Goal: Communication & Community: Answer question/provide support

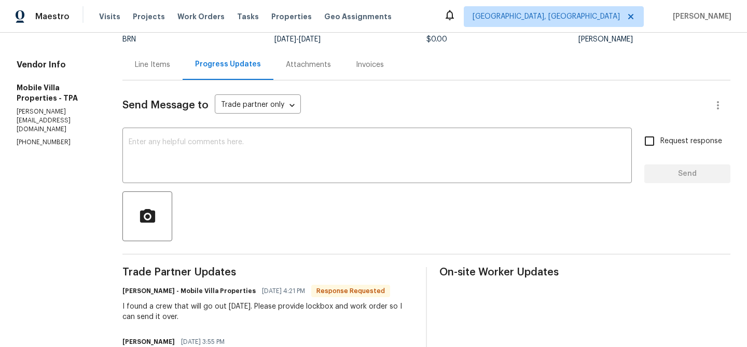
scroll to position [197, 0]
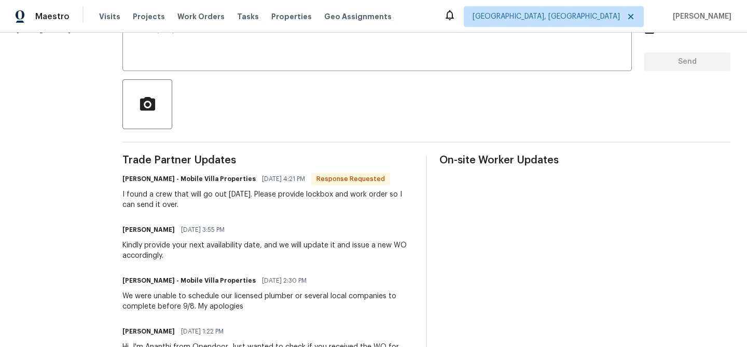
click at [206, 93] on div at bounding box center [426, 104] width 608 height 50
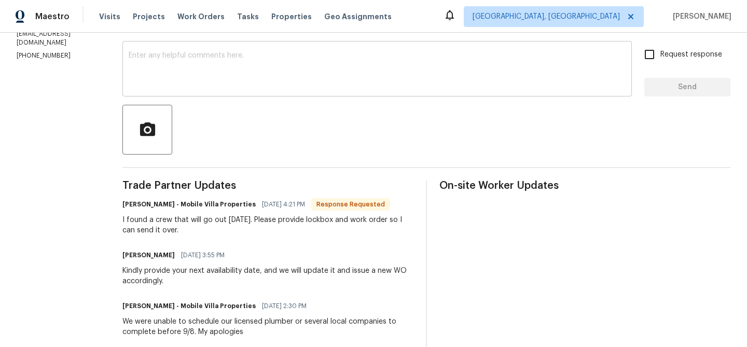
scroll to position [167, 0]
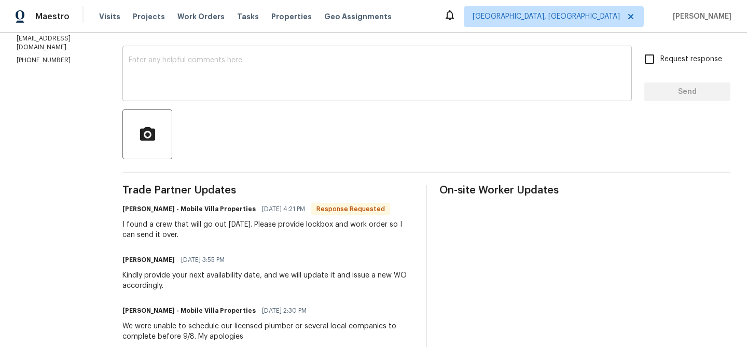
click at [174, 101] on div "x ​" at bounding box center [376, 74] width 509 height 53
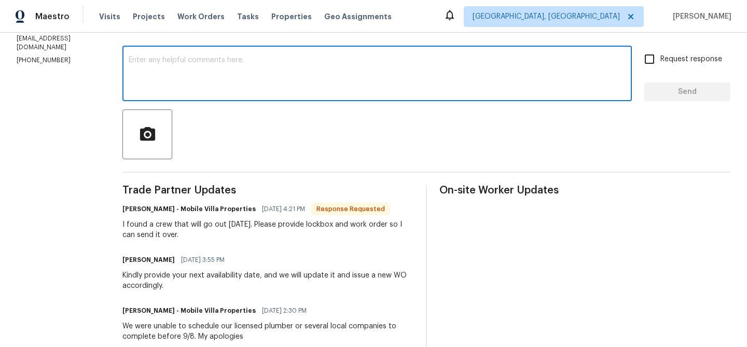
click at [174, 98] on div "x ​" at bounding box center [376, 74] width 509 height 53
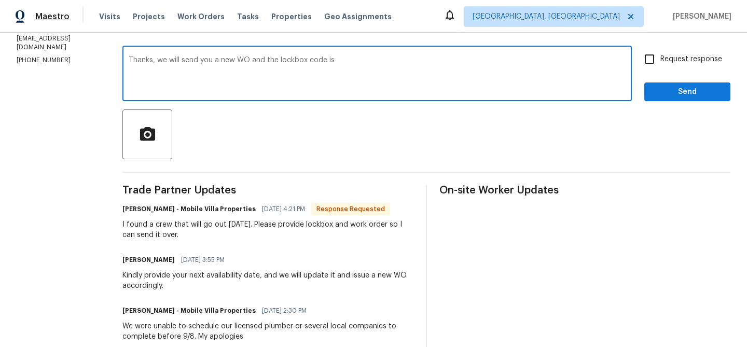
paste textarea "2938"
type textarea "Thanks, we will send you a new WO and the lockbox code is 2938"
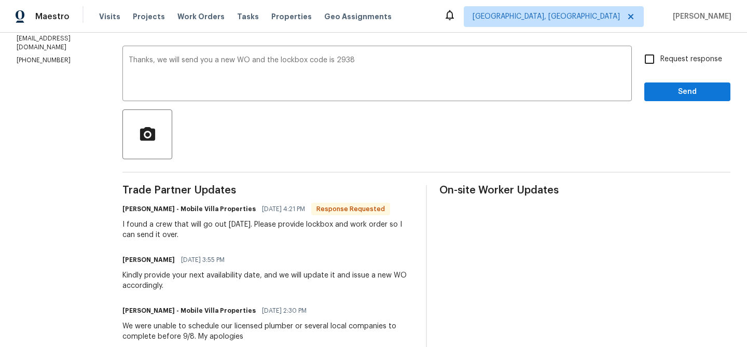
click at [678, 65] on label "Request response" at bounding box center [679, 59] width 83 height 22
click at [660, 65] on input "Request response" at bounding box center [649, 59] width 22 height 22
checkbox input "true"
click at [667, 88] on span "Send" at bounding box center [686, 92] width 69 height 13
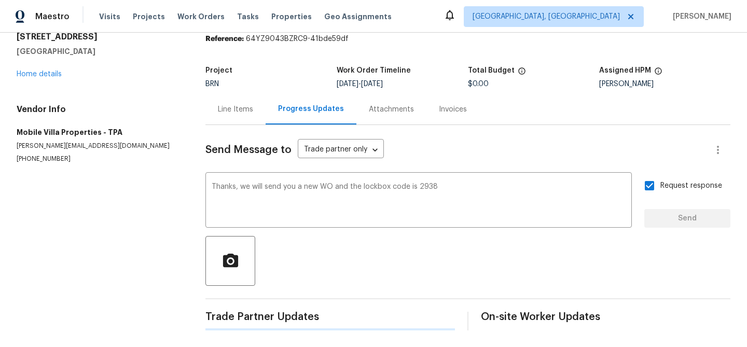
scroll to position [0, 0]
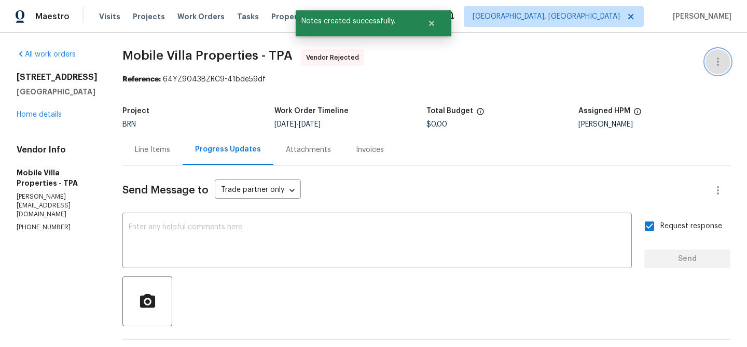
click at [721, 51] on button "button" at bounding box center [717, 61] width 25 height 25
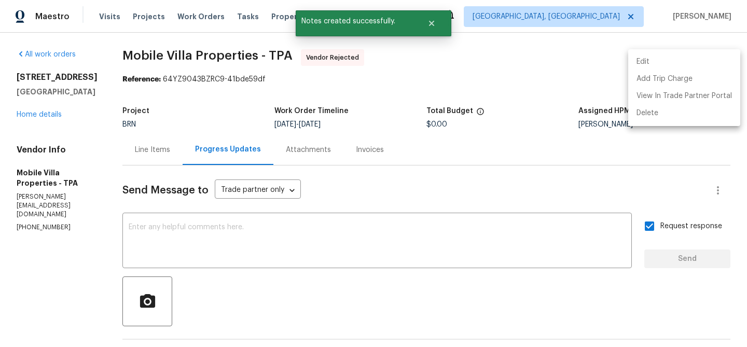
click at [667, 64] on li "Edit" at bounding box center [684, 61] width 112 height 17
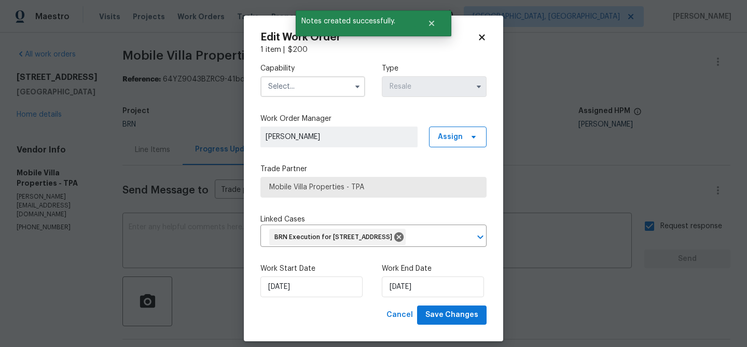
click at [307, 85] on input "text" at bounding box center [312, 86] width 105 height 21
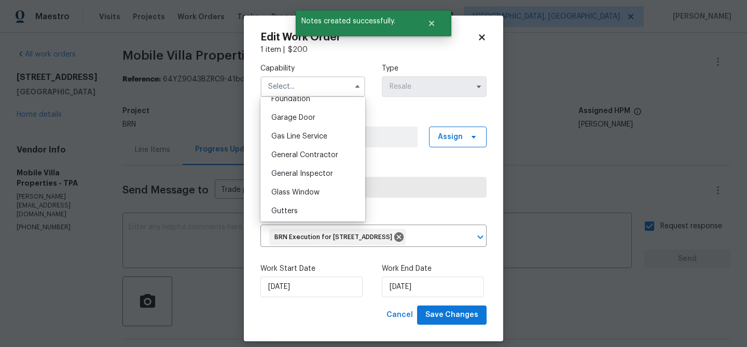
scroll to position [450, 0]
click at [307, 154] on span "General Contractor" at bounding box center [304, 154] width 67 height 7
type input "General Contractor"
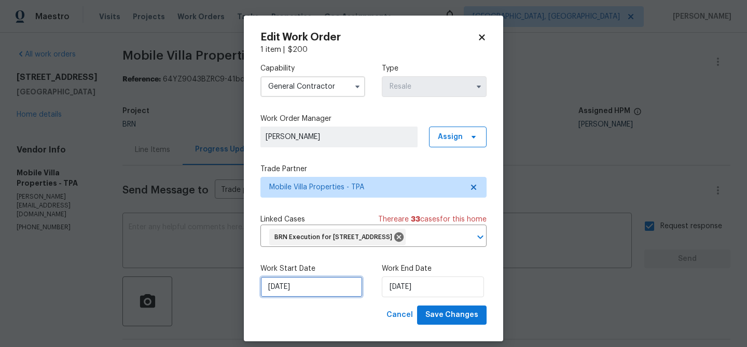
click at [310, 297] on input "04/09/2025" at bounding box center [311, 286] width 102 height 21
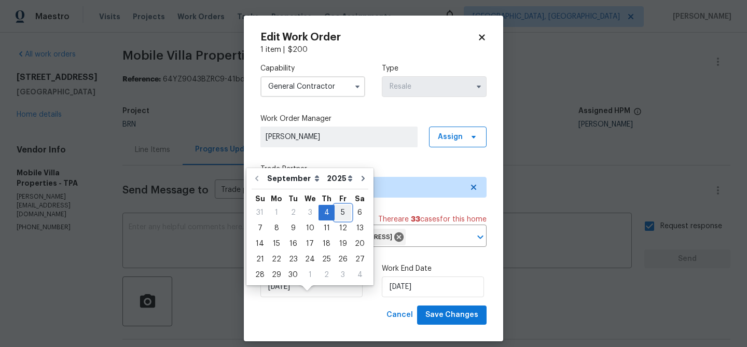
click at [339, 213] on div "5" at bounding box center [342, 212] width 17 height 15
type input "[DATE]"
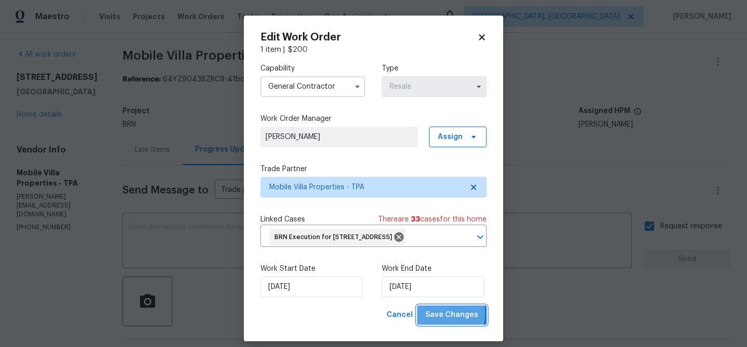
click at [439, 321] on span "Save Changes" at bounding box center [451, 315] width 53 height 13
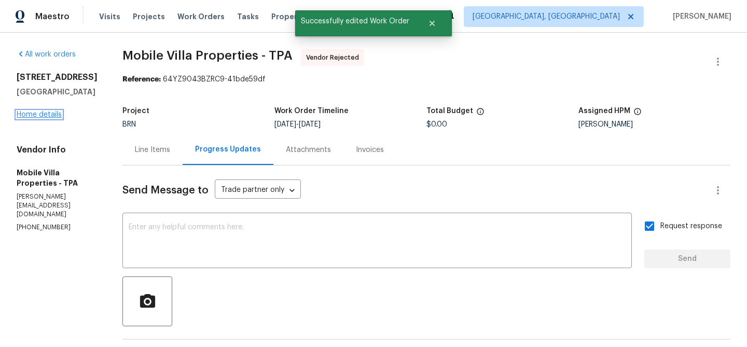
click at [40, 118] on link "Home details" at bounding box center [39, 114] width 45 height 7
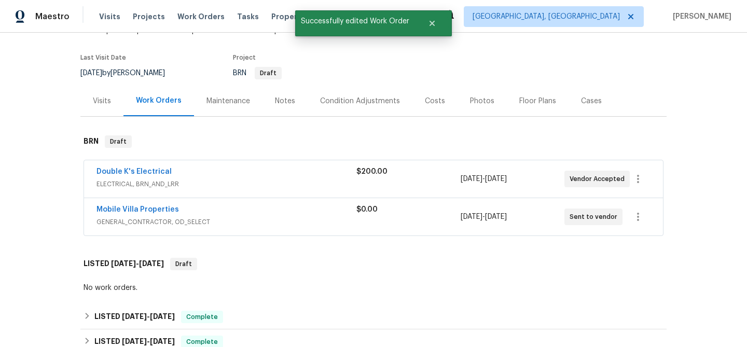
scroll to position [81, 0]
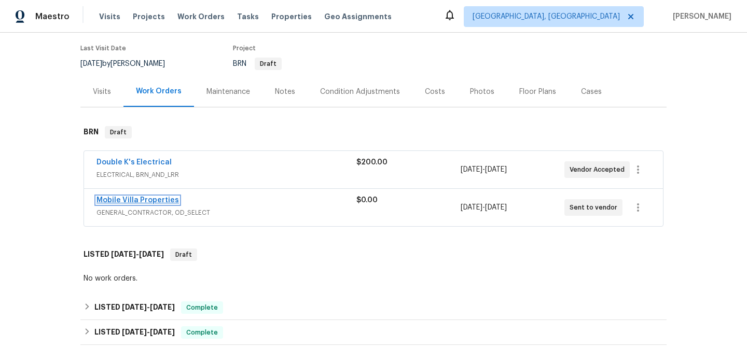
click at [151, 199] on link "Mobile Villa Properties" at bounding box center [137, 200] width 82 height 7
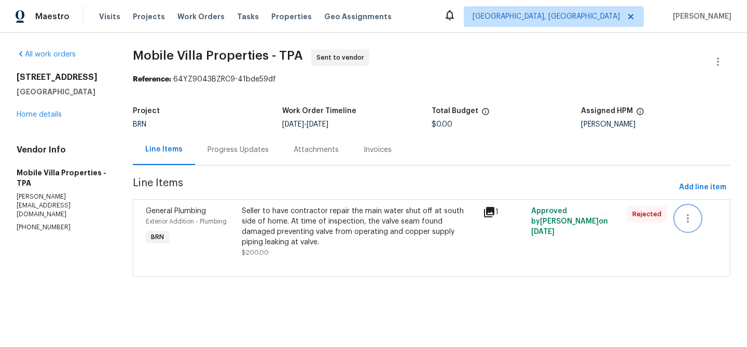
click at [693, 216] on icon "button" at bounding box center [687, 218] width 12 height 12
click at [694, 216] on li "Cancel" at bounding box center [695, 218] width 40 height 17
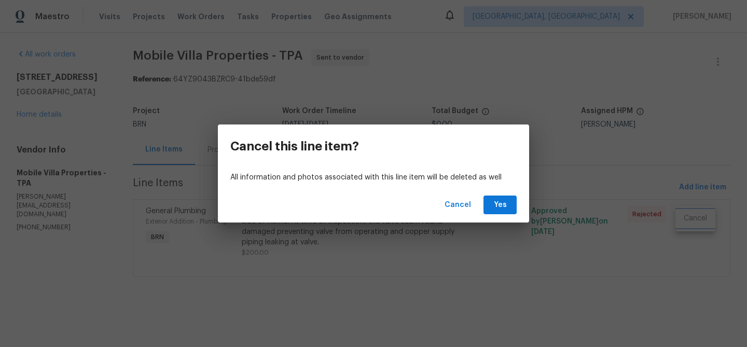
click at [472, 249] on div "Cancel this line item? All information and photos associated with this line ite…" at bounding box center [373, 173] width 747 height 347
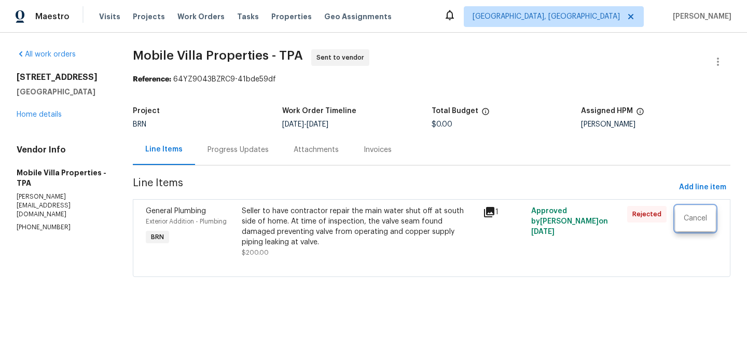
click at [379, 225] on div at bounding box center [373, 173] width 747 height 347
click at [337, 217] on div "Seller to have contractor repair the main water shut off at south side of home.…" at bounding box center [359, 226] width 234 height 41
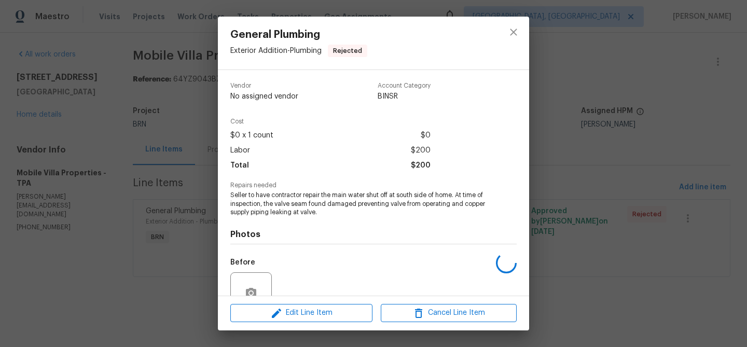
scroll to position [96, 0]
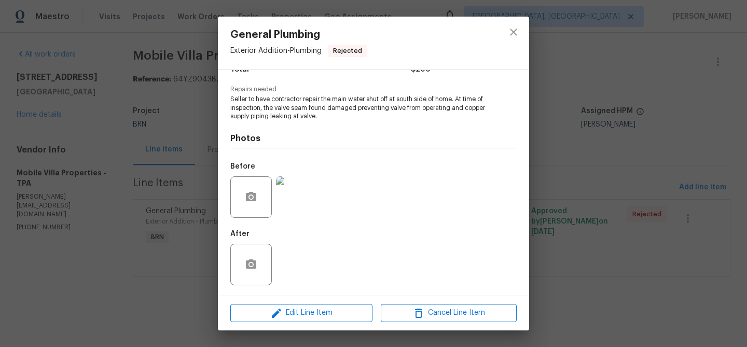
click at [286, 194] on img at bounding box center [296, 196] width 41 height 41
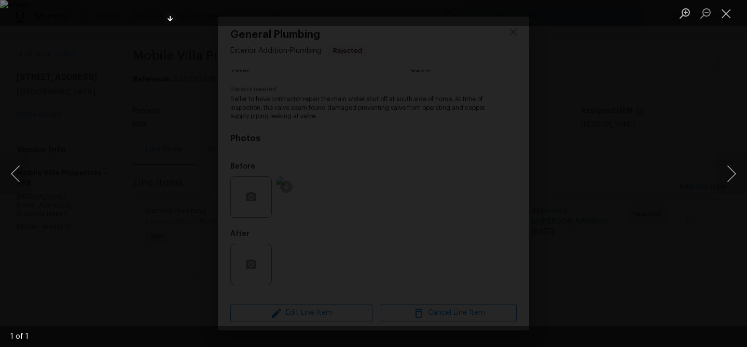
click at [145, 216] on div "Lightbox" at bounding box center [373, 173] width 747 height 347
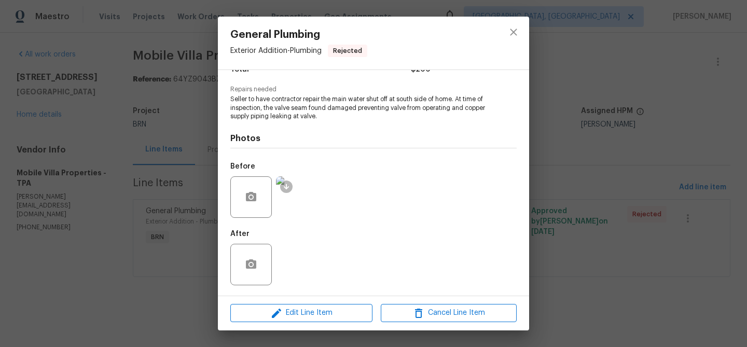
click at [155, 216] on div "General Plumbing Exterior Addition - Plumbing Rejected Vendor Mobile Villa Prop…" at bounding box center [373, 173] width 747 height 347
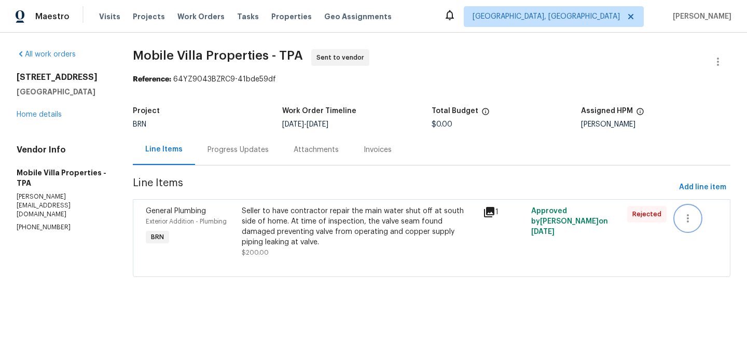
click at [684, 211] on button "button" at bounding box center [687, 218] width 25 height 25
click at [692, 213] on li "Cancel" at bounding box center [695, 218] width 40 height 17
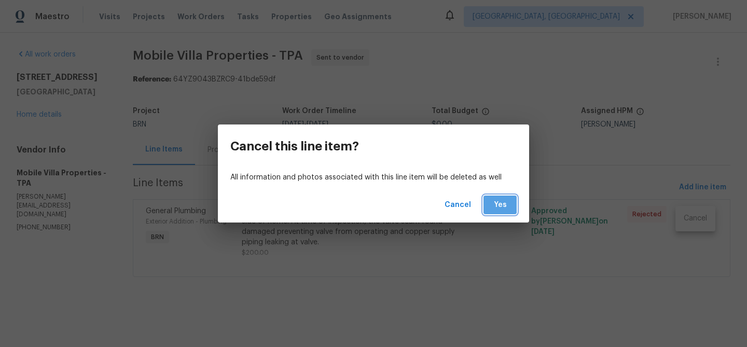
click at [504, 208] on span "Yes" at bounding box center [500, 205] width 17 height 13
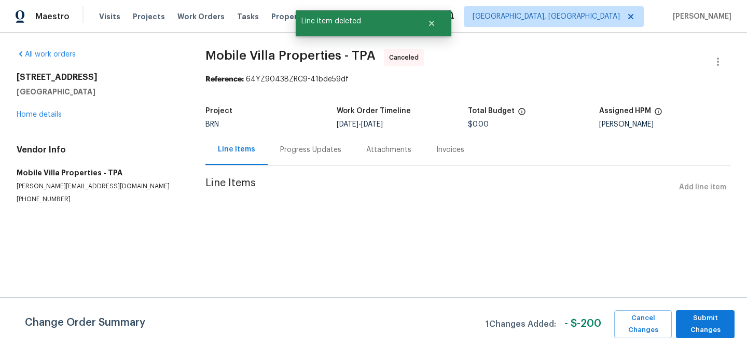
click at [701, 184] on div "Line Items Add line item" at bounding box center [467, 187] width 525 height 19
click at [693, 318] on span "Submit Changes" at bounding box center [705, 324] width 48 height 24
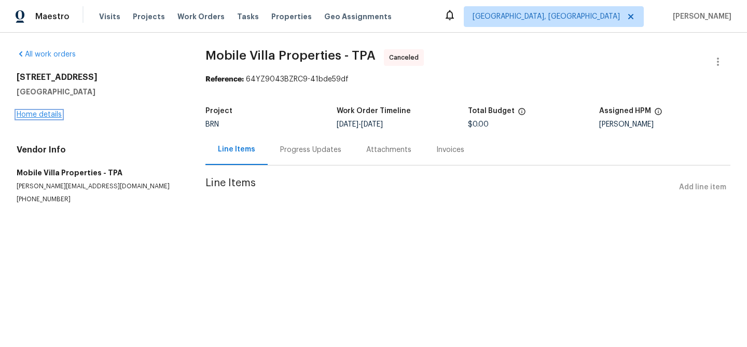
click at [56, 114] on link "Home details" at bounding box center [39, 114] width 45 height 7
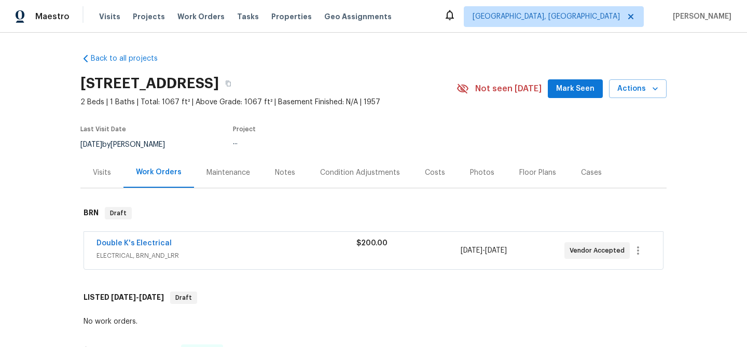
scroll to position [66, 0]
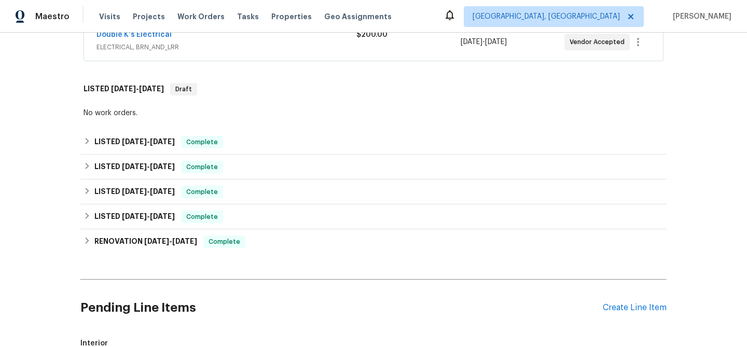
scroll to position [437, 0]
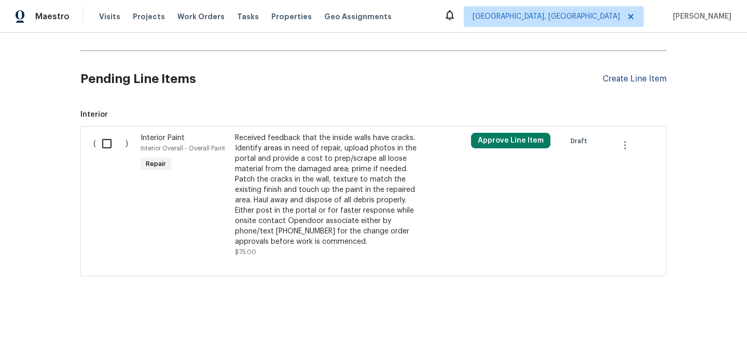
click at [625, 76] on div "Create Line Item" at bounding box center [635, 79] width 64 height 10
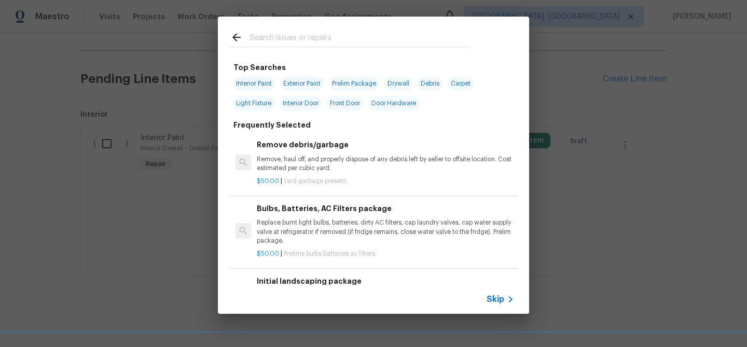
click at [498, 294] on span "Skip" at bounding box center [495, 299] width 18 height 10
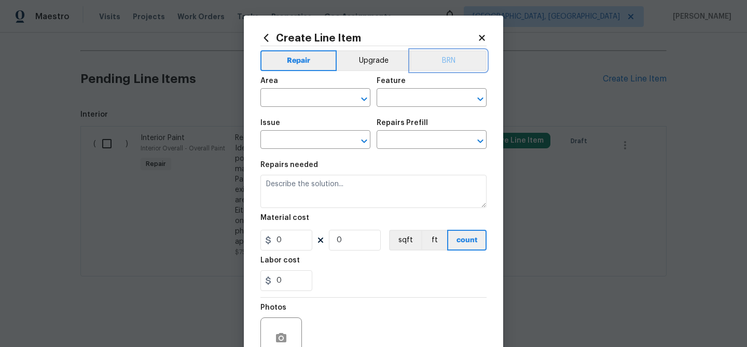
click at [446, 66] on button "BRN" at bounding box center [448, 60] width 76 height 21
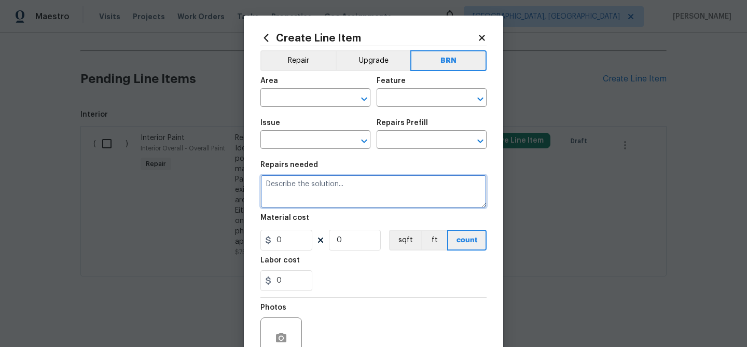
click at [319, 204] on textarea at bounding box center [373, 191] width 226 height 33
paste textarea "Seller to have contractor repair the main water shut off at south side of home.…"
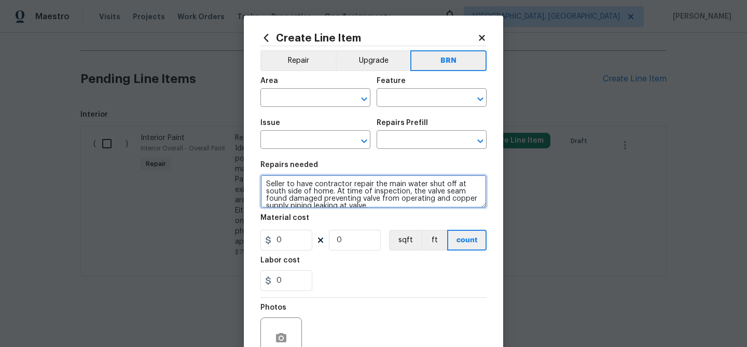
scroll to position [9, 0]
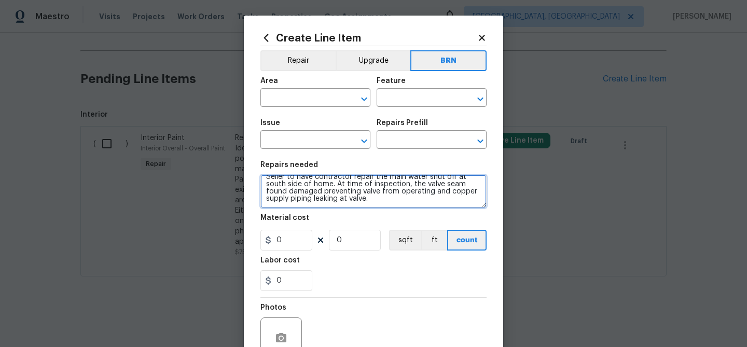
type textarea "Seller to have contractor repair the main water shut off at south side of home.…"
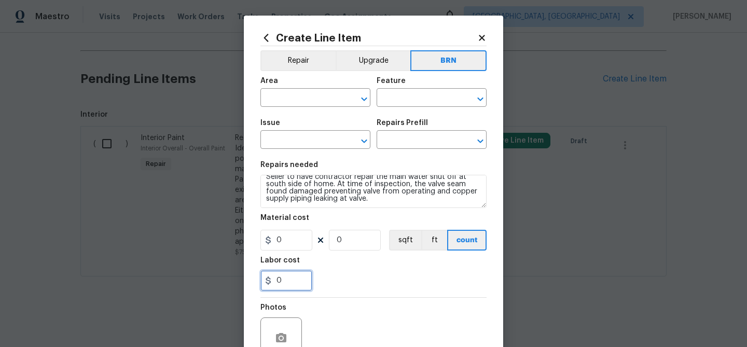
click at [280, 279] on input "0" at bounding box center [286, 280] width 52 height 21
type input "200"
click at [352, 241] on input "0" at bounding box center [355, 240] width 52 height 21
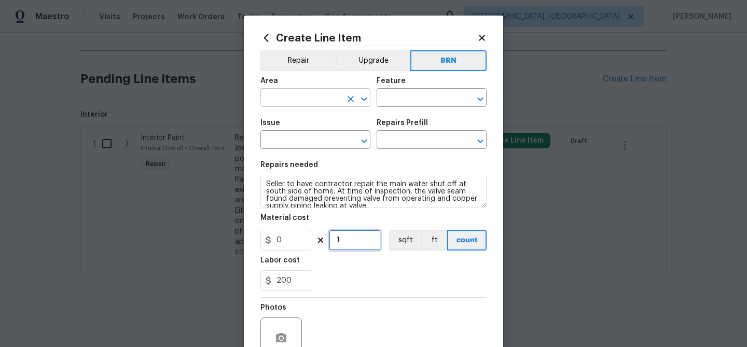
type input "1"
click at [305, 97] on input "text" at bounding box center [300, 99] width 81 height 16
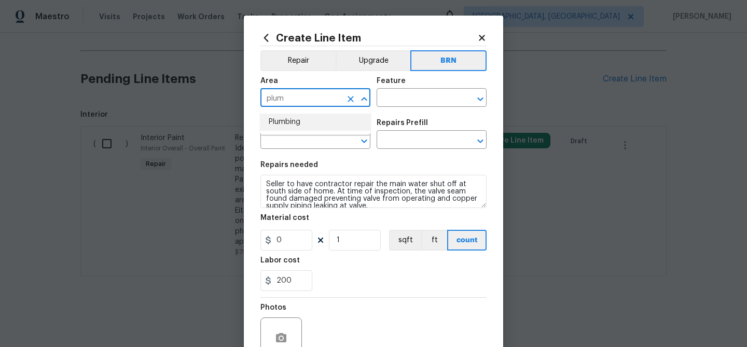
click at [310, 125] on li "Plumbing" at bounding box center [315, 122] width 110 height 17
type input "Plumbing"
click at [394, 109] on div "Area Plumbing ​ Feature ​" at bounding box center [373, 92] width 226 height 42
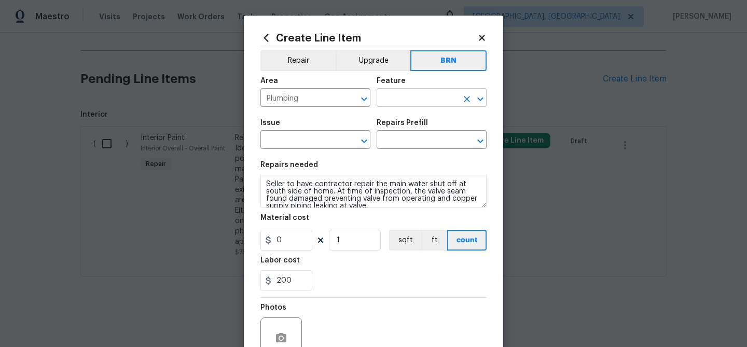
click at [394, 101] on input "text" at bounding box center [416, 99] width 81 height 16
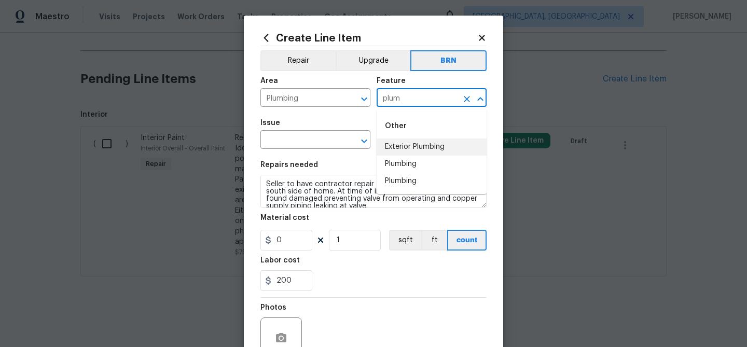
click at [398, 160] on li "Plumbing" at bounding box center [431, 164] width 110 height 17
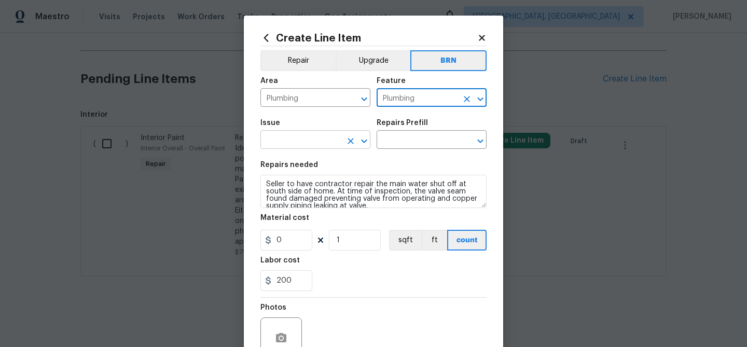
type input "Plumbing"
click at [328, 144] on input "text" at bounding box center [300, 141] width 81 height 16
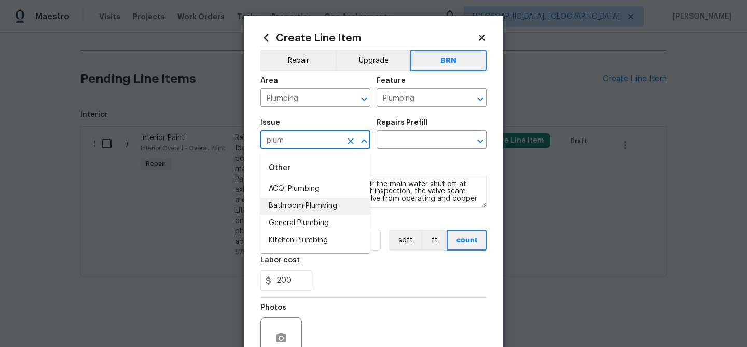
click at [315, 212] on li "Bathroom Plumbing" at bounding box center [315, 206] width 110 height 17
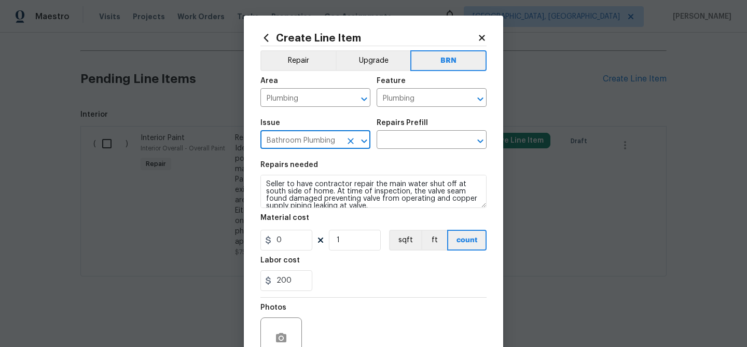
type input "Bathroom Plumbing"
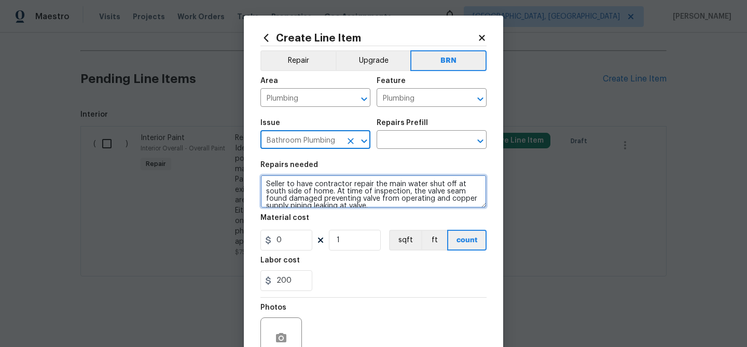
click at [317, 192] on textarea "Seller to have contractor repair the main water shut off at south side of home.…" at bounding box center [373, 191] width 226 height 33
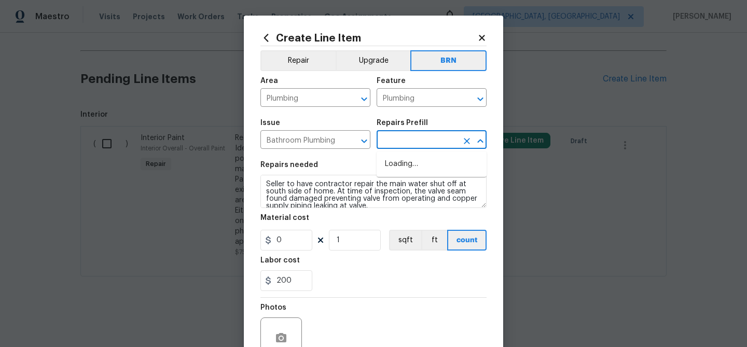
click at [400, 142] on input "text" at bounding box center [416, 141] width 81 height 16
type input "Acid Wash Shower Pan $50.00"
type textarea "Prep and acid wash/deep clean the shower pan."
type input "50"
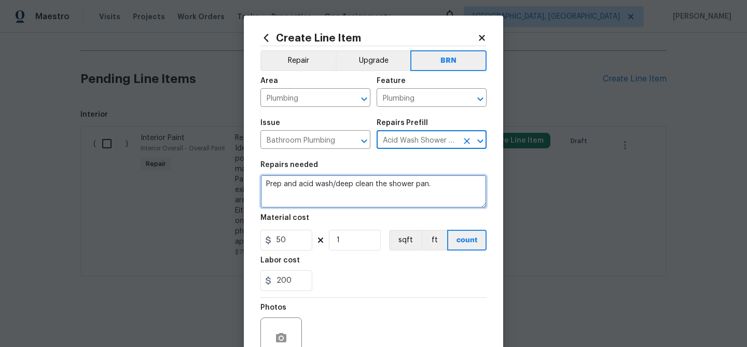
click at [332, 198] on textarea "Prep and acid wash/deep clean the shower pan." at bounding box center [373, 191] width 226 height 33
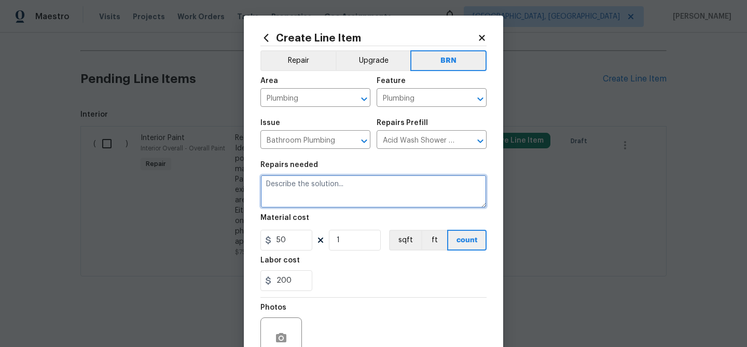
paste textarea "Seller to have contractor repair the main water shut off at south side of home.…"
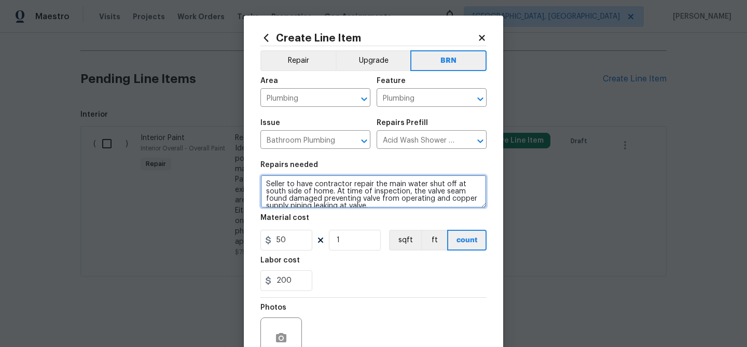
scroll to position [9, 0]
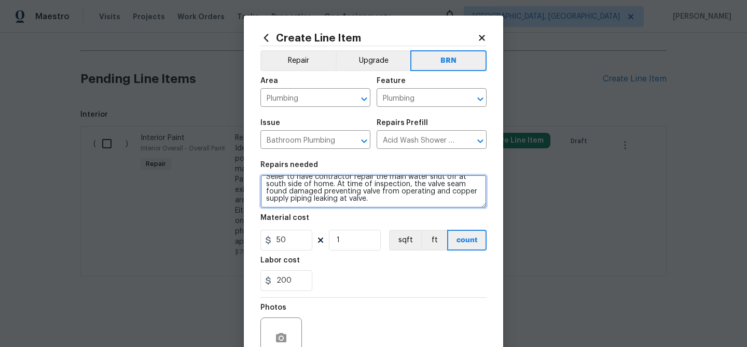
type textarea "Seller to have contractor repair the main water shut off at south side of home.…"
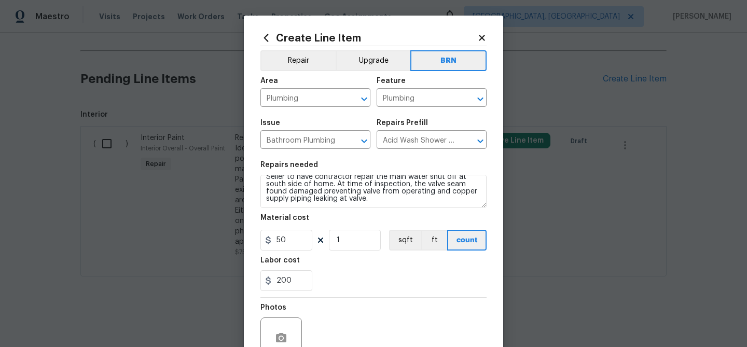
click at [302, 225] on div "Material cost" at bounding box center [373, 220] width 226 height 13
click at [301, 233] on input "50" at bounding box center [286, 240] width 52 height 21
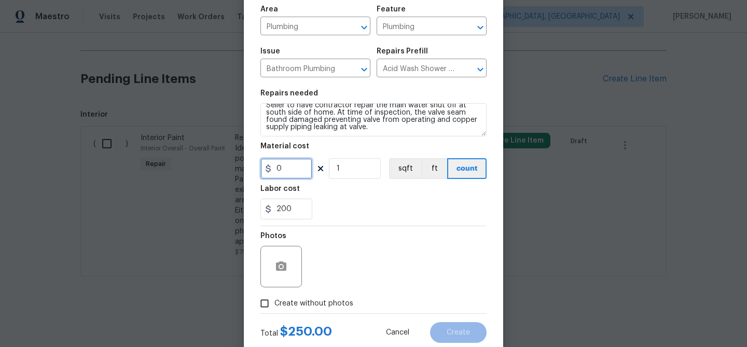
scroll to position [100, 0]
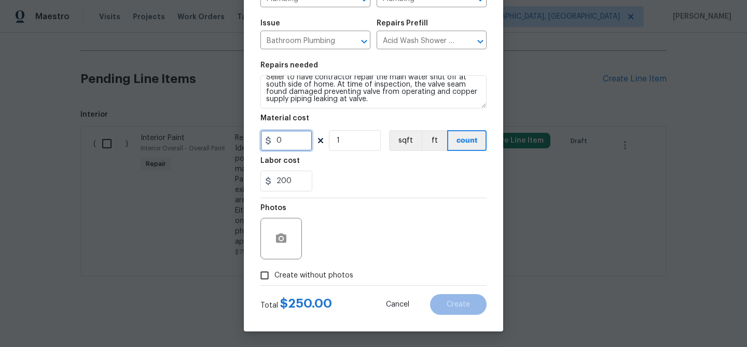
type input "0"
click at [285, 237] on icon "button" at bounding box center [281, 237] width 10 height 9
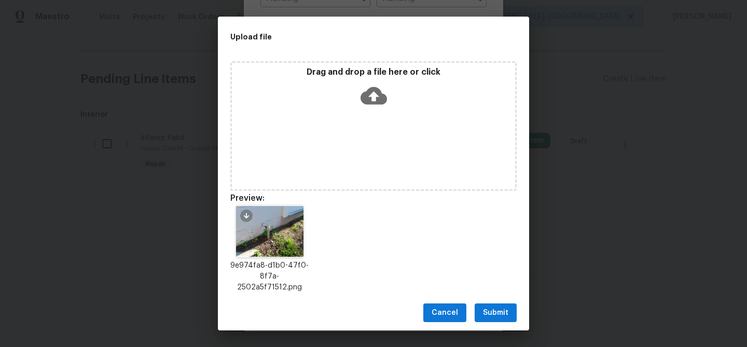
click at [493, 306] on span "Submit" at bounding box center [495, 312] width 25 height 13
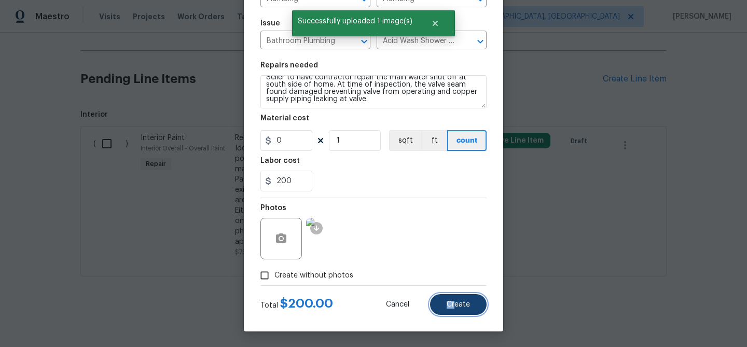
click at [455, 301] on span "Create" at bounding box center [457, 305] width 23 height 8
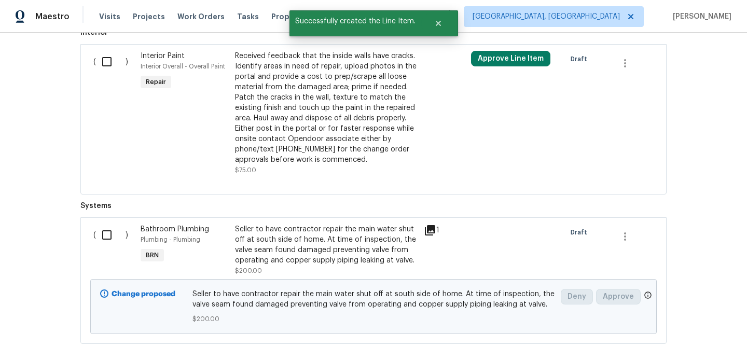
scroll to position [587, 0]
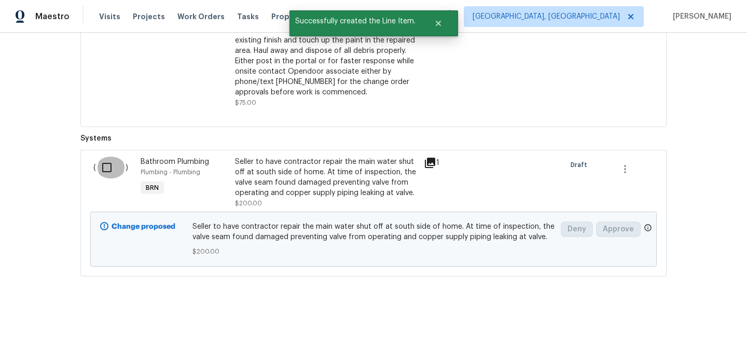
click at [108, 173] on input "checkbox" at bounding box center [111, 168] width 30 height 22
checkbox input "true"
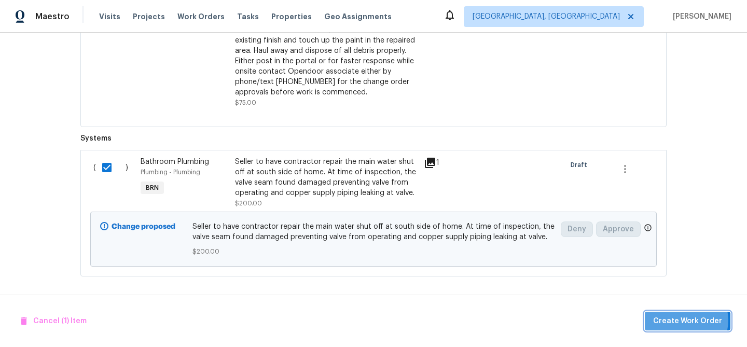
click at [688, 320] on span "Create Work Order" at bounding box center [687, 321] width 69 height 13
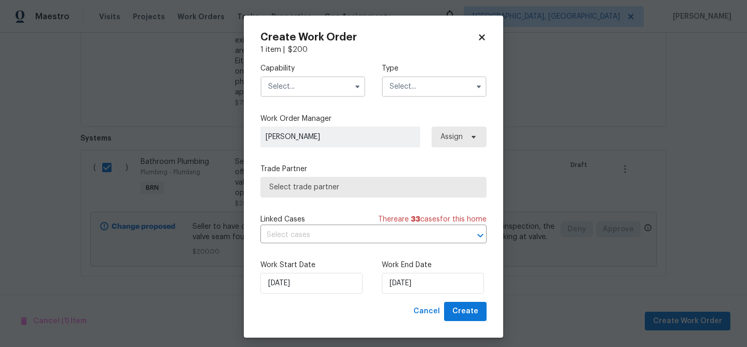
click at [316, 88] on input "text" at bounding box center [312, 86] width 105 height 21
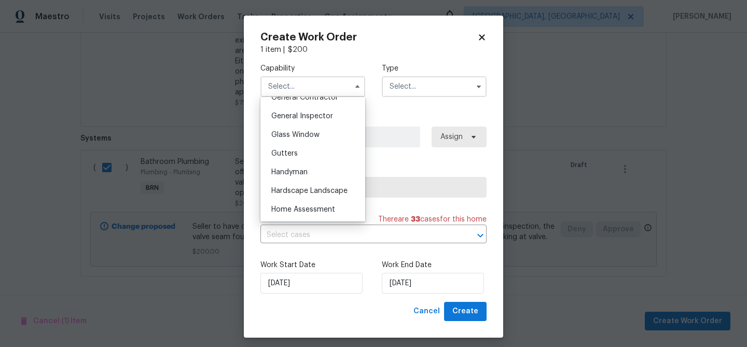
scroll to position [482, 0]
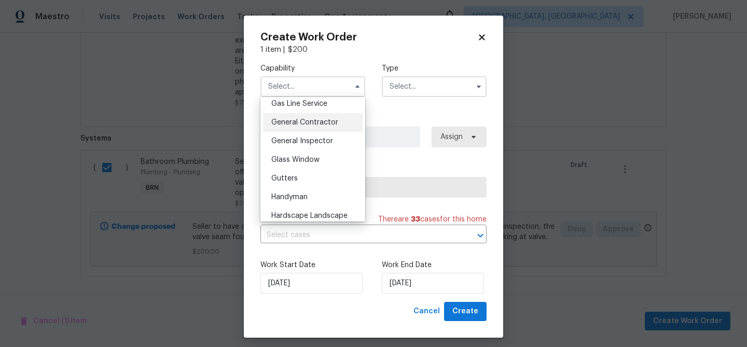
click at [324, 123] on span "General Contractor" at bounding box center [304, 122] width 67 height 7
type input "General Contractor"
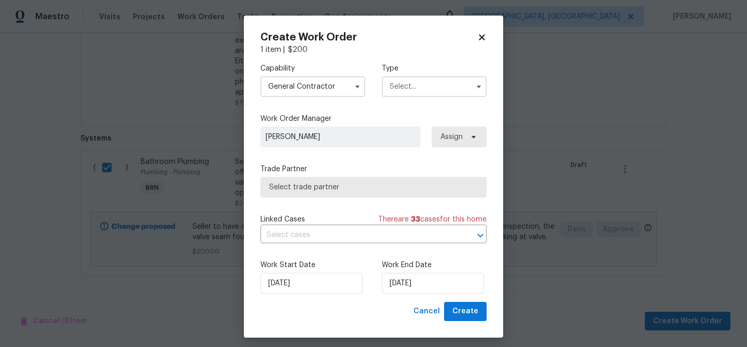
click at [416, 88] on input "text" at bounding box center [434, 86] width 105 height 21
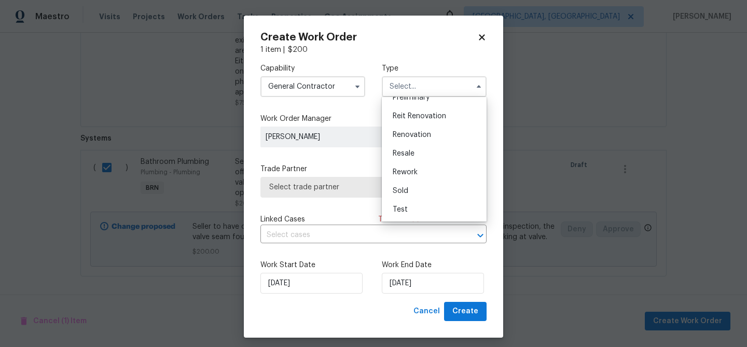
scroll to position [6, 0]
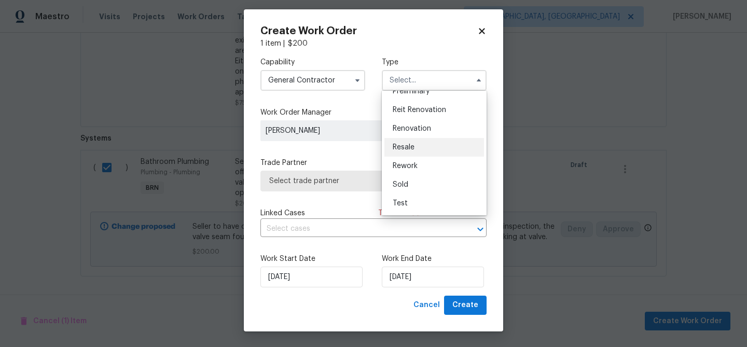
click at [412, 150] on span "Resale" at bounding box center [404, 147] width 22 height 7
type input "Resale"
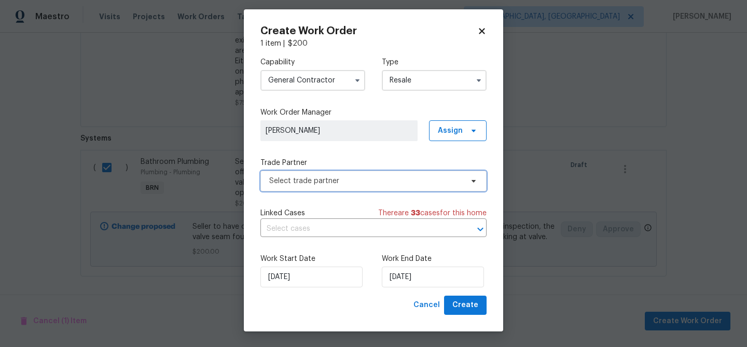
click at [324, 181] on span "Select trade partner" at bounding box center [365, 181] width 193 height 10
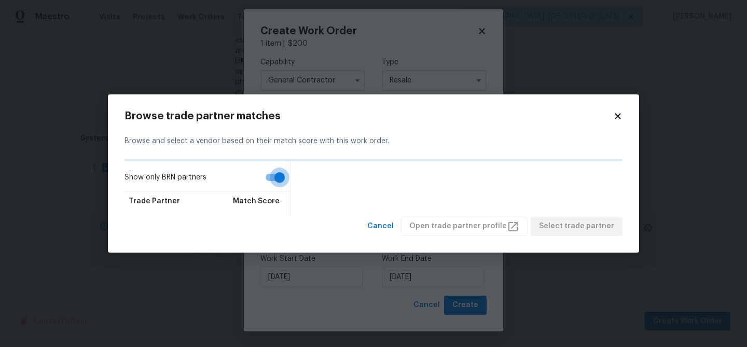
click at [273, 181] on input "Show only BRN partners" at bounding box center [279, 177] width 59 height 20
checkbox input "false"
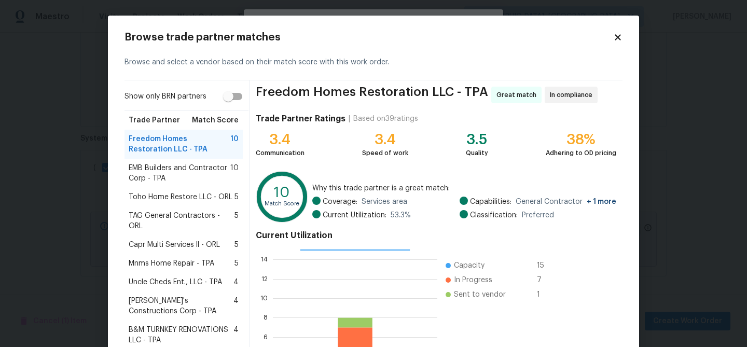
scroll to position [71, 0]
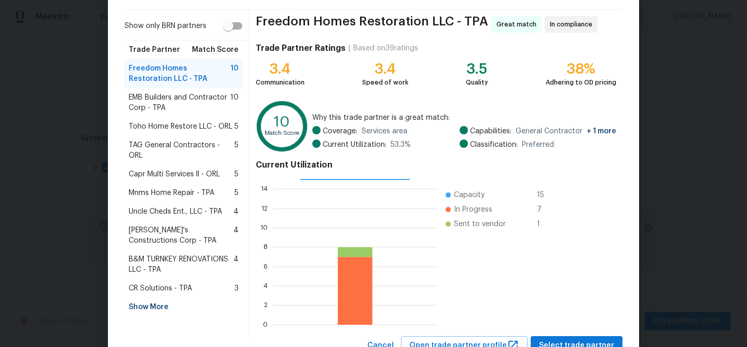
click at [145, 299] on div "Show More" at bounding box center [183, 307] width 118 height 19
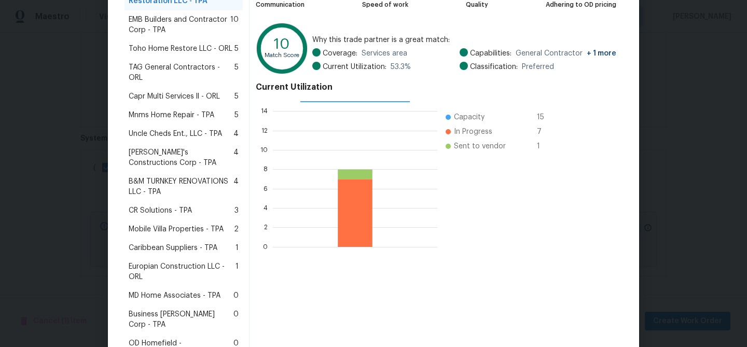
scroll to position [158, 0]
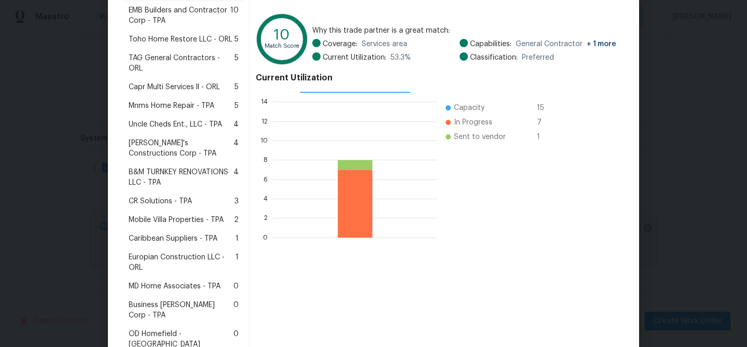
click at [167, 215] on span "Mobile Villa Properties - TPA" at bounding box center [176, 220] width 95 height 10
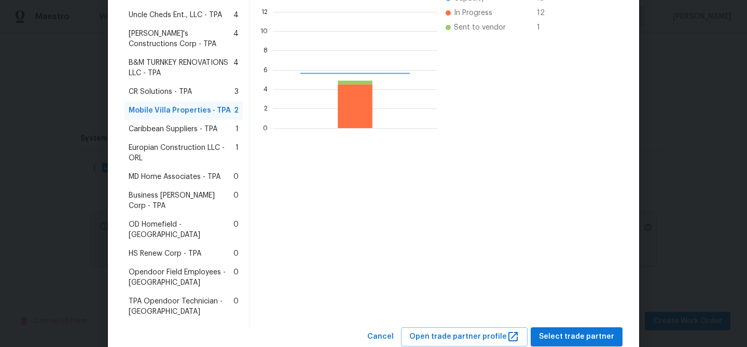
scroll to position [145, 164]
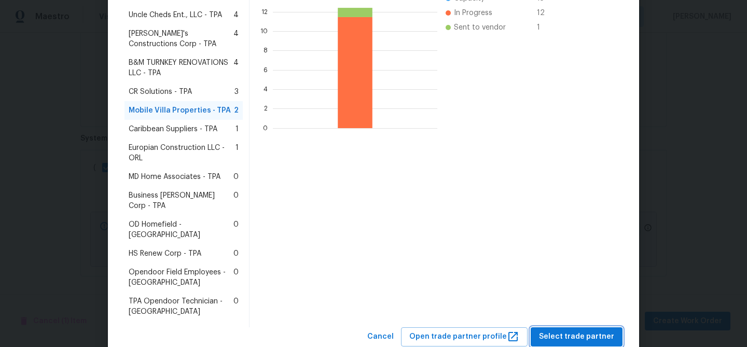
click at [561, 330] on span "Select trade partner" at bounding box center [576, 336] width 75 height 13
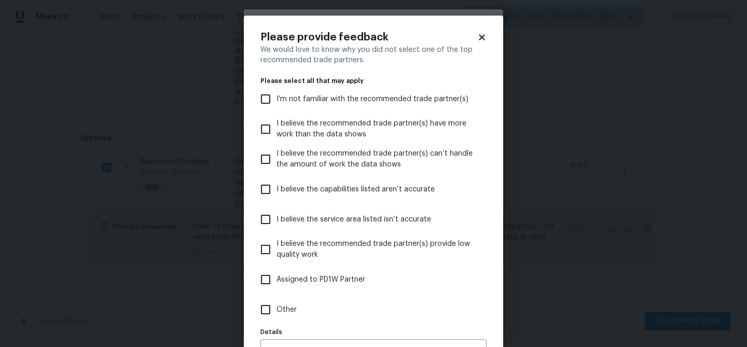
scroll to position [0, 0]
click at [275, 307] on input "Other" at bounding box center [266, 310] width 22 height 22
checkbox input "true"
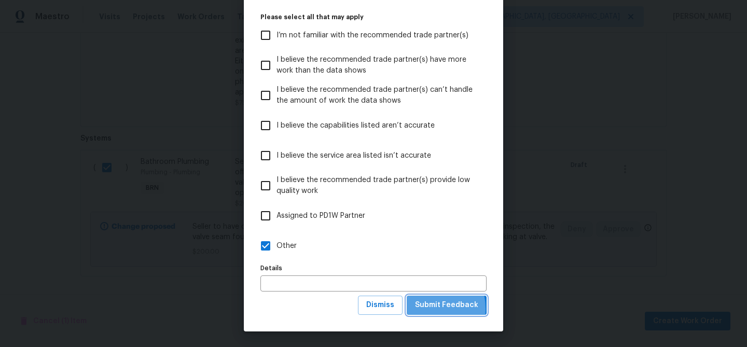
click at [423, 309] on span "Submit Feedback" at bounding box center [446, 305] width 63 height 13
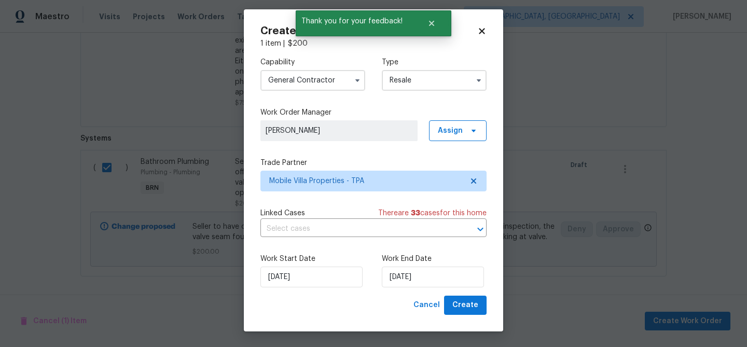
scroll to position [0, 0]
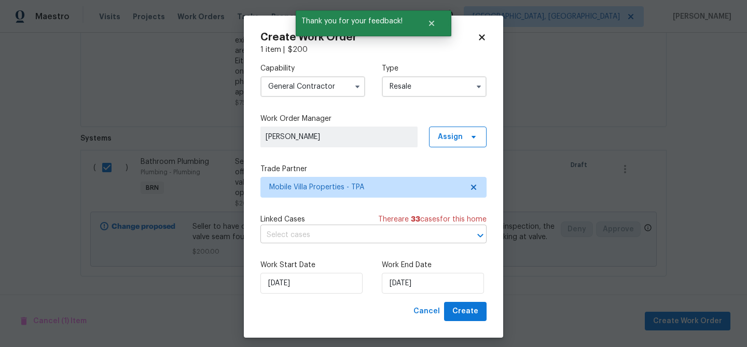
click at [303, 233] on input "text" at bounding box center [358, 235] width 197 height 16
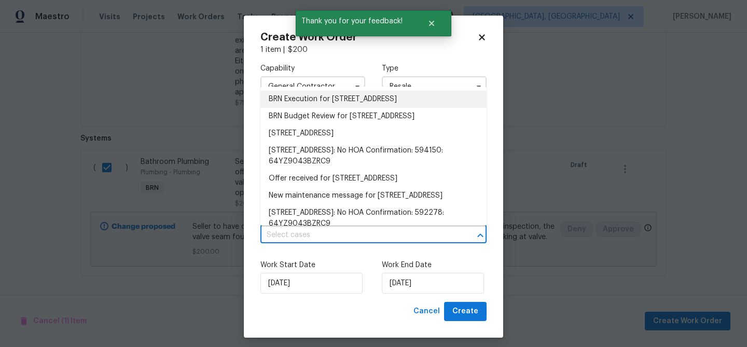
click at [287, 103] on li "BRN Execution for 4800 86th Ave N, Pinellas Park, FL 33782" at bounding box center [373, 99] width 226 height 17
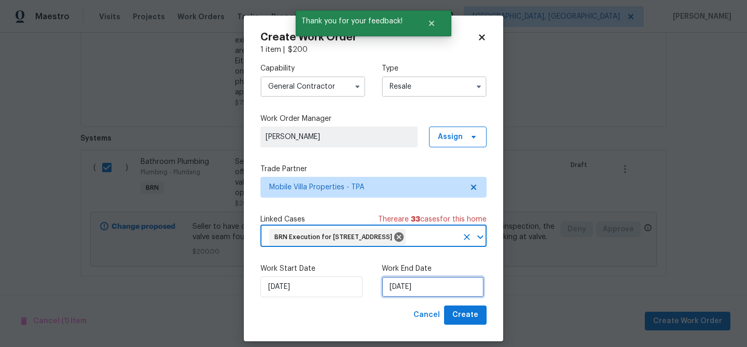
click at [402, 297] on input "[DATE]" at bounding box center [433, 286] width 102 height 21
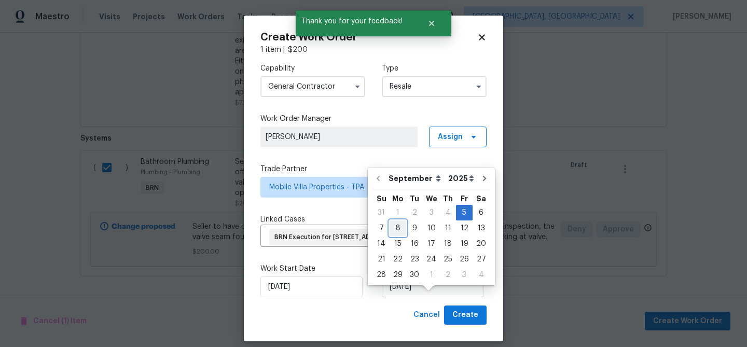
click at [394, 227] on div "8" at bounding box center [397, 228] width 17 height 15
type input "08/09/2025"
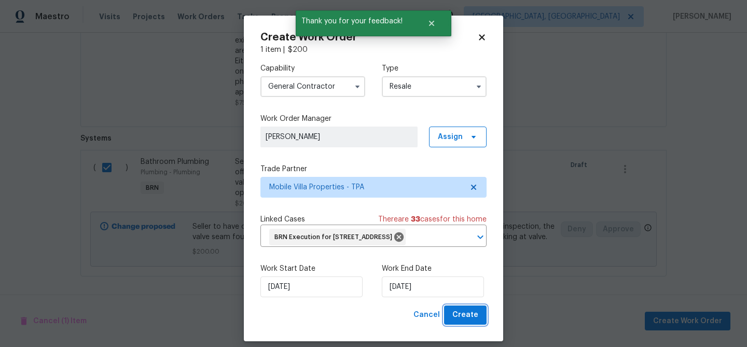
click at [455, 321] on span "Create" at bounding box center [465, 315] width 26 height 13
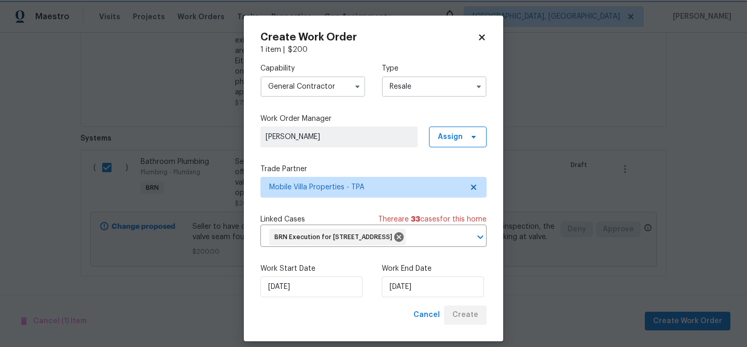
checkbox input "false"
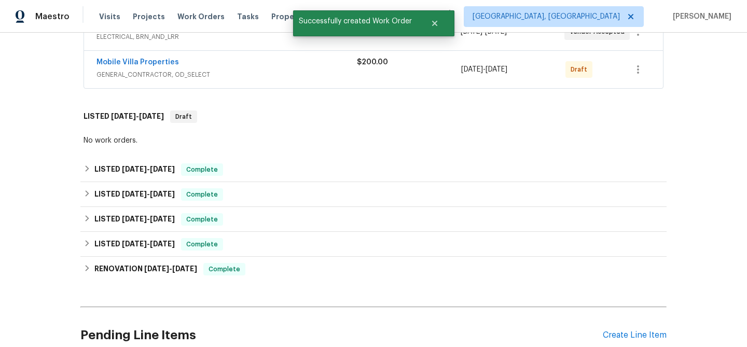
scroll to position [143, 0]
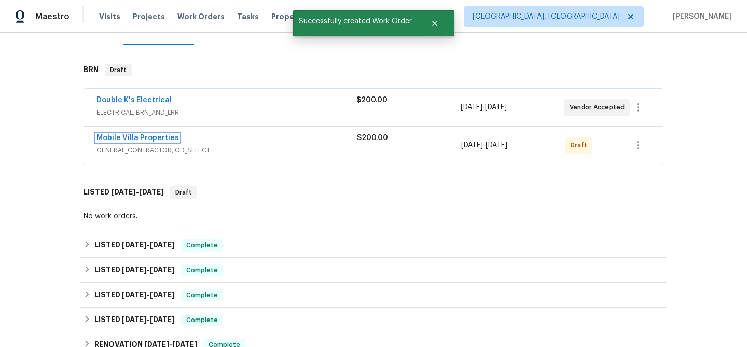
click at [145, 137] on link "Mobile Villa Properties" at bounding box center [137, 137] width 82 height 7
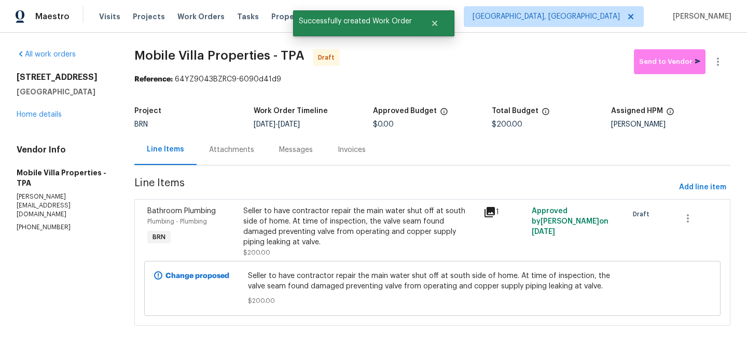
click at [233, 148] on div "Attachments" at bounding box center [231, 150] width 45 height 10
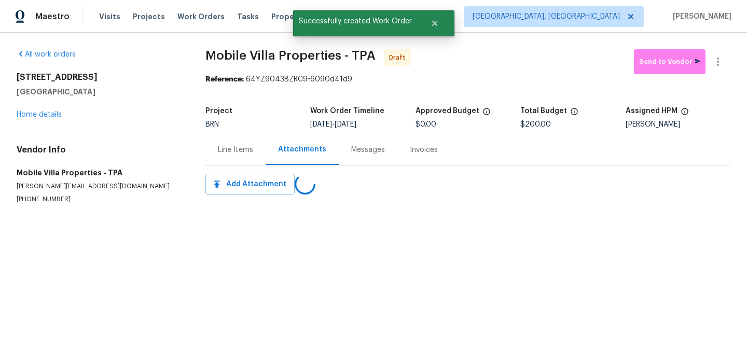
click at [257, 223] on section "Mobile Villa Properties - TPA Draft Send to Vendor Reference: 64YZ9043BZRC9-609…" at bounding box center [467, 138] width 525 height 179
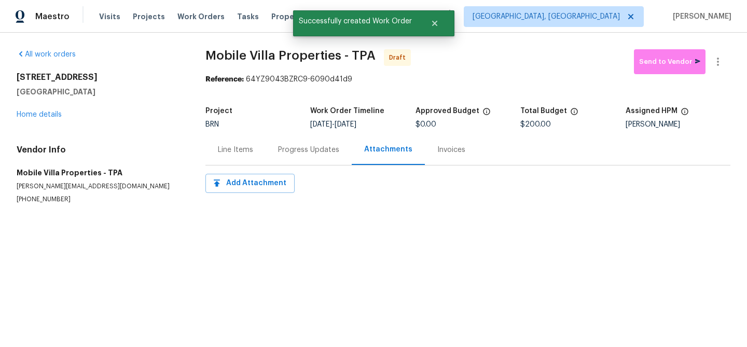
click at [337, 144] on div "Progress Updates" at bounding box center [308, 149] width 86 height 31
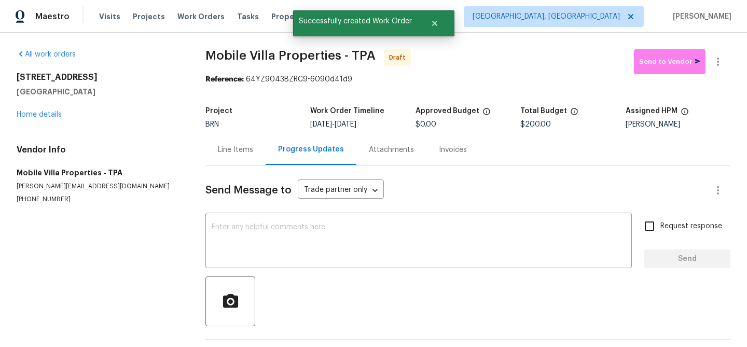
click at [304, 151] on div "Progress Updates" at bounding box center [311, 149] width 66 height 10
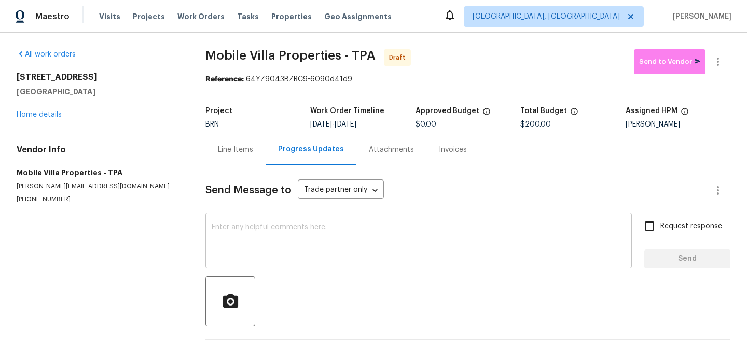
click at [277, 218] on div "x ​" at bounding box center [418, 241] width 426 height 53
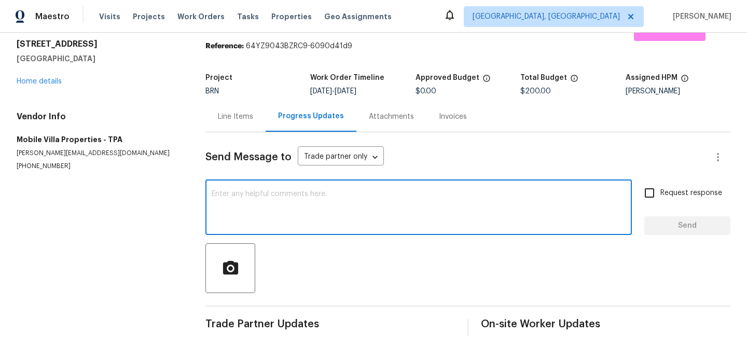
scroll to position [38, 0]
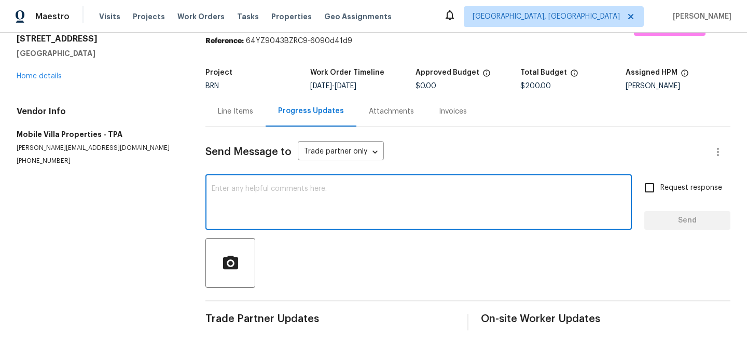
paste textarea "Hi, I'm Ananthi from Opendoor. Just wanted to check if you received the WO for …"
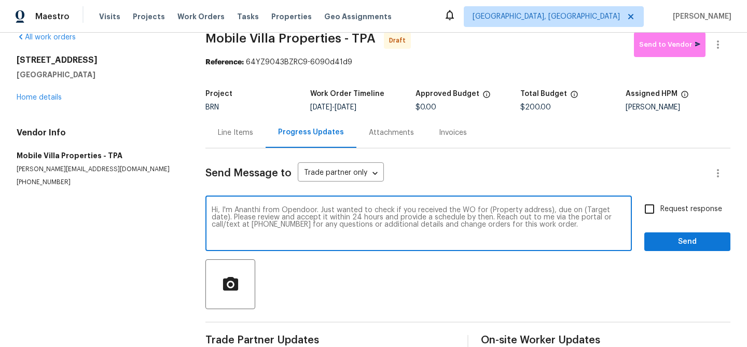
scroll to position [0, 0]
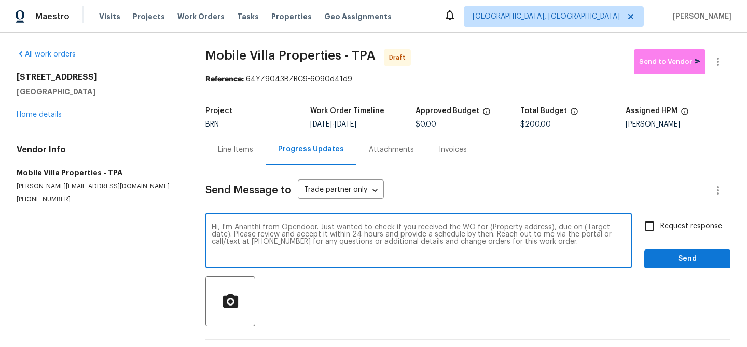
drag, startPoint x: 546, startPoint y: 228, endPoint x: 485, endPoint y: 230, distance: 61.2
click at [485, 230] on textarea "Hi, I'm Ananthi from Opendoor. Just wanted to check if you received the WO for …" at bounding box center [419, 241] width 414 height 36
paste textarea "4800 86th Ave N, Pinellas Park, FL 33782"
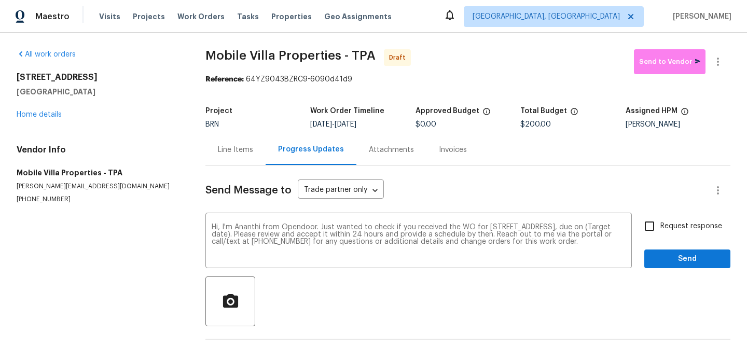
drag, startPoint x: 347, startPoint y: 126, endPoint x: 381, endPoint y: 125, distance: 33.2
click at [381, 125] on div "9/5/2025 - 9/8/2025" at bounding box center [362, 124] width 105 height 7
copy span "9/8/2025"
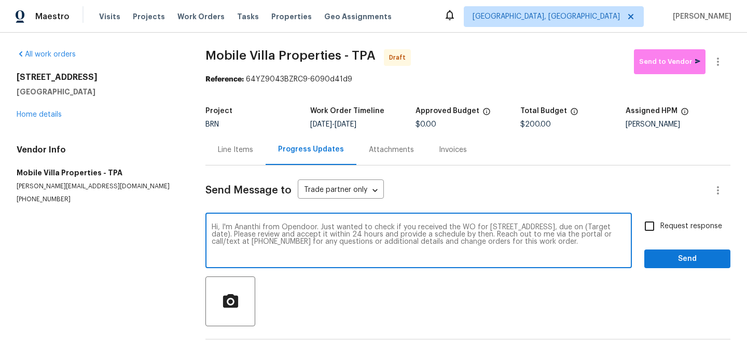
drag, startPoint x: 280, startPoint y: 234, endPoint x: 239, endPoint y: 235, distance: 41.0
click at [239, 235] on textarea "Hi, I'm Ananthi from Opendoor. Just wanted to check if you received the WO for …" at bounding box center [419, 241] width 414 height 36
paste textarea "9/8/2025"
type textarea "Hi, I'm Ananthi from Opendoor. Just wanted to check if you received the WO for …"
click at [647, 219] on input "Request response" at bounding box center [649, 226] width 22 height 22
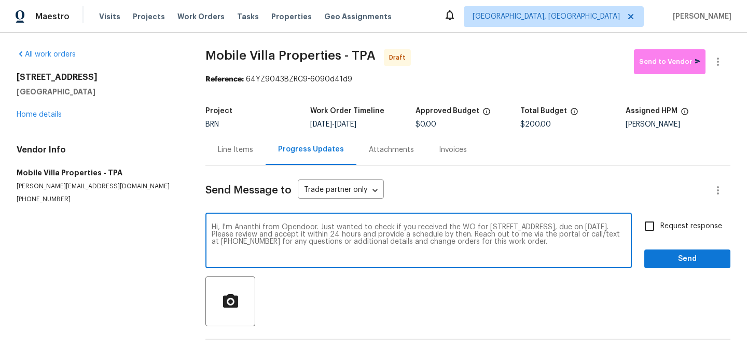
checkbox input "true"
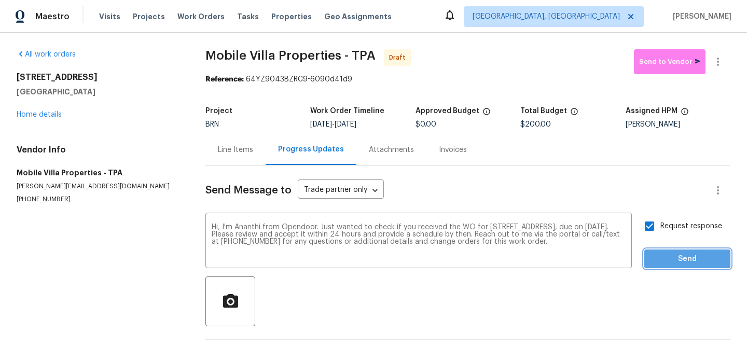
click at [651, 249] on button "Send" at bounding box center [687, 258] width 86 height 19
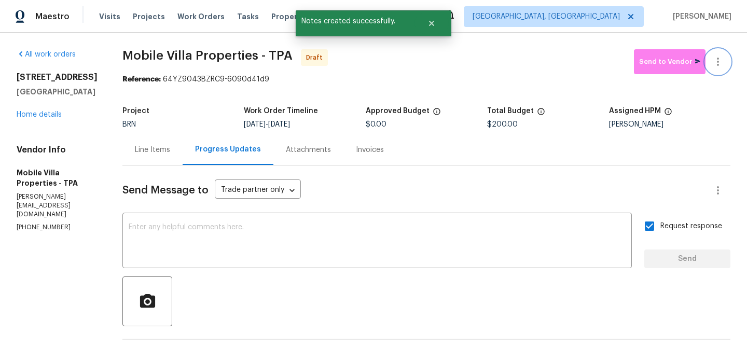
click at [722, 54] on button "button" at bounding box center [717, 61] width 25 height 25
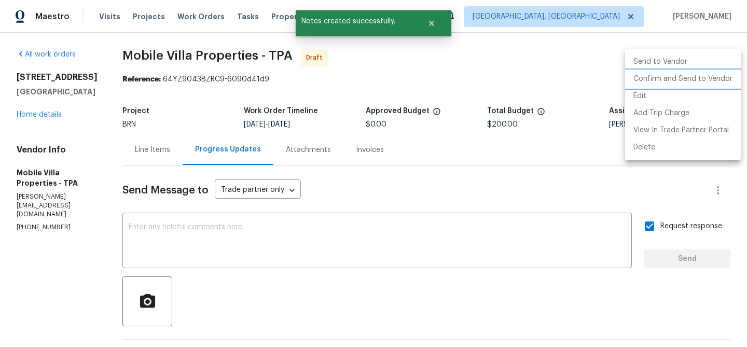
click at [685, 78] on li "Confirm and Send to Vendor" at bounding box center [683, 79] width 116 height 17
click at [246, 212] on div at bounding box center [373, 173] width 747 height 347
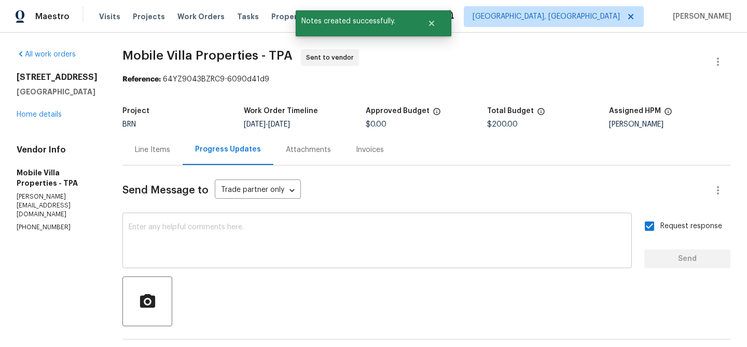
click at [153, 253] on textarea at bounding box center [377, 241] width 497 height 36
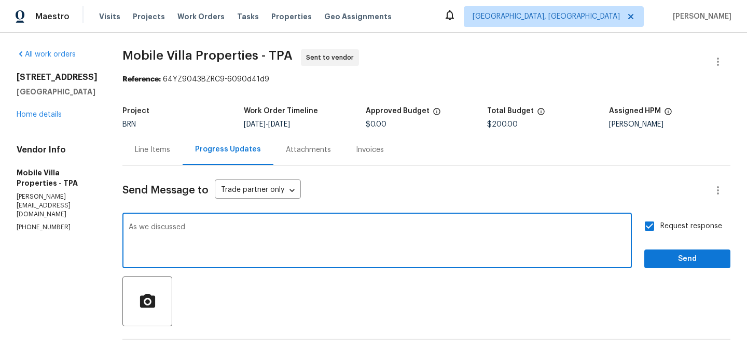
click at [32, 223] on p "(813) 918-3054" at bounding box center [57, 227] width 81 height 9
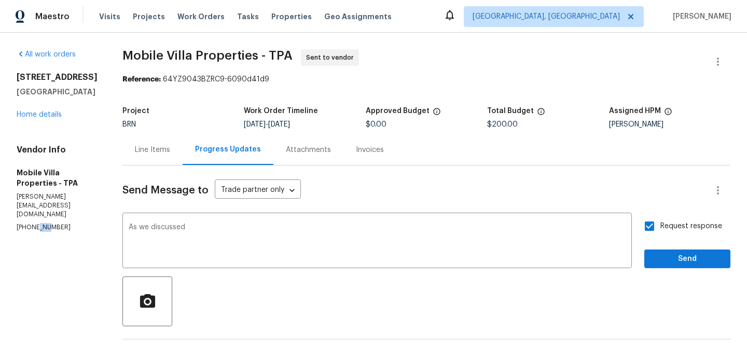
click at [32, 223] on p "(813) 918-3054" at bounding box center [57, 227] width 81 height 9
copy p "(813) 918-3054"
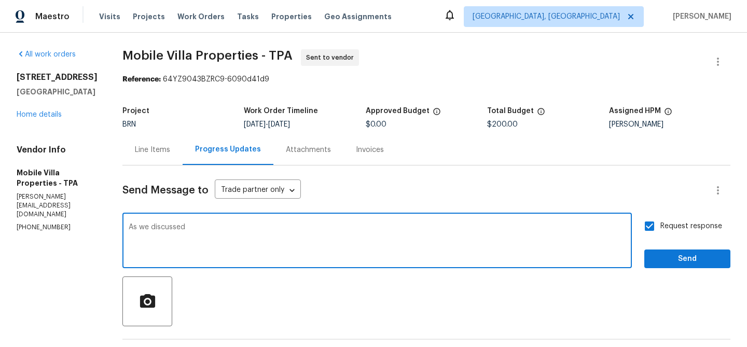
click at [223, 231] on textarea "As we discussed" at bounding box center [377, 241] width 497 height 36
paste textarea "(813) 918-3054"
paste textarea "2938"
type textarea "As we discussed (813) 918-3054, Kindly accept the WO and here is the lockbox co…"
click at [685, 255] on span "Send" at bounding box center [686, 259] width 69 height 13
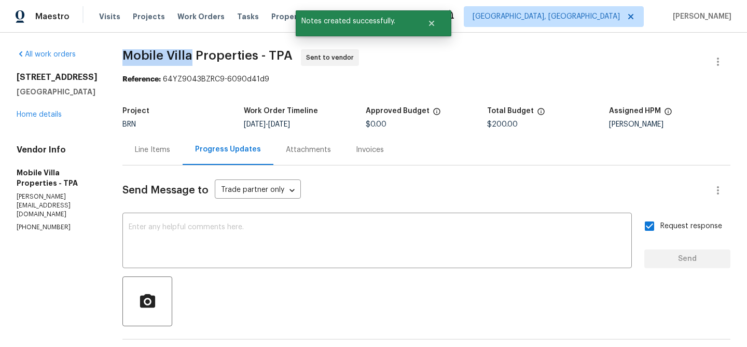
drag, startPoint x: 111, startPoint y: 57, endPoint x: 185, endPoint y: 59, distance: 73.7
click at [185, 59] on div "All work orders 4800 86th Ave N Pinellas Park, FL 33782 Home details Vendor Inf…" at bounding box center [373, 275] width 747 height 485
copy span "Mobile Villa"
click at [150, 90] on section "Mobile Villa Properties - TPA Sent to vendor Reference: 64YZ9043BZRC9-6090d41d9…" at bounding box center [426, 275] width 608 height 452
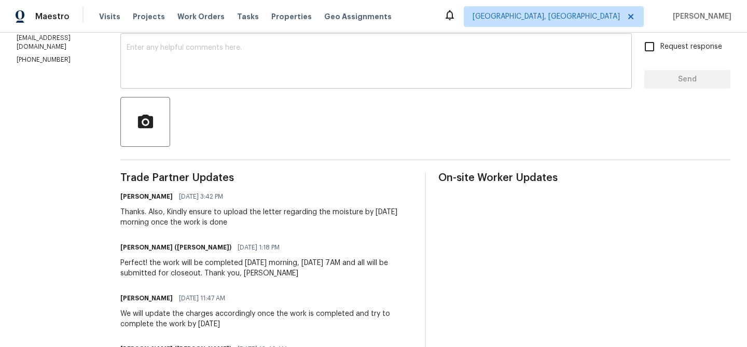
scroll to position [156, 0]
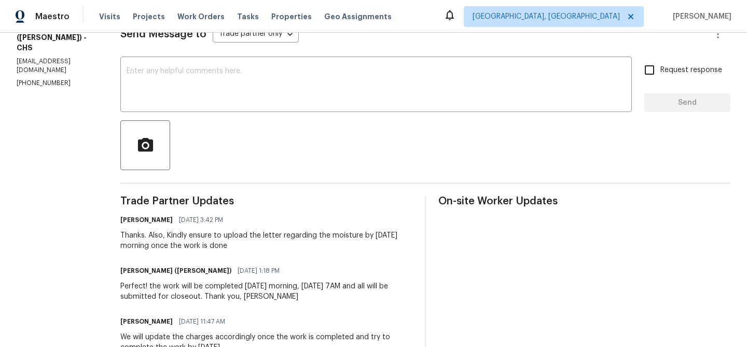
click at [42, 79] on p "(843) 991-8081" at bounding box center [56, 83] width 79 height 9
copy p "(843) 991-8081"
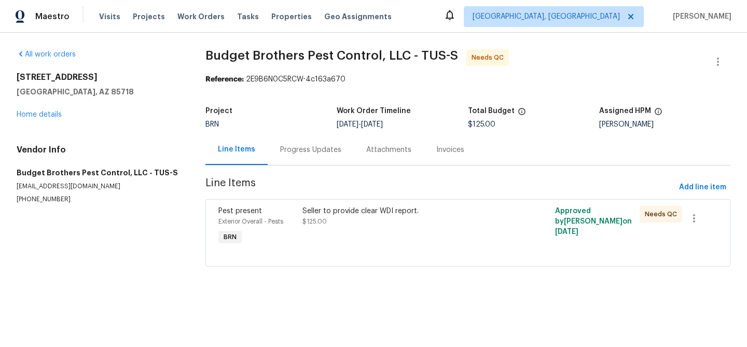
click at [284, 149] on div "Progress Updates" at bounding box center [310, 150] width 61 height 10
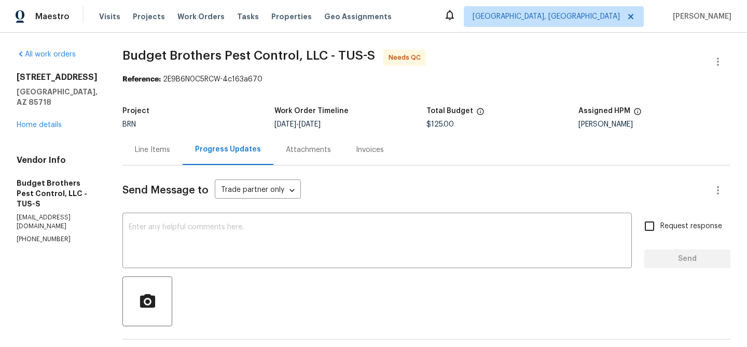
click at [168, 158] on div "Line Items" at bounding box center [152, 149] width 60 height 31
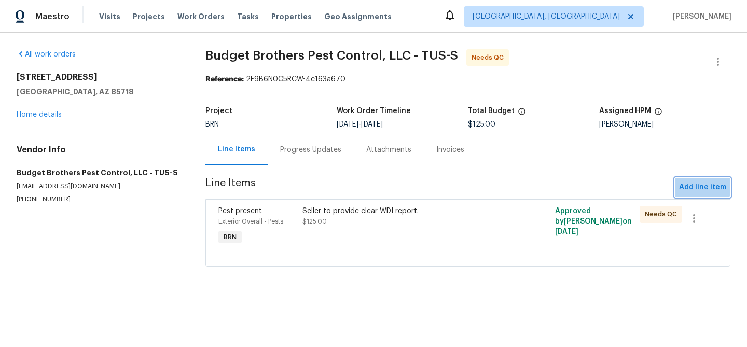
click at [696, 182] on span "Add line item" at bounding box center [702, 187] width 47 height 13
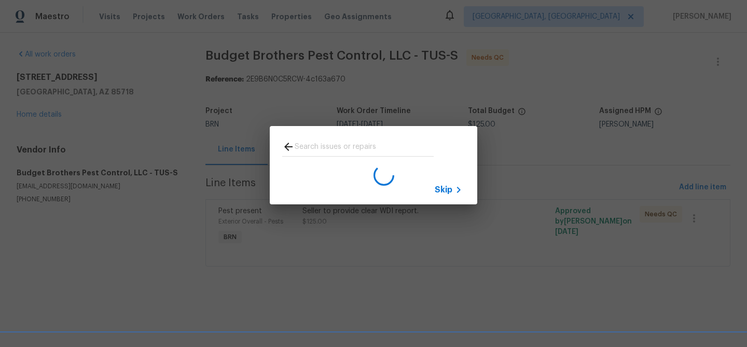
click at [288, 141] on icon at bounding box center [288, 147] width 12 height 12
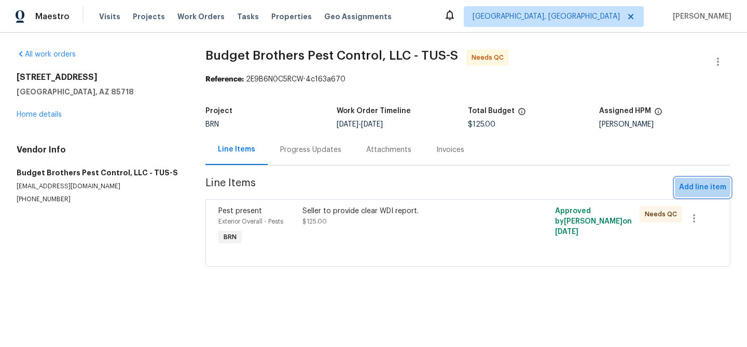
click at [686, 185] on span "Add line item" at bounding box center [702, 187] width 47 height 13
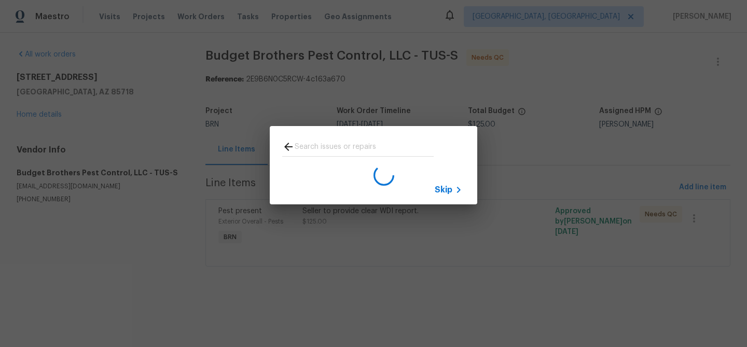
click at [452, 190] on icon at bounding box center [458, 190] width 12 height 12
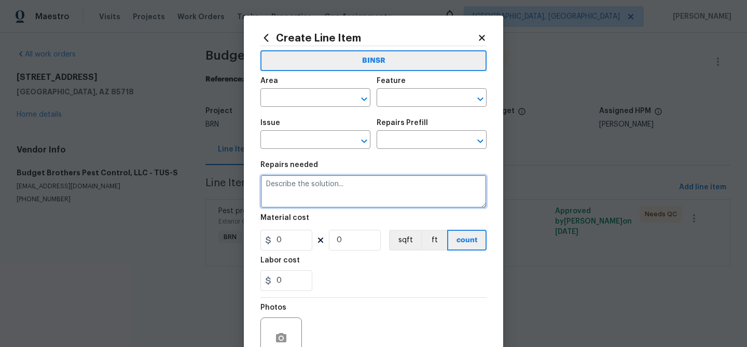
click at [297, 203] on textarea at bounding box center [373, 191] width 226 height 33
type textarea "Clear WDI"
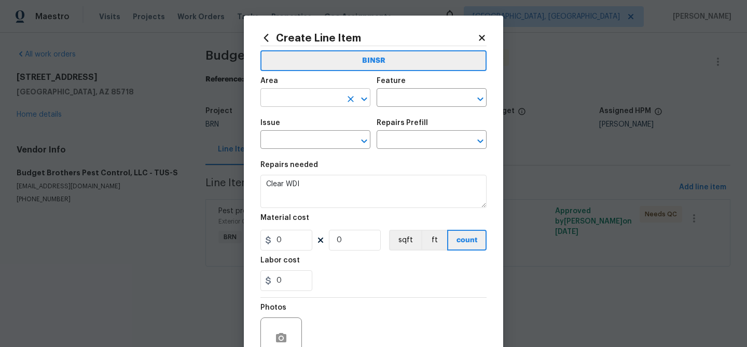
click at [284, 102] on input "text" at bounding box center [300, 99] width 81 height 16
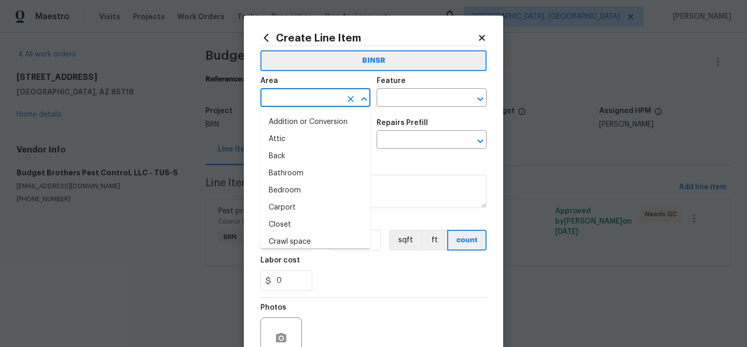
type input "p"
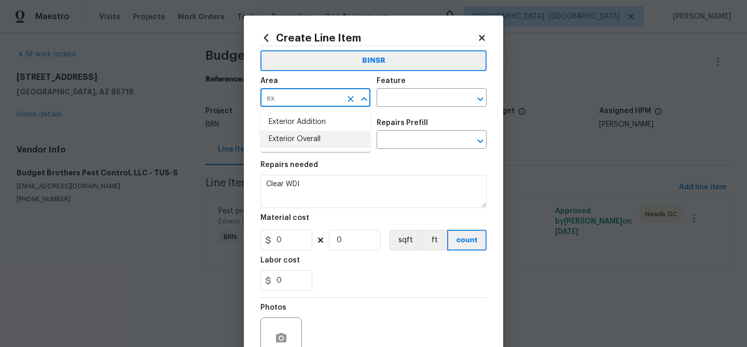
click at [301, 133] on li "Exterior Overall" at bounding box center [315, 139] width 110 height 17
type input "Exterior Overall"
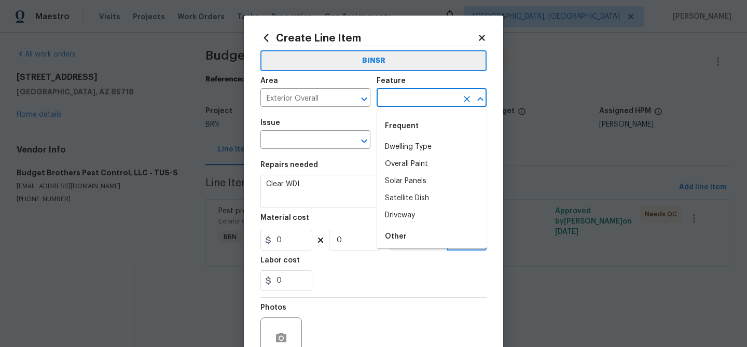
click at [400, 95] on input "text" at bounding box center [416, 99] width 81 height 16
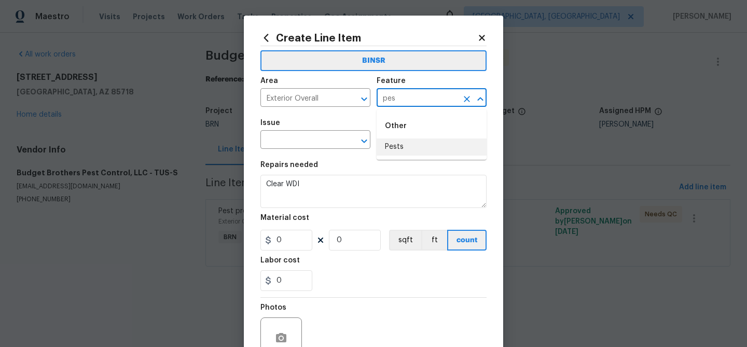
click at [399, 147] on li "Pests" at bounding box center [431, 146] width 110 height 17
type input "Pests"
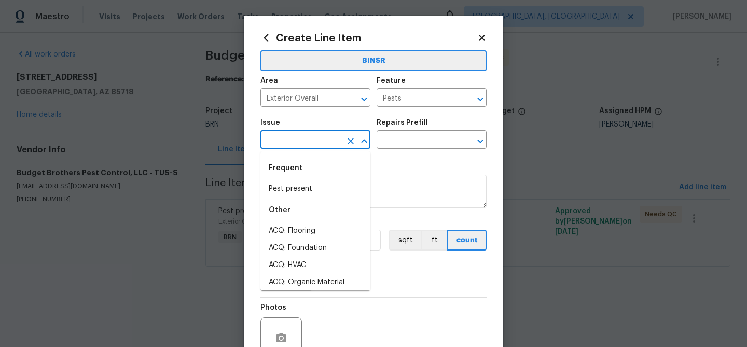
click at [336, 146] on input "text" at bounding box center [300, 141] width 81 height 16
click at [330, 178] on div "Frequent" at bounding box center [315, 168] width 110 height 25
click at [311, 190] on li "Pest present" at bounding box center [315, 188] width 110 height 17
type input "Pest present"
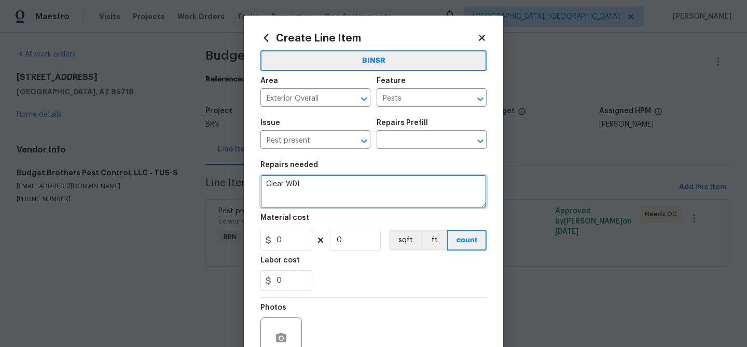
click at [311, 190] on textarea "Clear WDI" at bounding box center [373, 191] width 226 height 33
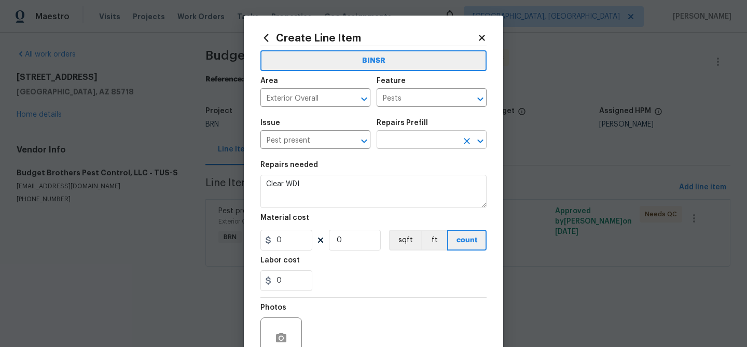
click at [397, 139] on input "text" at bounding box center [416, 141] width 81 height 16
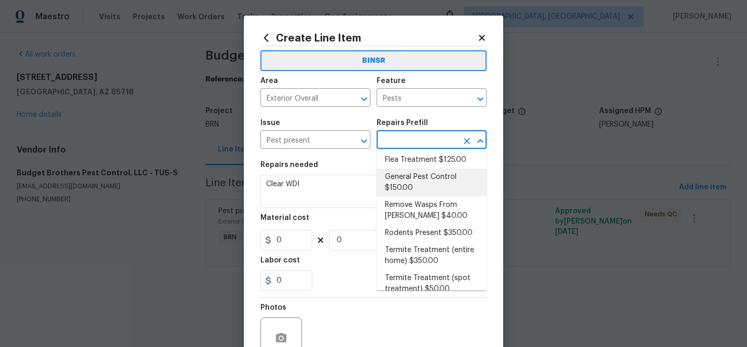
scroll to position [106, 0]
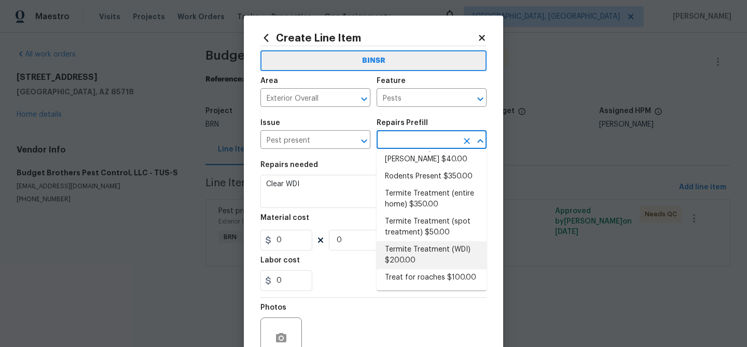
click at [400, 257] on li "Termite Treatment (WDI) $200.00" at bounding box center [431, 255] width 110 height 28
type input "Termite Treatment (WDI) $200.00"
type textarea "Pre-treat for areas conducive to WDI infestation and provide a clean WDI report."
type input "200"
type input "1"
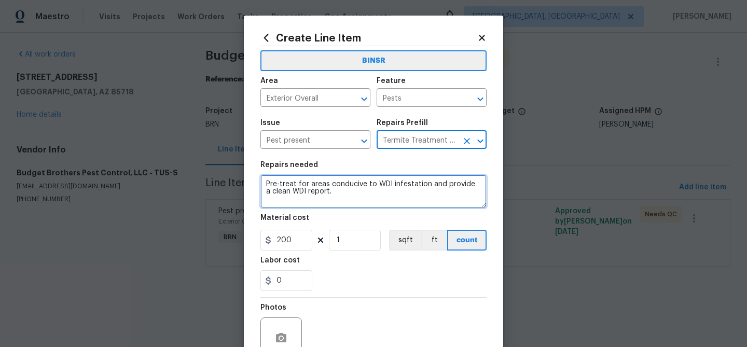
click at [313, 207] on textarea "Pre-treat for areas conducive to WDI infestation and provide a clean WDI report." at bounding box center [373, 191] width 226 height 33
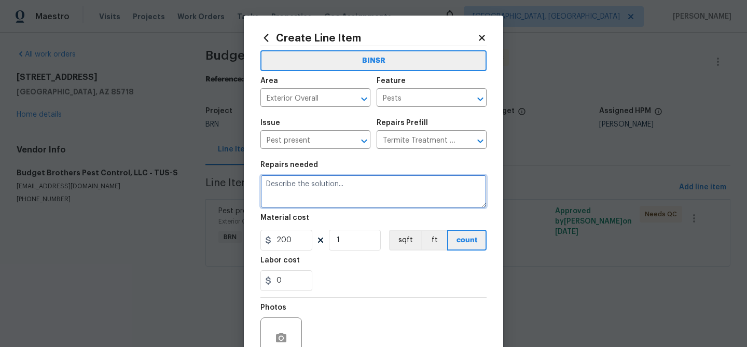
paste textarea "Clear WDI"
type textarea "Clear WDI"
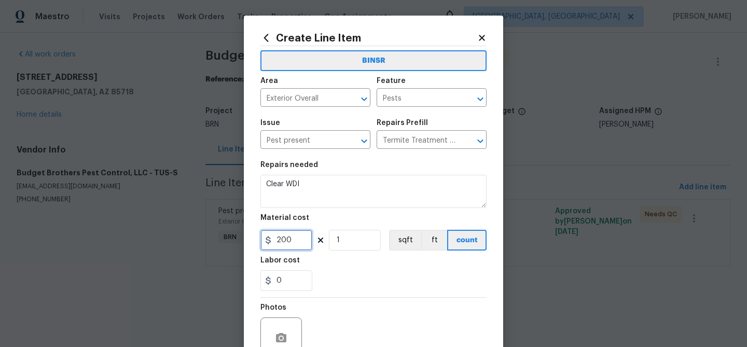
click at [295, 247] on input "200" at bounding box center [286, 240] width 52 height 21
type input "0"
click at [357, 248] on input "1" at bounding box center [355, 240] width 52 height 21
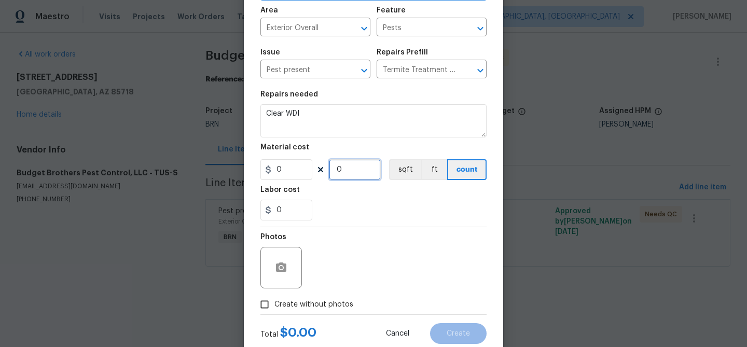
type input "0"
click at [268, 302] on input "Create without photos" at bounding box center [265, 305] width 20 height 20
checkbox input "true"
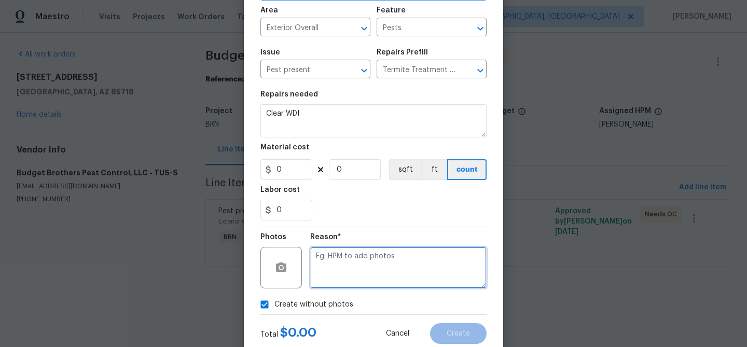
click at [349, 276] on textarea at bounding box center [398, 267] width 176 height 41
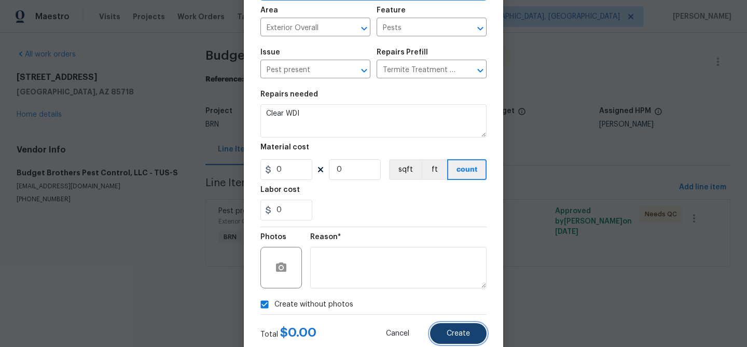
click at [450, 334] on span "Create" at bounding box center [457, 334] width 23 height 8
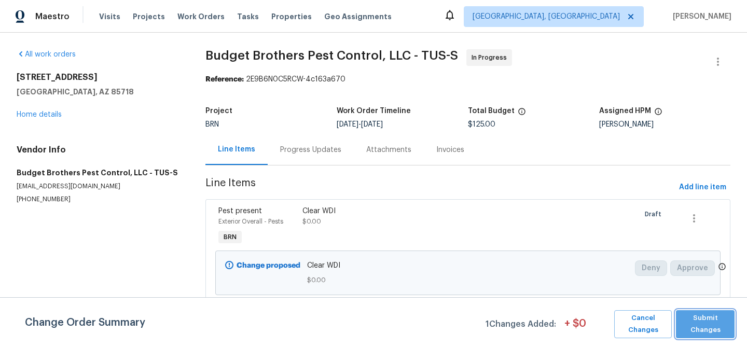
click at [695, 323] on span "Submit Changes" at bounding box center [705, 324] width 48 height 24
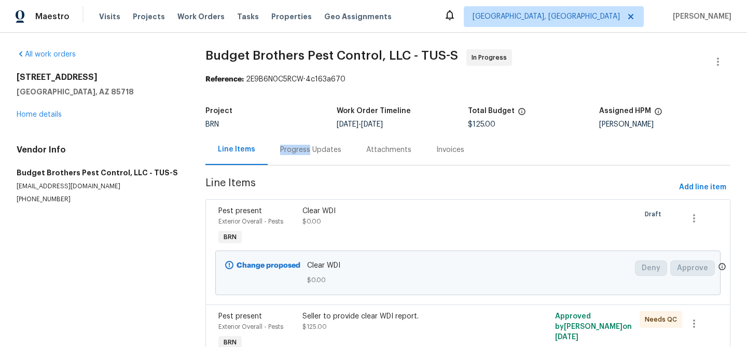
click at [306, 145] on div "Progress Updates" at bounding box center [310, 150] width 61 height 10
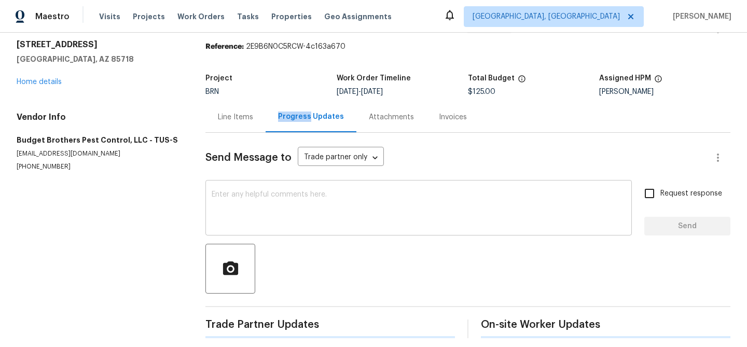
scroll to position [40, 0]
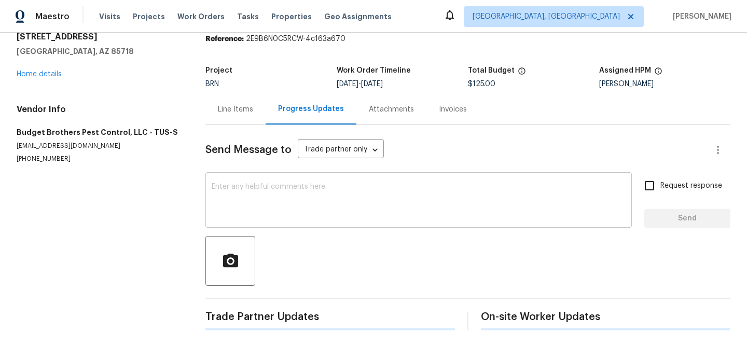
click at [265, 199] on textarea at bounding box center [419, 201] width 414 height 36
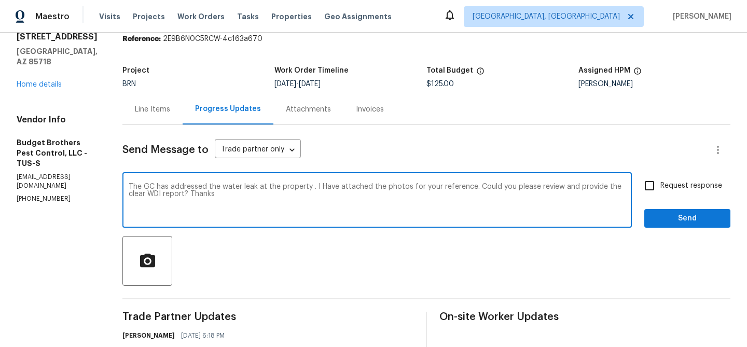
type textarea "The GC has addressed the water leak at the property . I Have attached the photo…"
click at [679, 178] on label "Request response" at bounding box center [679, 186] width 83 height 22
click at [660, 178] on input "Request response" at bounding box center [649, 186] width 22 height 22
checkbox input "true"
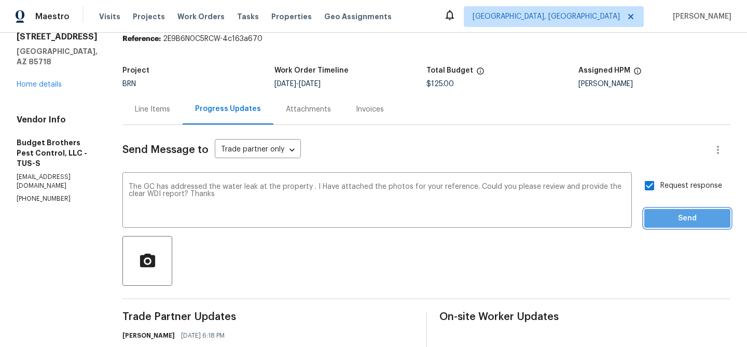
click at [673, 217] on span "Send" at bounding box center [686, 218] width 69 height 13
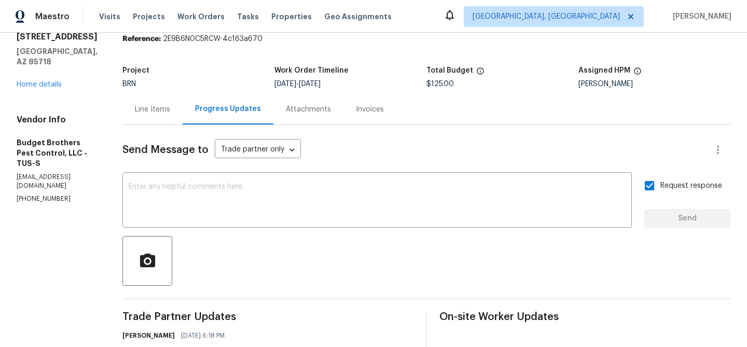
scroll to position [70, 0]
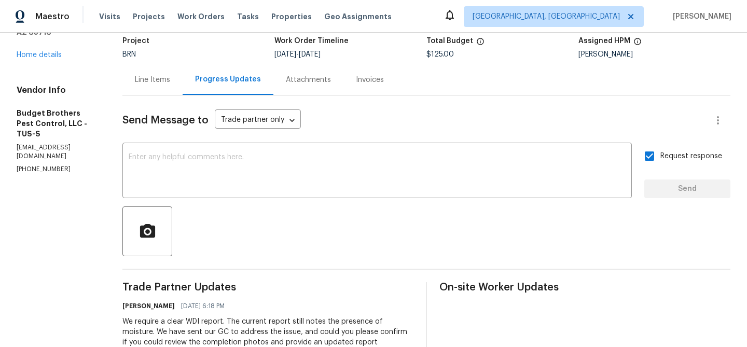
click at [158, 75] on div "Line Items" at bounding box center [152, 80] width 35 height 10
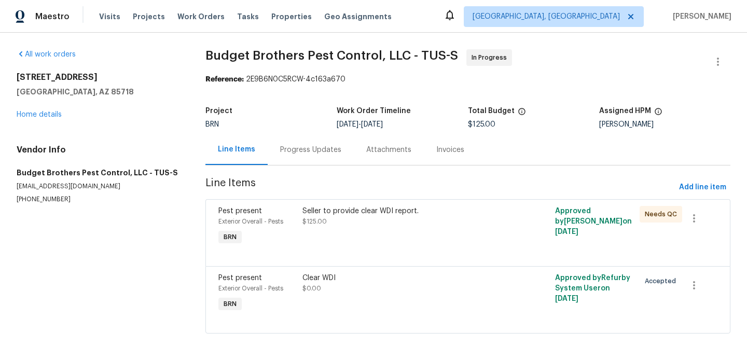
click at [328, 290] on div "Clear WDI $0.00" at bounding box center [404, 283] width 204 height 21
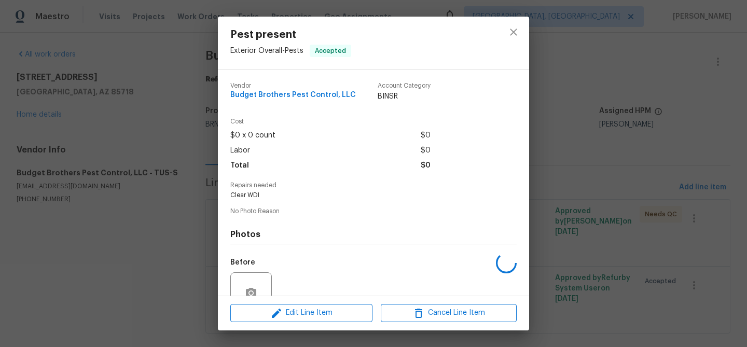
scroll to position [95, 0]
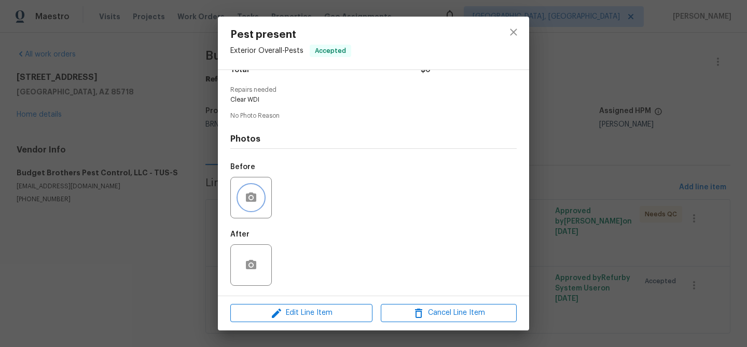
click at [248, 193] on icon "button" at bounding box center [251, 196] width 10 height 9
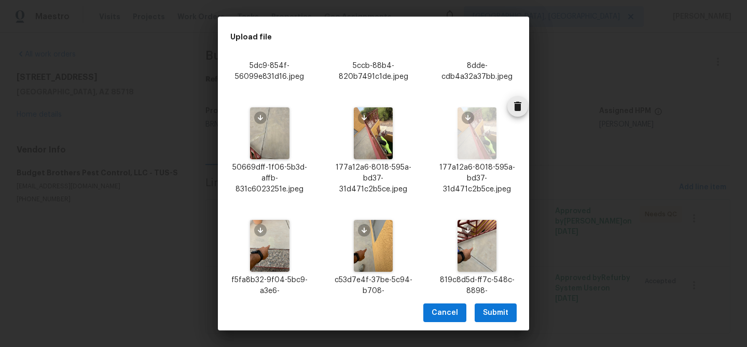
scroll to position [272, 0]
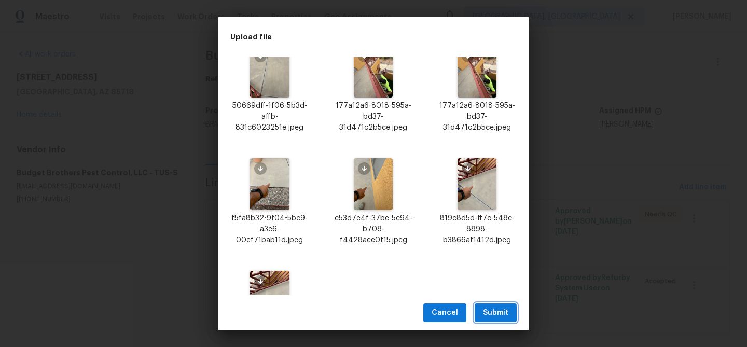
click at [487, 312] on span "Submit" at bounding box center [495, 312] width 25 height 13
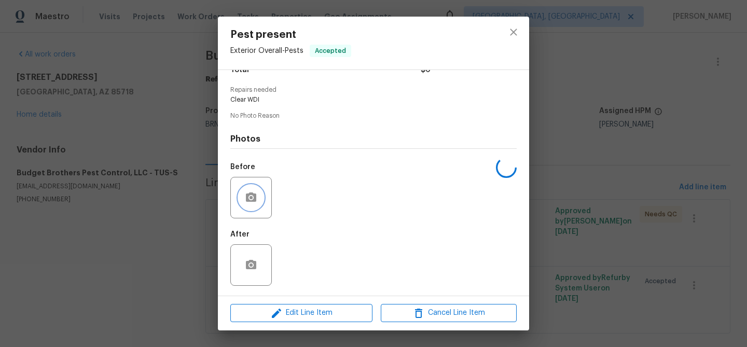
scroll to position [0, 0]
click at [514, 36] on icon "close" at bounding box center [513, 32] width 12 height 12
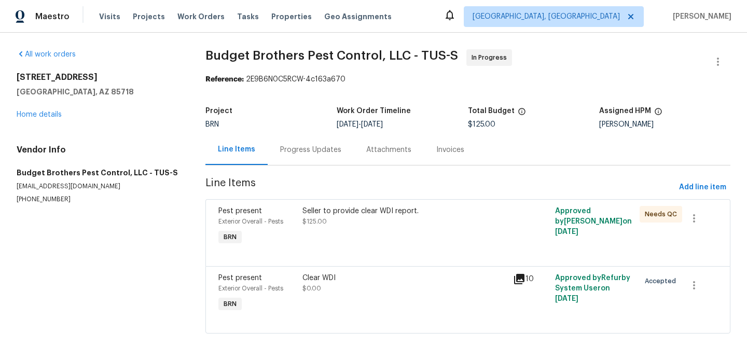
click at [60, 188] on p "office@budgetbrotherstermite.com" at bounding box center [99, 186] width 164 height 9
copy p "office@budgetbrotherstermite.com"
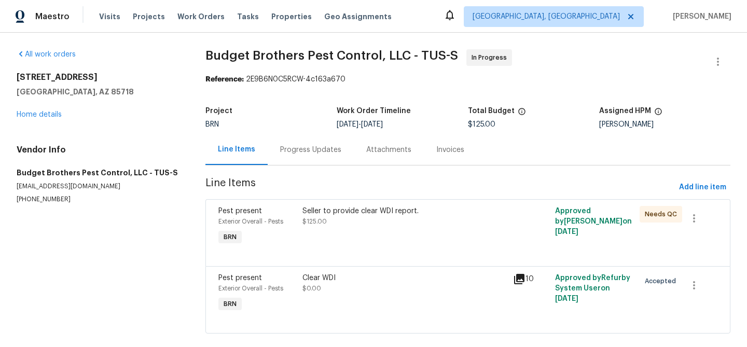
click at [305, 155] on div "Progress Updates" at bounding box center [311, 149] width 86 height 31
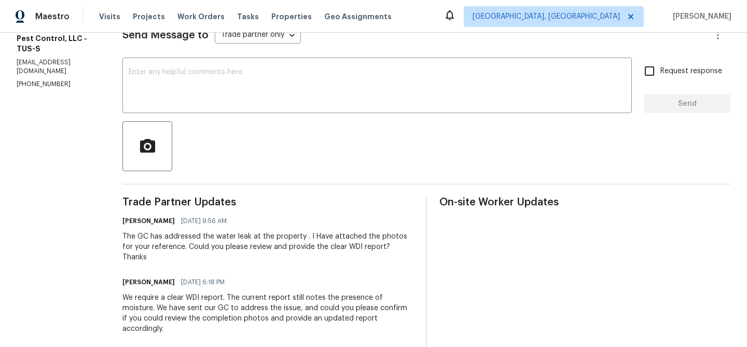
scroll to position [160, 0]
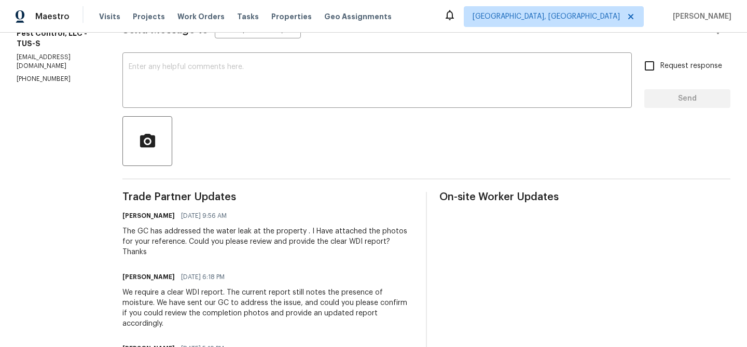
click at [218, 226] on div "The GC has addressed the water leak at the property . I Have attached the photo…" at bounding box center [267, 241] width 291 height 31
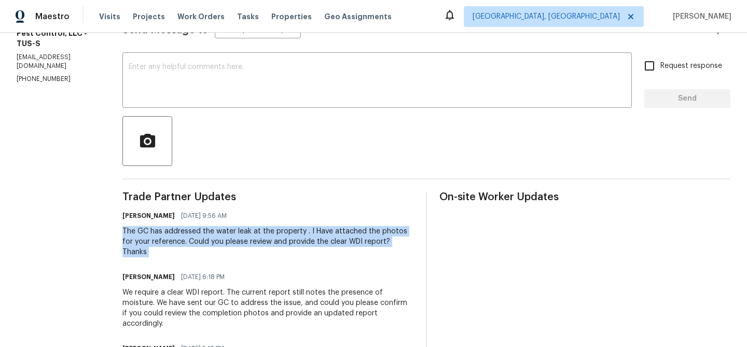
click at [218, 226] on div "The GC has addressed the water leak at the property . I Have attached the photo…" at bounding box center [267, 241] width 291 height 31
copy div "The GC has addressed the water leak at the property . I Have attached the photo…"
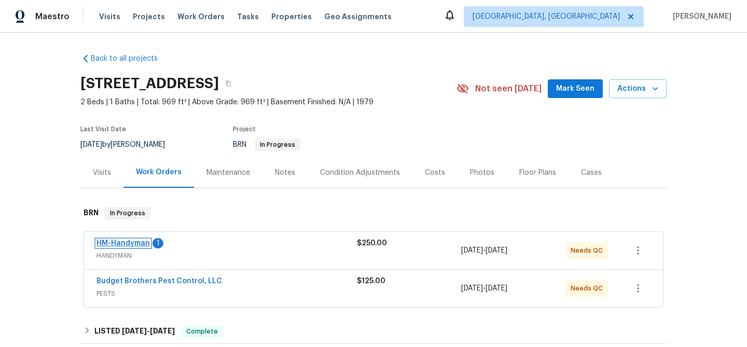
click at [133, 247] on link "HM-Handyman" at bounding box center [122, 243] width 53 height 7
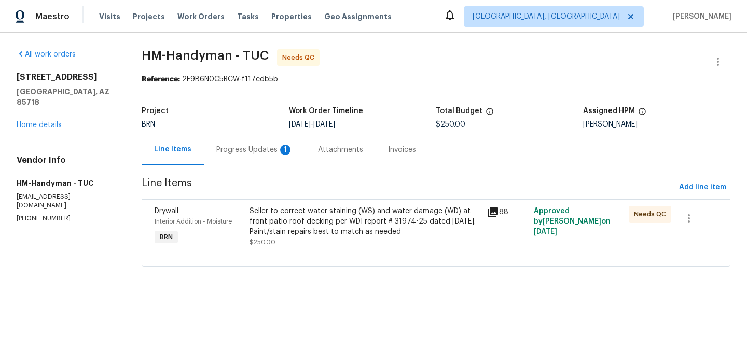
click at [289, 228] on div "Seller to correct water staining (WS) and water damage (WD) at front patio roof…" at bounding box center [364, 221] width 231 height 31
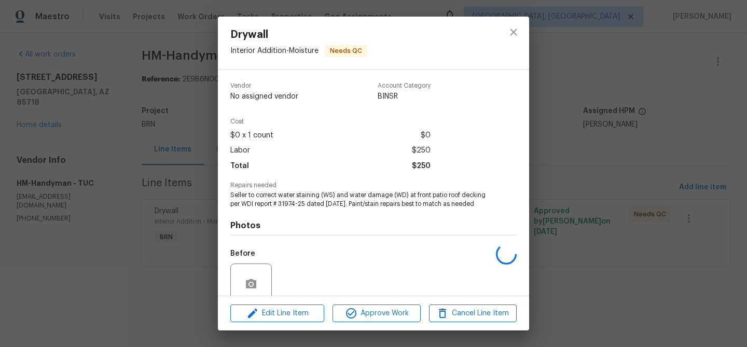
scroll to position [87, 0]
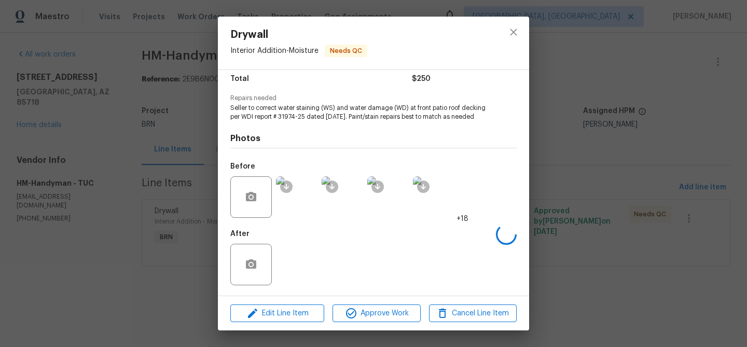
click at [146, 164] on div "Drywall Interior Addition - Moisture Needs QC Vendor HM-Handyman Account Catego…" at bounding box center [373, 173] width 747 height 347
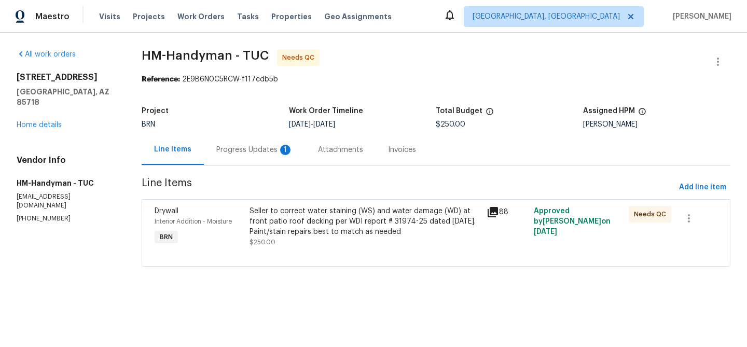
click at [239, 158] on div "Progress Updates 1" at bounding box center [255, 149] width 102 height 31
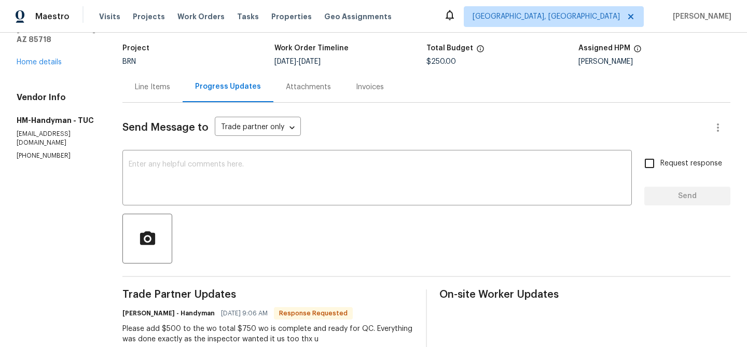
scroll to position [63, 0]
click at [150, 82] on div "Line Items" at bounding box center [152, 86] width 35 height 10
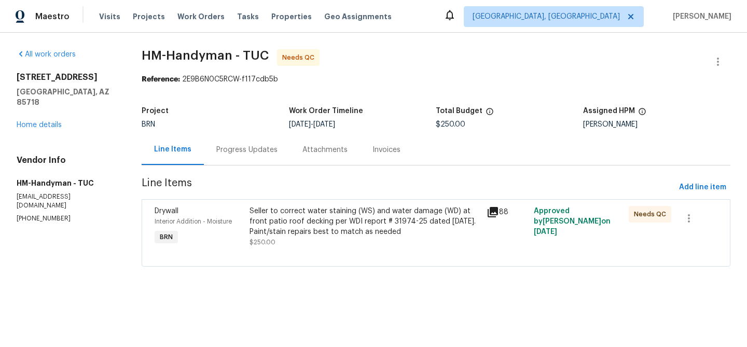
click at [292, 225] on div "Seller to correct water staining (WS) and water damage (WD) at front patio roof…" at bounding box center [364, 221] width 231 height 31
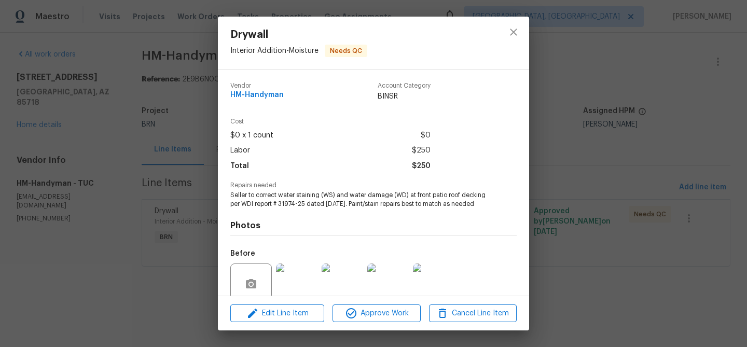
scroll to position [87, 0]
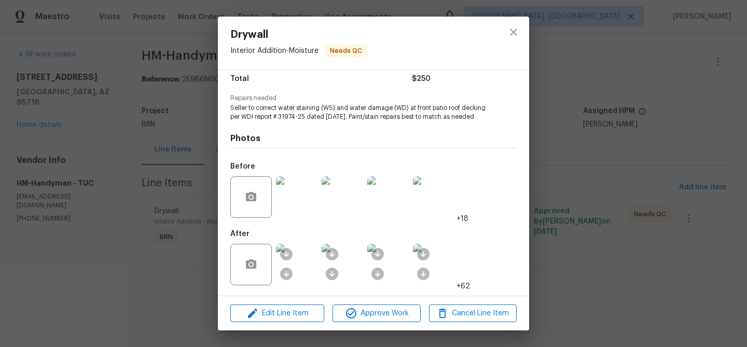
click at [303, 258] on img at bounding box center [296, 264] width 41 height 41
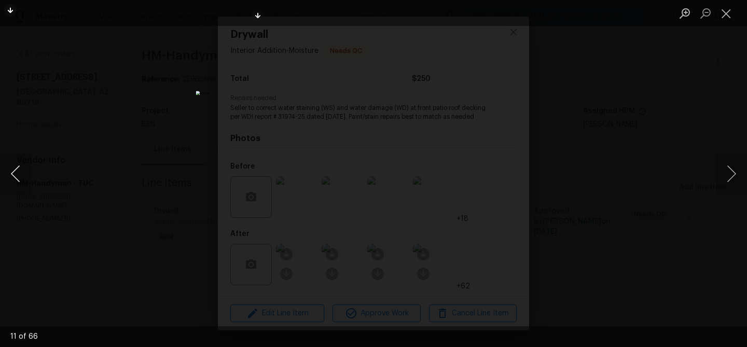
click at [13, 172] on button "Previous image" at bounding box center [15, 173] width 31 height 41
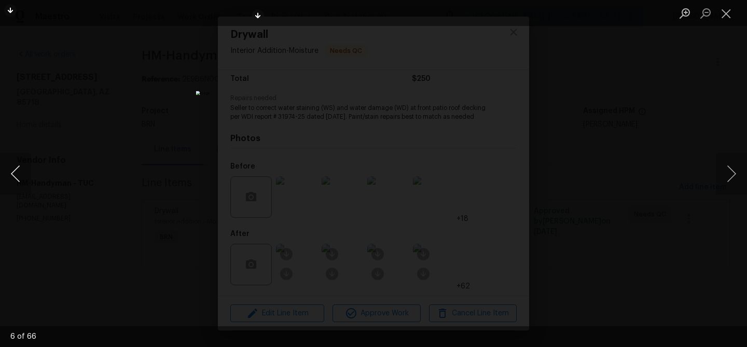
click at [13, 172] on button "Previous image" at bounding box center [15, 173] width 31 height 41
click at [20, 170] on button "Previous image" at bounding box center [15, 173] width 31 height 41
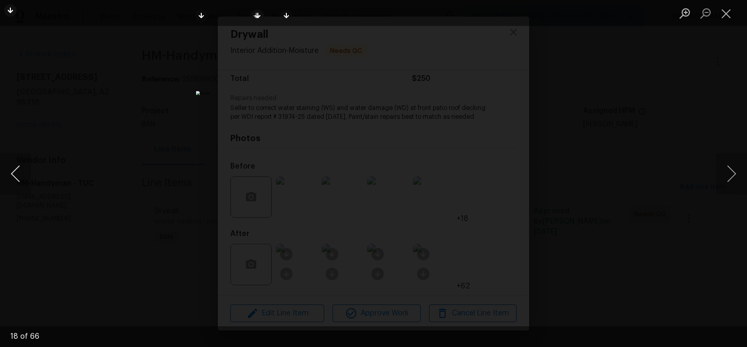
click at [17, 172] on button "Previous image" at bounding box center [15, 173] width 31 height 41
click at [136, 115] on div "Lightbox" at bounding box center [373, 173] width 747 height 347
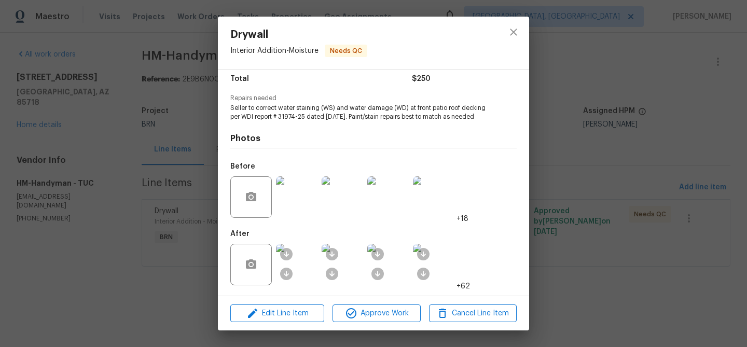
click at [100, 135] on div "Drywall Interior Addition - Moisture Needs QC Vendor HM-Handyman Account Catego…" at bounding box center [373, 173] width 747 height 347
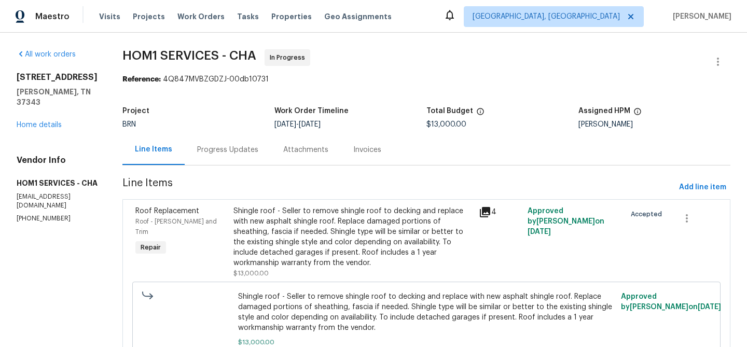
click at [197, 157] on div "Progress Updates" at bounding box center [228, 149] width 86 height 31
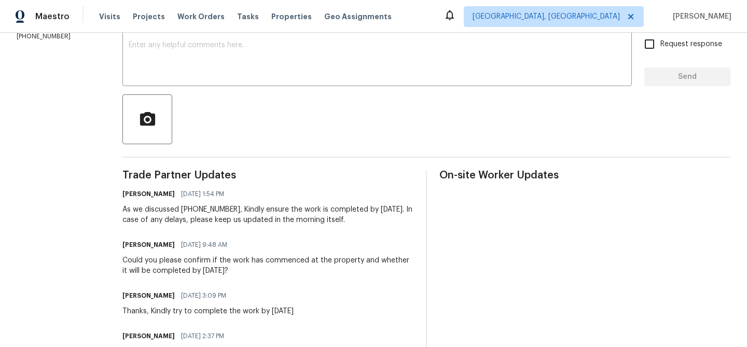
scroll to position [187, 0]
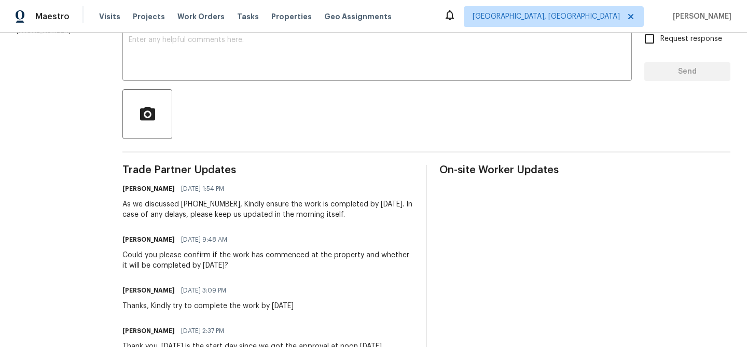
click at [61, 40] on section "All work orders [STREET_ADDRESS][PERSON_NAME] Home details Vendor Info HOM1 SER…" at bounding box center [57, 205] width 81 height 686
copy p "[PHONE_NUMBER]"
click at [234, 52] on textarea at bounding box center [377, 54] width 497 height 36
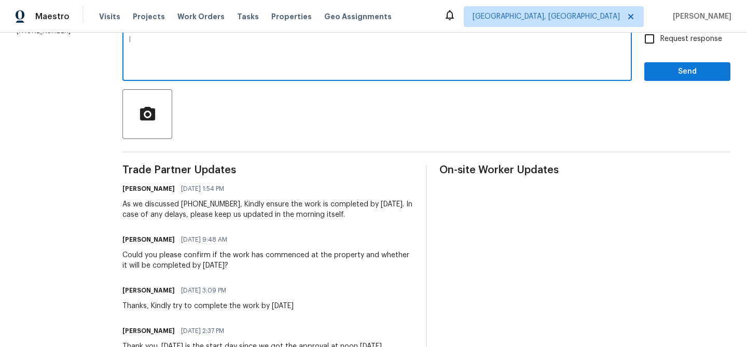
type textarea "I"
type textarea "i"
type textarea "I"
paste textarea "have a large crew to start early [DATE], about 8 guys will be doing demo and in…"
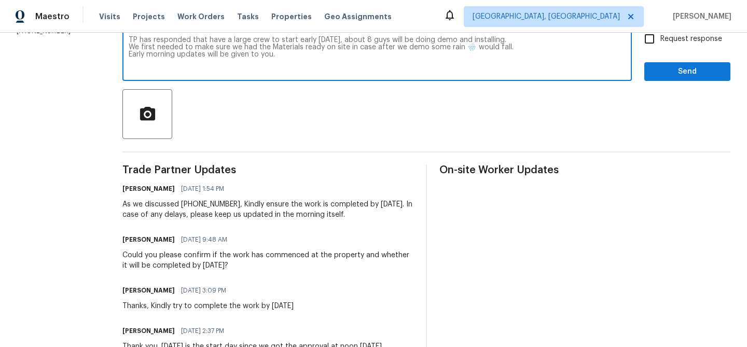
scroll to position [161, 0]
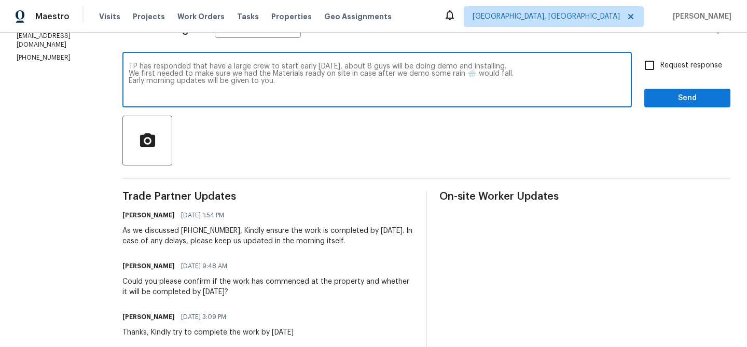
click at [199, 64] on textarea "TP has responded that have a large crew to start early [DATE], about 8 guys wil…" at bounding box center [377, 81] width 497 height 36
click at [329, 65] on textarea "TP has responded that they have a large crew to start early [DATE], about 8 guy…" at bounding box center [377, 81] width 497 height 36
click at [129, 72] on textarea "TP has responded that they have a large crew to start early [DATE], about 8 guy…" at bounding box center [377, 81] width 497 height 36
click at [520, 67] on textarea "TP has responded that they have a large crew to start early [DATE], about 8 guy…" at bounding box center [377, 81] width 497 height 36
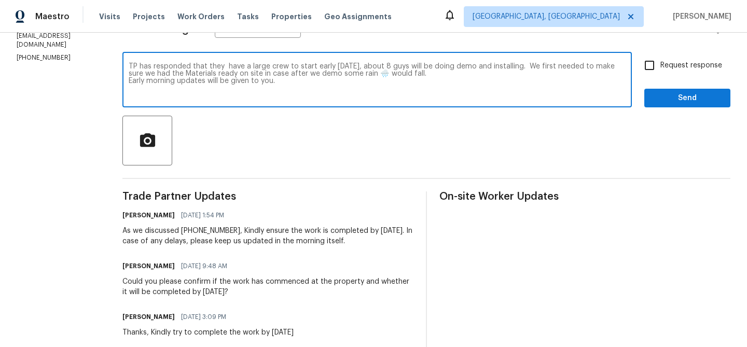
click at [520, 67] on textarea "TP has responded that they have a large crew to start early [DATE], about 8 guy…" at bounding box center [377, 81] width 497 height 36
click at [129, 75] on textarea "TP has responded that they have a large crew to start early [DATE], about 8 guy…" at bounding box center [377, 81] width 497 height 36
click at [296, 74] on textarea "TP has responded that they have a large crew to start early [DATE], about 8 guy…" at bounding box center [377, 81] width 497 height 36
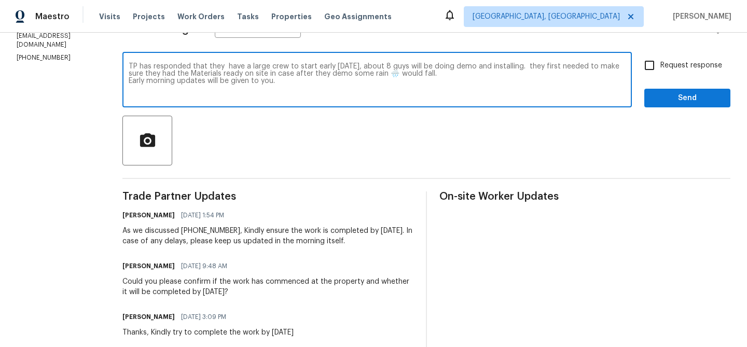
click at [122, 81] on div "TP has responded that they have a large crew to start early [DATE], about 8 guy…" at bounding box center [376, 80] width 509 height 53
click at [129, 80] on textarea "TP has responded that they have a large crew to start early [DATE], about 8 guy…" at bounding box center [377, 81] width 497 height 36
drag, startPoint x: 124, startPoint y: 80, endPoint x: 299, endPoint y: 79, distance: 174.7
click at [299, 79] on textarea "TP has responded that they have a large crew to start early [DATE], about 8 guy…" at bounding box center [377, 81] width 497 height 36
click at [258, 65] on textarea "TP has responded that they have a large crew to start early [DATE], about 8 guy…" at bounding box center [377, 81] width 497 height 36
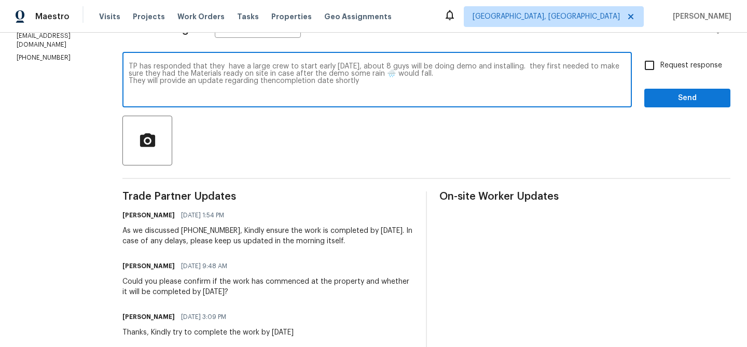
click at [258, 65] on textarea "TP has responded that they have a large crew to start early [DATE], about 8 guy…" at bounding box center [377, 81] width 497 height 36
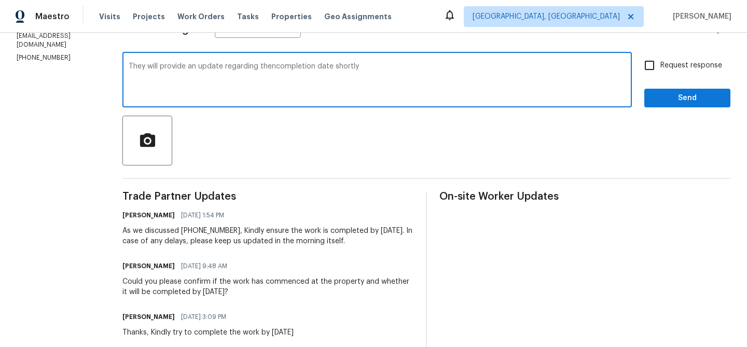
type textarea "They will provide an update regarding thencompletion date shortly"
click at [156, 68] on textarea "They will provide an update regarding thencompletion date shortly" at bounding box center [377, 81] width 497 height 36
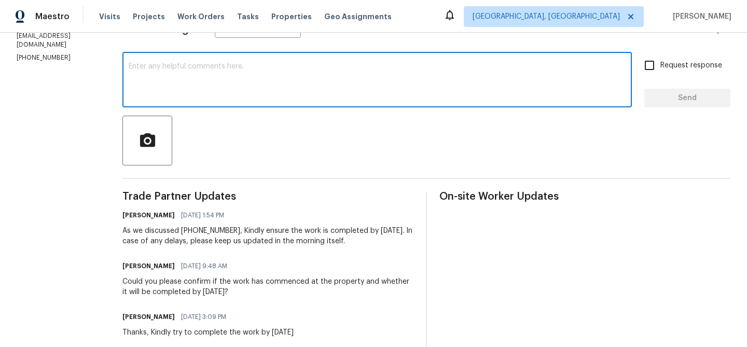
scroll to position [0, 0]
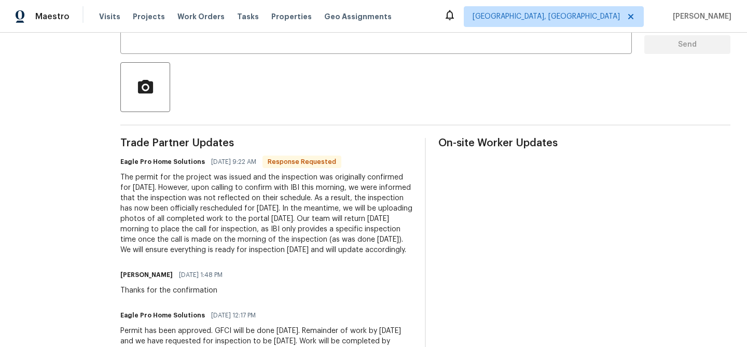
scroll to position [194, 0]
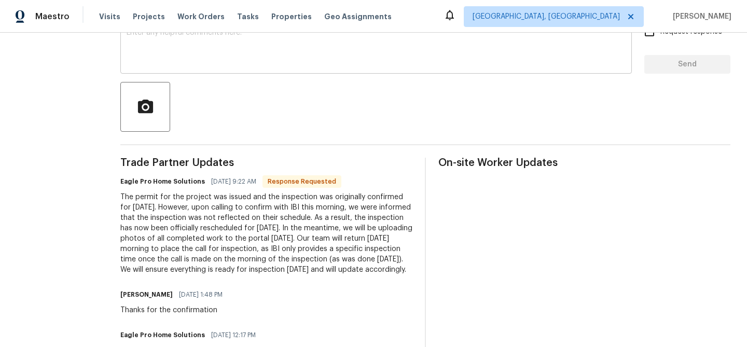
click at [220, 55] on textarea at bounding box center [376, 47] width 499 height 36
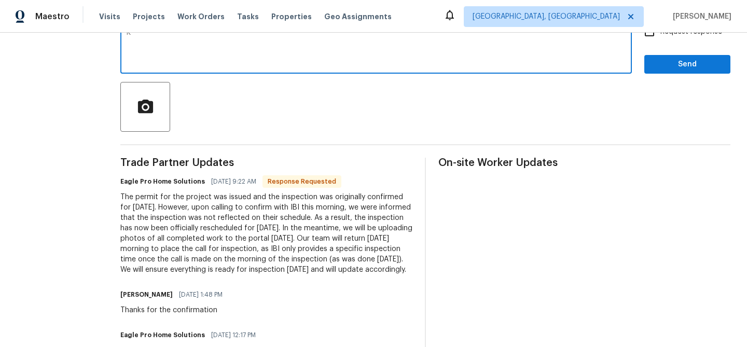
scroll to position [191, 0]
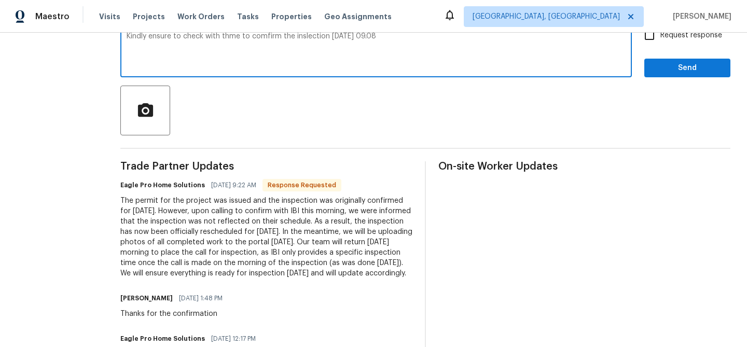
type textarea "Kindly ensure to check with thme to comfirm the inslection [DATE] 09.08"
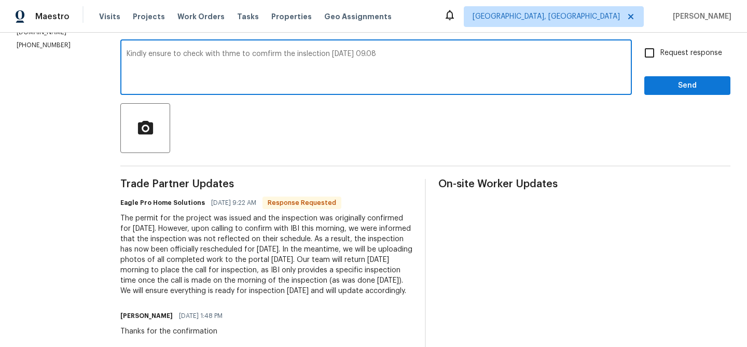
scroll to position [162, 0]
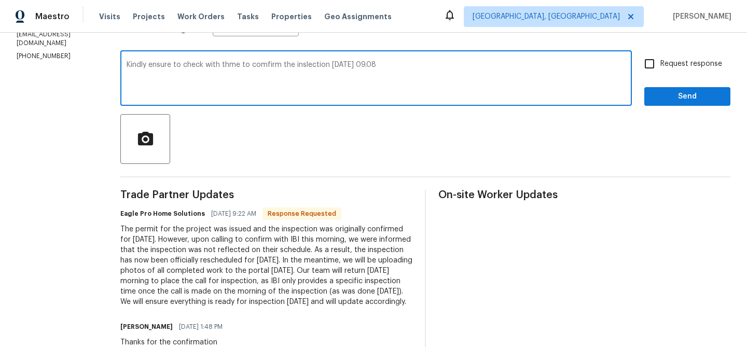
click at [194, 65] on textarea "Kindly ensure to check with thme to comfirm the inslection on monday 09.08" at bounding box center [376, 79] width 499 height 36
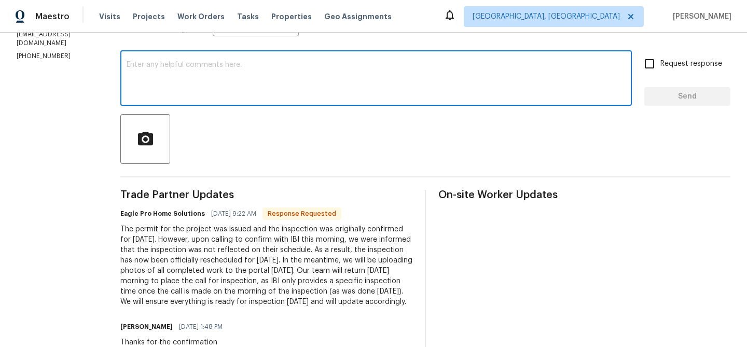
paste textarea "Please check with them to confirm the inspection on Monday, 09.08."
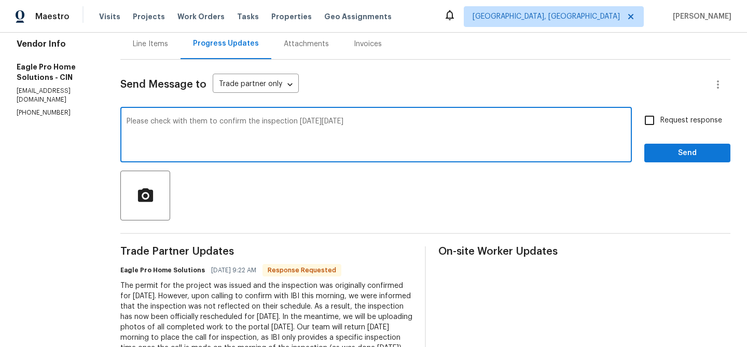
scroll to position [88, 0]
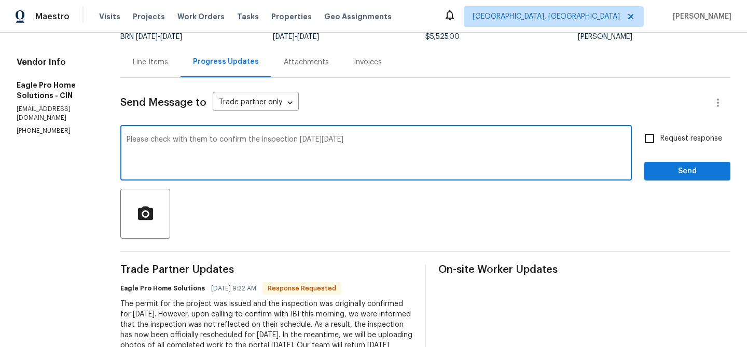
type textarea "Please check with them to confirm the inspection on Monday, 09/08"
click at [662, 139] on span "Request response" at bounding box center [691, 138] width 62 height 11
click at [660, 139] on input "Request response" at bounding box center [649, 139] width 22 height 22
checkbox input "true"
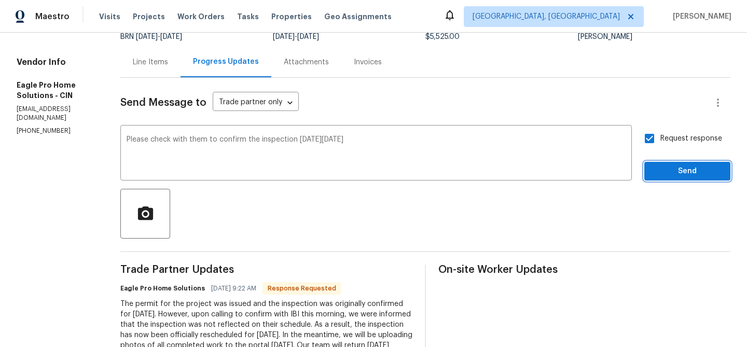
click at [662, 174] on span "Send" at bounding box center [686, 171] width 69 height 13
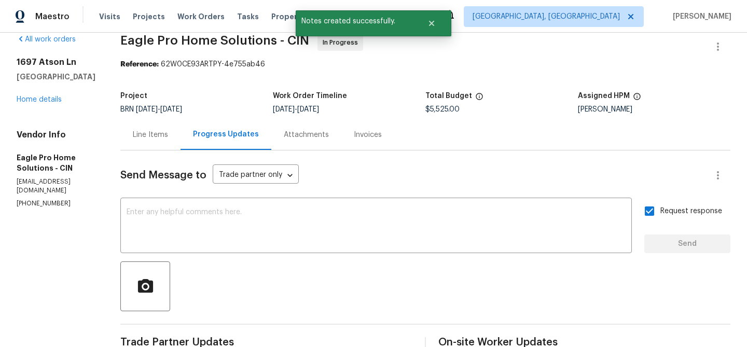
scroll to position [0, 0]
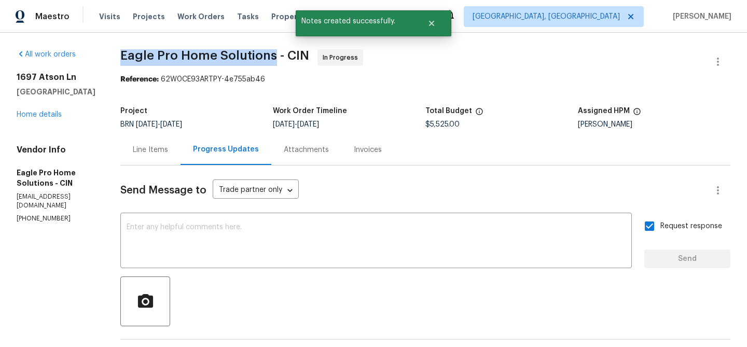
drag, startPoint x: 142, startPoint y: 59, endPoint x: 300, endPoint y: 55, distance: 158.2
copy span "Eagle Pro Home Solutions"
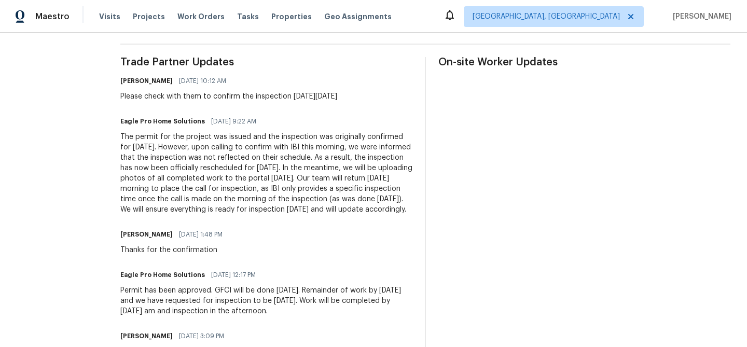
scroll to position [310, 0]
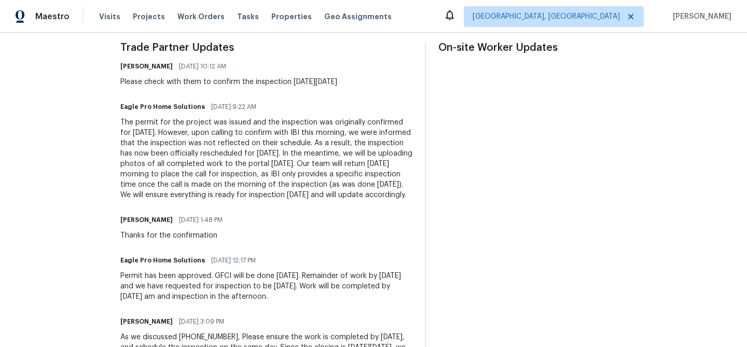
drag, startPoint x: 148, startPoint y: 121, endPoint x: 261, endPoint y: 205, distance: 141.1
click at [261, 200] on div "The permit for the project was issued and the inspection was originally confirm…" at bounding box center [266, 158] width 292 height 83
copy div "The permit for the project was issued and the inspection was originally confirm…"
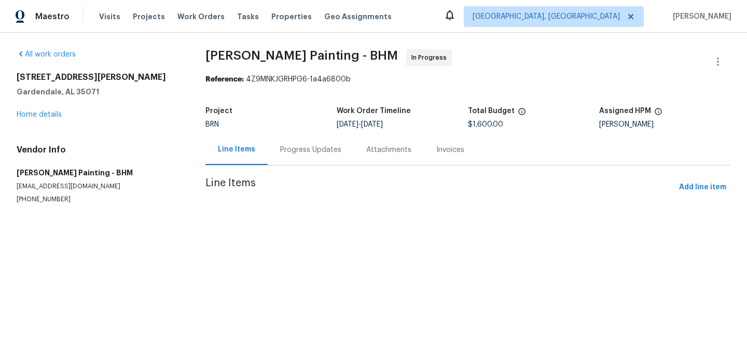
click at [283, 153] on div "Progress Updates" at bounding box center [310, 150] width 61 height 10
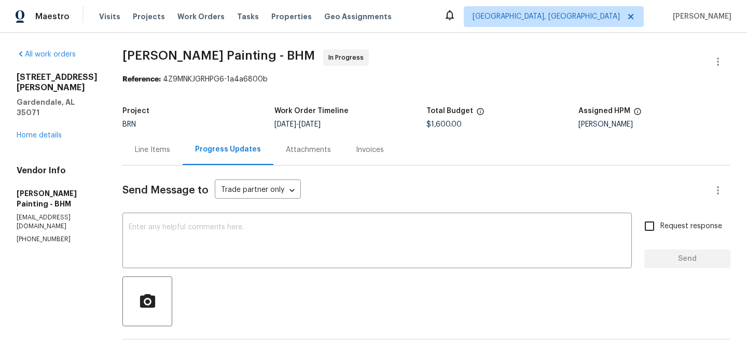
copy p "[PHONE_NUMBER]"
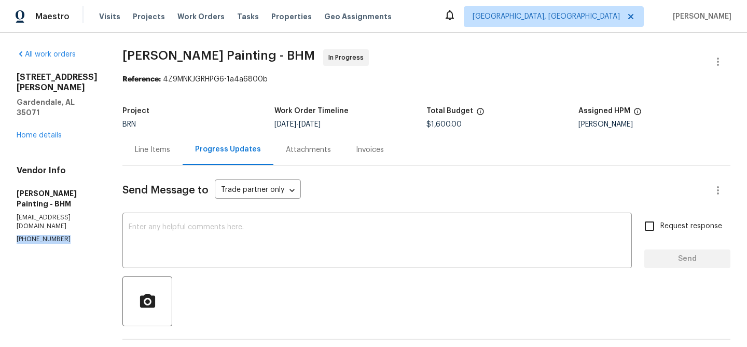
click at [40, 235] on p "[PHONE_NUMBER]" at bounding box center [57, 239] width 81 height 9
click at [21, 79] on h2 "[STREET_ADDRESS][PERSON_NAME]" at bounding box center [57, 82] width 81 height 21
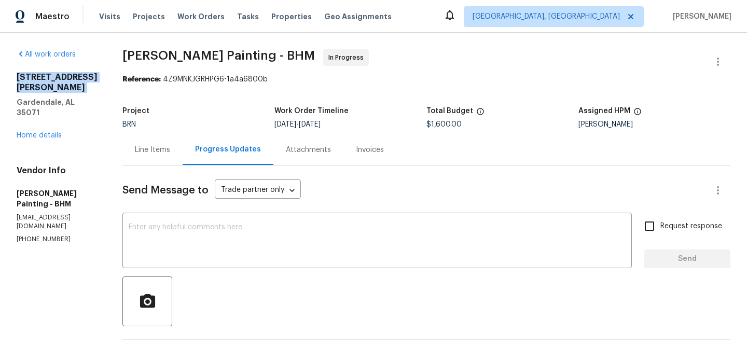
click at [21, 79] on h2 "[STREET_ADDRESS][PERSON_NAME]" at bounding box center [57, 82] width 81 height 21
copy h2 "[STREET_ADDRESS][PERSON_NAME]"
click at [37, 235] on p "[PHONE_NUMBER]" at bounding box center [57, 239] width 81 height 9
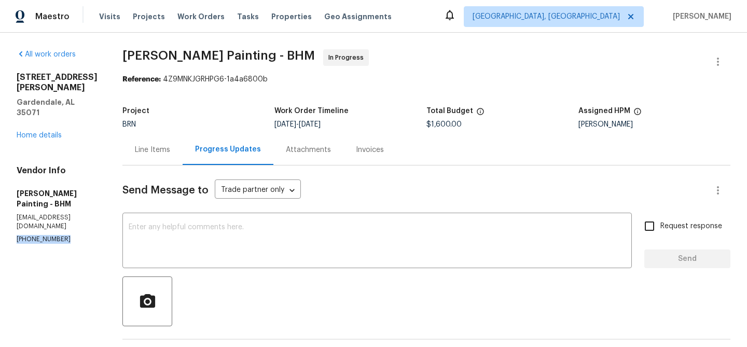
copy p "[PHONE_NUMBER]"
click at [97, 83] on div "[STREET_ADDRESS][PERSON_NAME]" at bounding box center [57, 95] width 81 height 46
drag, startPoint x: 100, startPoint y: 89, endPoint x: 0, endPoint y: 81, distance: 99.9
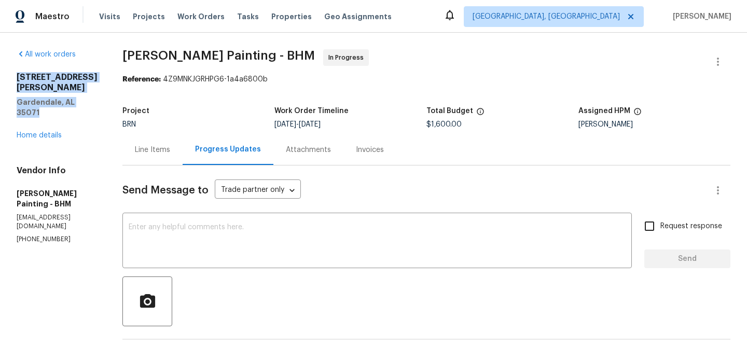
copy div "[STREET_ADDRESS][PERSON_NAME]"
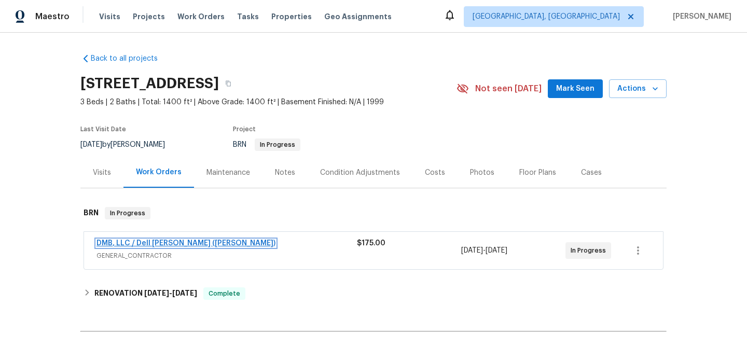
click at [111, 245] on link "DMB, LLC / Dell [PERSON_NAME] ([PERSON_NAME])" at bounding box center [185, 243] width 179 height 7
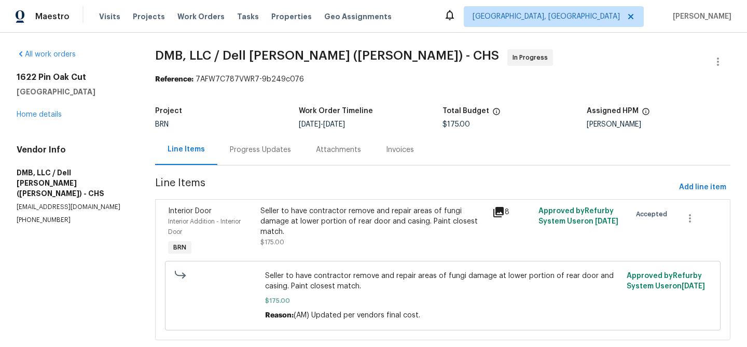
click at [35, 203] on p "[EMAIL_ADDRESS][DOMAIN_NAME]" at bounding box center [74, 207] width 114 height 9
click at [26, 216] on p "[PHONE_NUMBER]" at bounding box center [74, 220] width 114 height 9
click at [26, 216] on p "(843) 991-8081" at bounding box center [74, 220] width 114 height 9
copy p "(843) 991-8081"
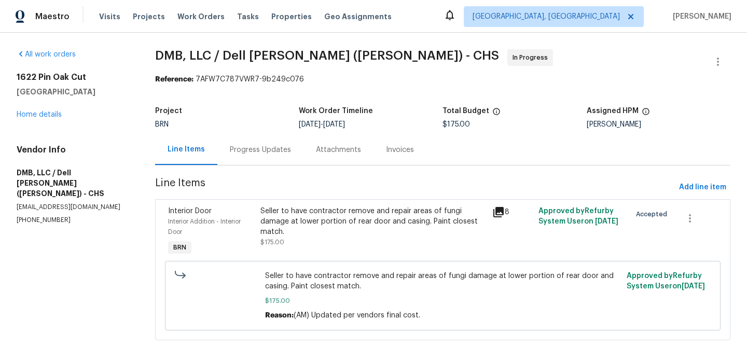
click at [316, 213] on div "Seller to have contractor remove and repair areas of fungi damage at lower port…" at bounding box center [372, 221] width 225 height 31
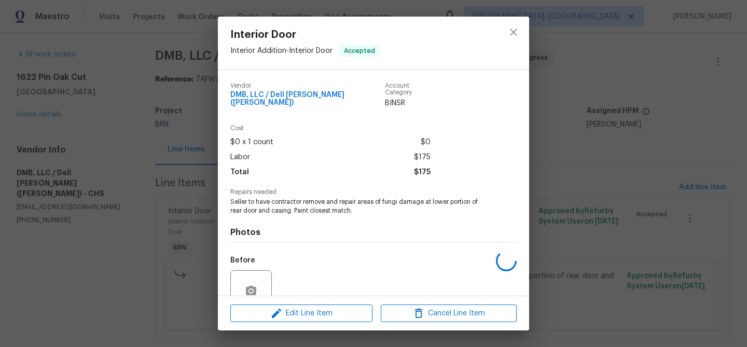
scroll to position [87, 0]
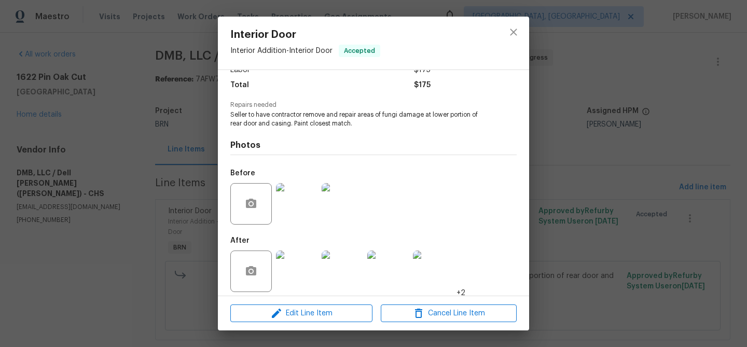
click at [176, 165] on div "Interior Door Interior Addition - Interior Door Accepted Vendor DMB, LLC / Dell…" at bounding box center [373, 173] width 747 height 347
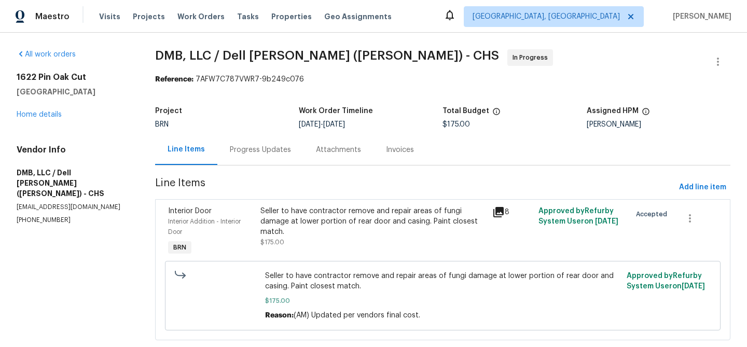
click at [59, 204] on div "Vendor Info DMB, LLC / Dell Bryson (Heise) - CHS bbeezbuild@gmail.com (843) 991…" at bounding box center [74, 185] width 114 height 80
copy p "(843) 991-8081"
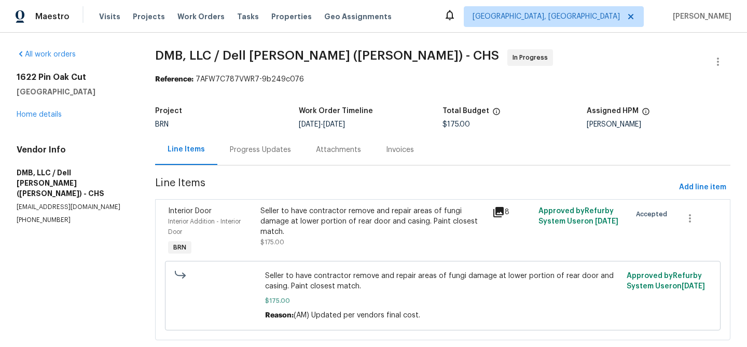
click at [265, 141] on div "Progress Updates" at bounding box center [260, 149] width 86 height 31
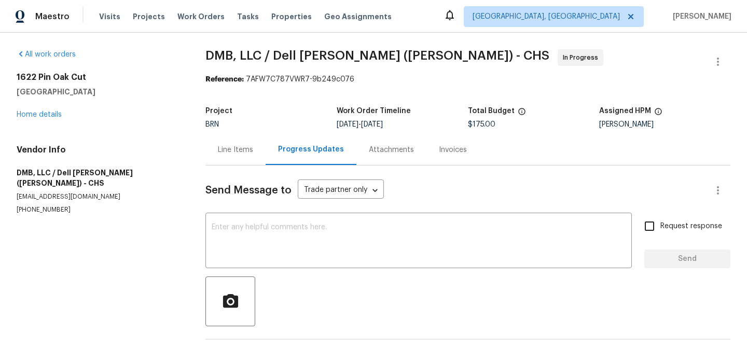
scroll to position [40, 0]
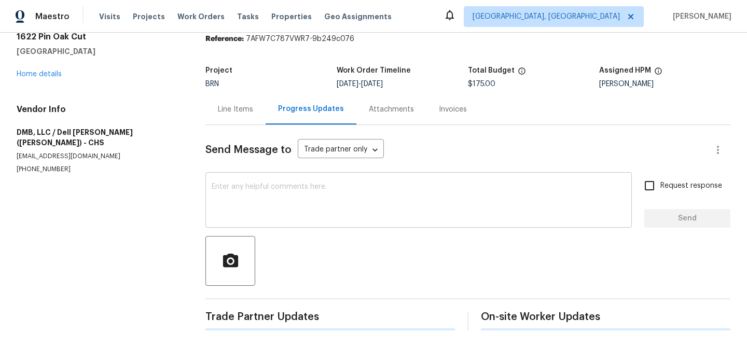
click at [216, 209] on textarea at bounding box center [419, 201] width 414 height 36
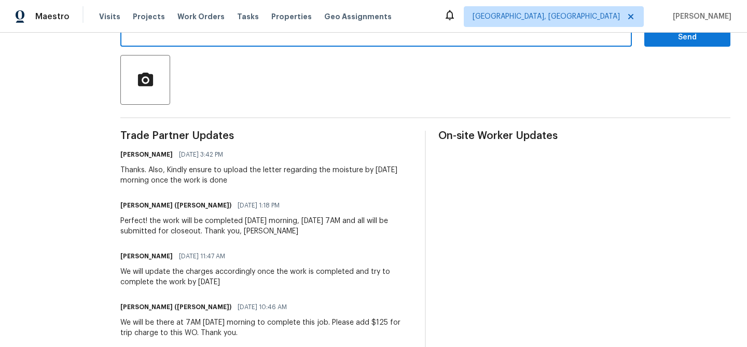
scroll to position [191, 0]
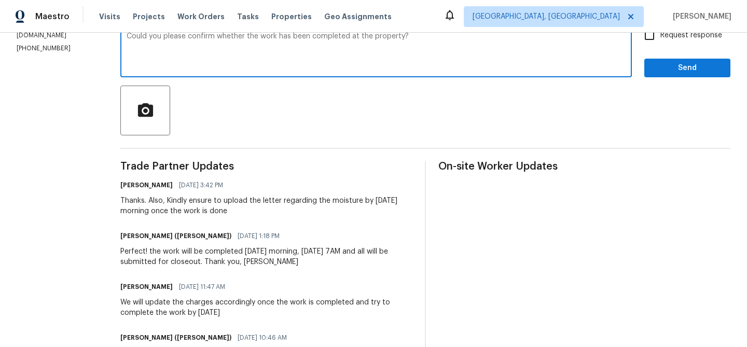
type textarea "Could you please confirm whether the work has been completed at the property?"
click at [653, 37] on input "Request response" at bounding box center [649, 35] width 22 height 22
checkbox input "true"
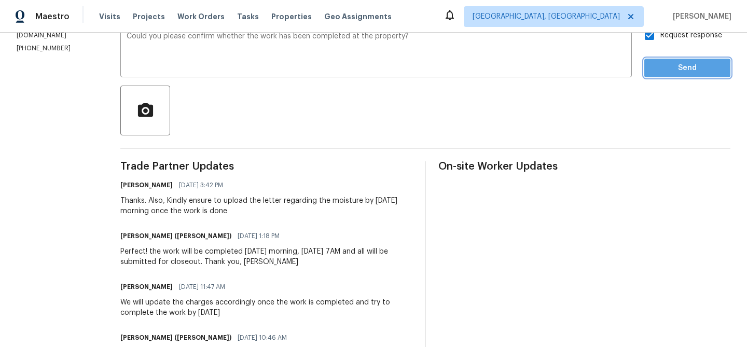
click at [654, 72] on span "Send" at bounding box center [686, 68] width 69 height 13
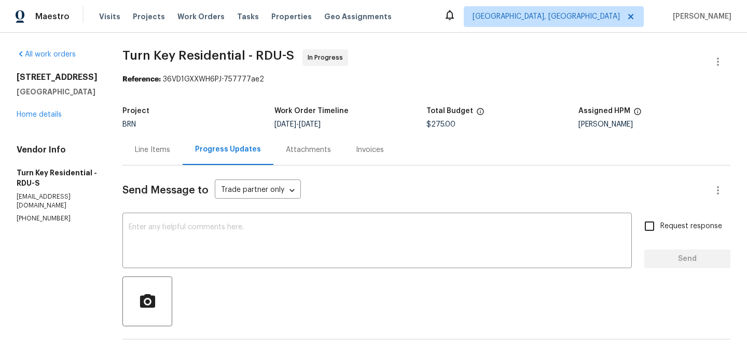
click at [178, 163] on div "Line Items" at bounding box center [152, 149] width 60 height 31
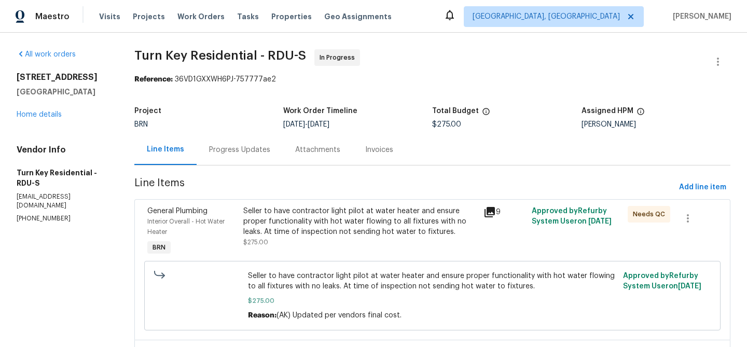
click at [324, 218] on div "Seller to have contractor light pilot at water heater and ensure proper functio…" at bounding box center [360, 221] width 234 height 31
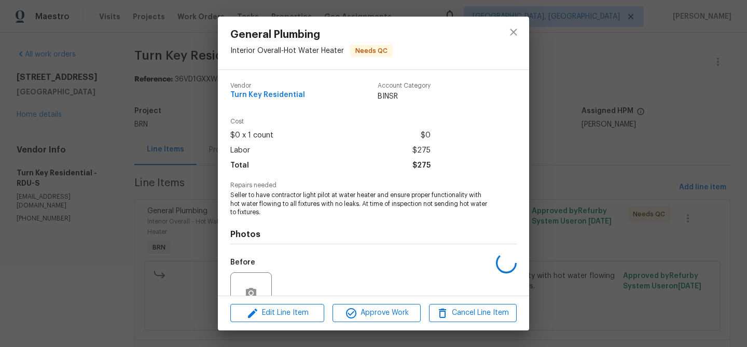
scroll to position [96, 0]
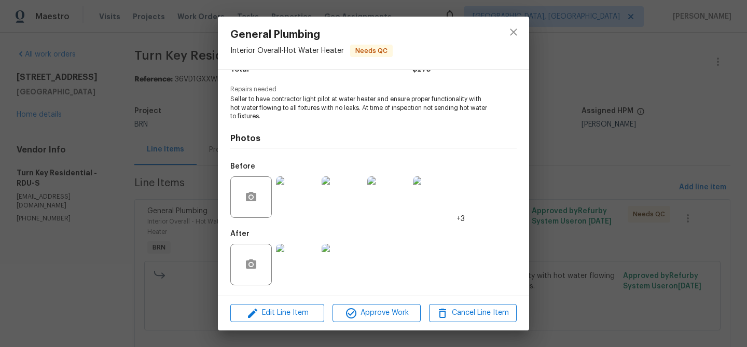
click at [136, 192] on div "General Plumbing Interior Overall - Hot Water Heater Needs QC Vendor Turn Key R…" at bounding box center [373, 173] width 747 height 347
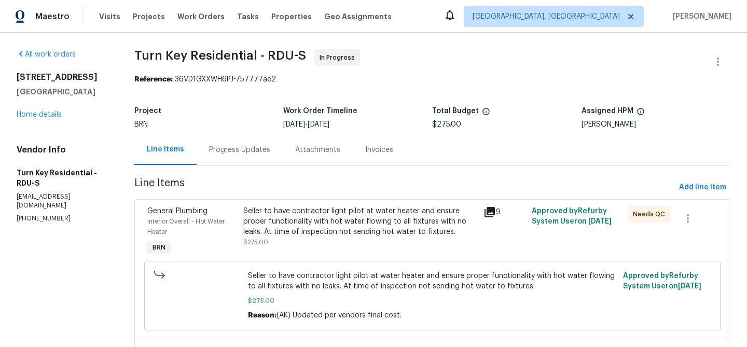
click at [296, 200] on div "General Plumbing Interior Overall - Hot Water Heater BRN Seller to have contrac…" at bounding box center [432, 269] width 596 height 141
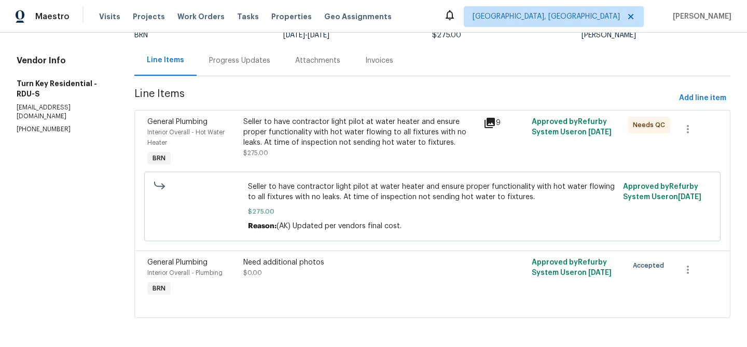
click at [285, 150] on div "Seller to have contractor light pilot at water heater and ensure proper functio…" at bounding box center [360, 137] width 234 height 41
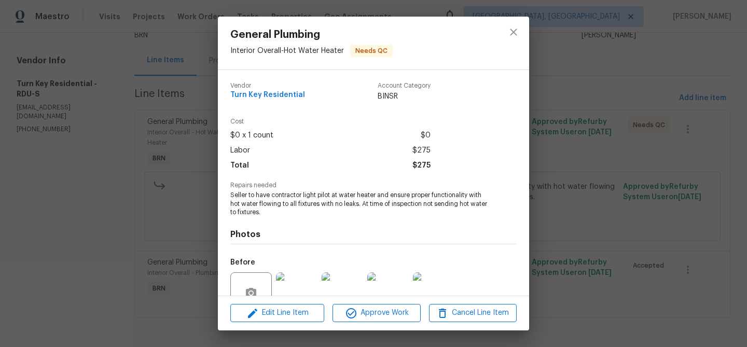
scroll to position [96, 0]
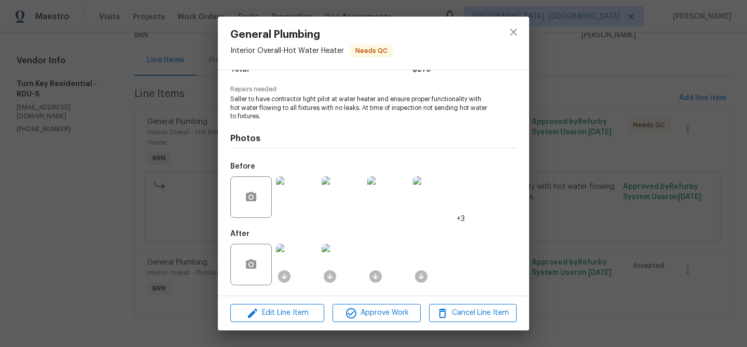
click at [310, 254] on img at bounding box center [296, 264] width 41 height 41
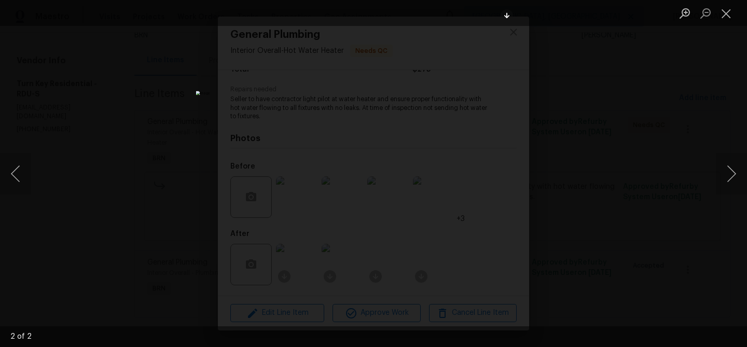
click at [69, 148] on div "Lightbox" at bounding box center [373, 173] width 747 height 347
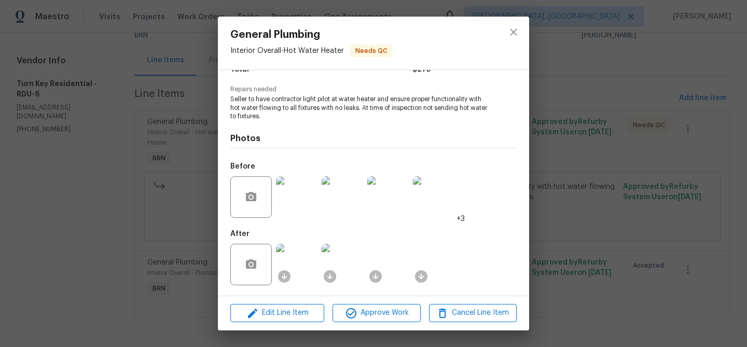
click at [120, 150] on div "General Plumbing Interior Overall - Hot Water Heater Needs QC Vendor Turn Key R…" at bounding box center [373, 173] width 747 height 347
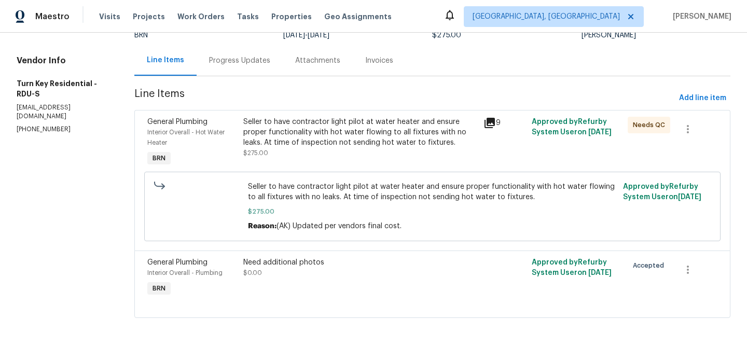
click at [305, 141] on div "Seller to have contractor light pilot at water heater and ensure proper functio…" at bounding box center [360, 132] width 234 height 31
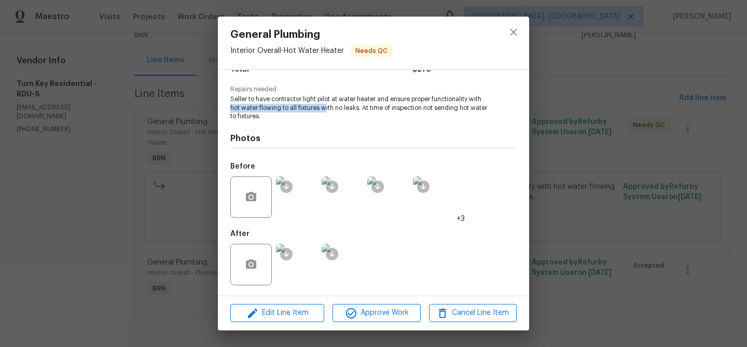
drag, startPoint x: 228, startPoint y: 107, endPoint x: 326, endPoint y: 105, distance: 97.5
click at [326, 105] on div "Vendor Turn Key Residential Account Category BINSR Cost $0 x 1 count $0 Labor $…" at bounding box center [373, 183] width 311 height 226
click at [86, 232] on div "General Plumbing Interior Overall - Hot Water Heater Needs QC Vendor Turn Key R…" at bounding box center [373, 173] width 747 height 347
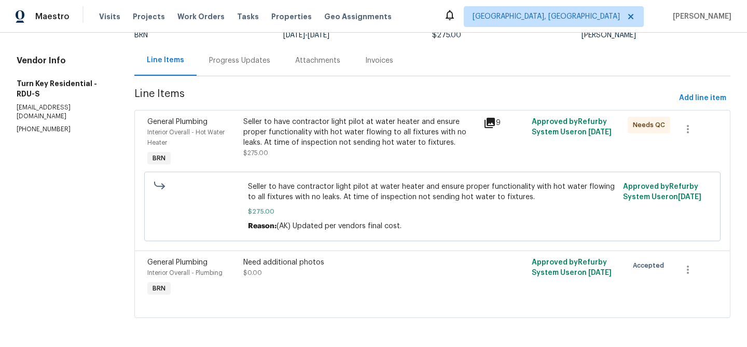
click at [322, 271] on div "Need additional photos $0.00" at bounding box center [360, 267] width 234 height 21
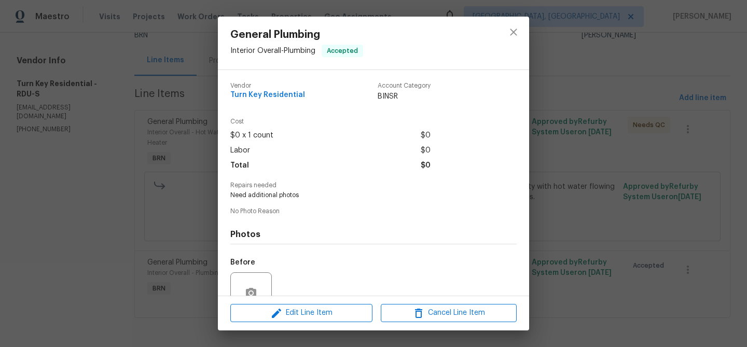
click at [92, 235] on div "General Plumbing Interior Overall - Plumbing Accepted Vendor Turn Key Residenti…" at bounding box center [373, 173] width 747 height 347
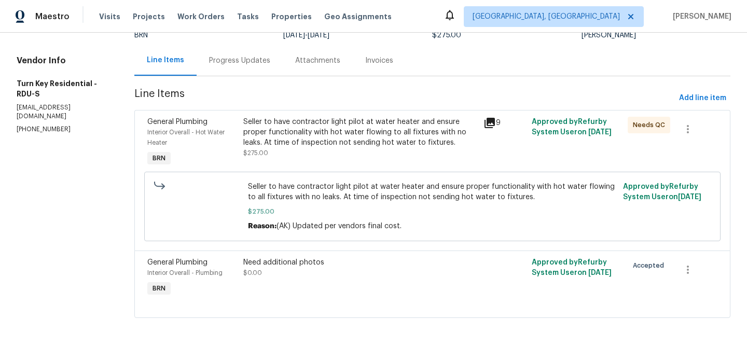
click at [341, 123] on div "Seller to have contractor light pilot at water heater and ensure proper functio…" at bounding box center [360, 132] width 234 height 31
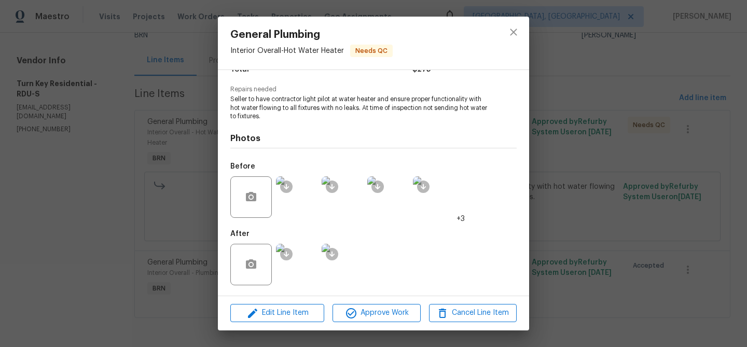
click at [295, 195] on img at bounding box center [296, 196] width 41 height 41
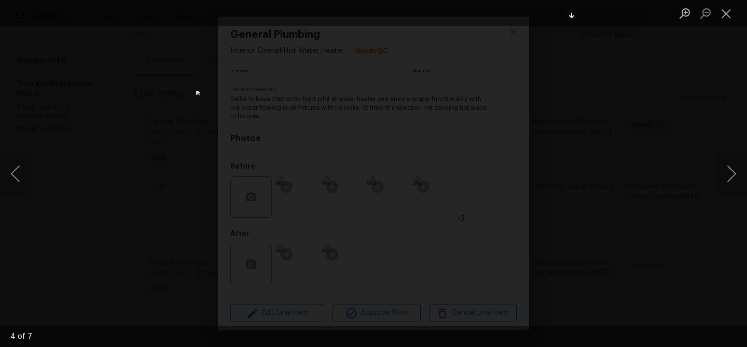
click at [82, 146] on div "Lightbox" at bounding box center [373, 173] width 747 height 347
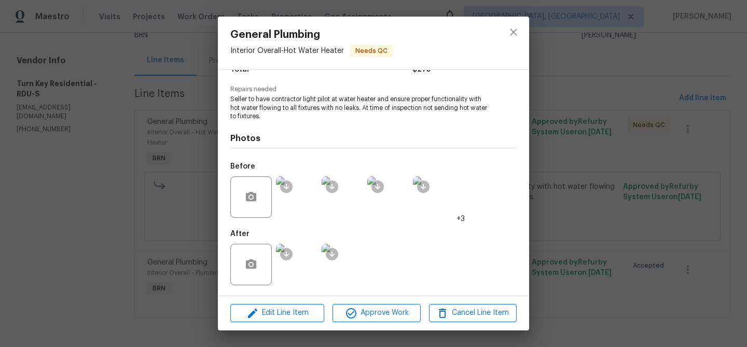
click at [108, 156] on div "General Plumbing Interior Overall - Hot Water Heater Needs QC Vendor Turn Key R…" at bounding box center [373, 173] width 747 height 347
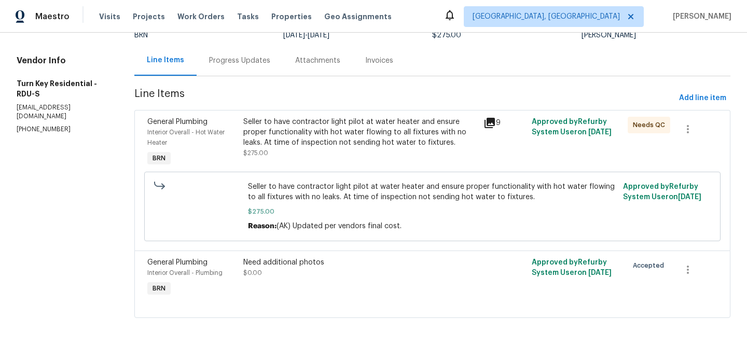
scroll to position [0, 0]
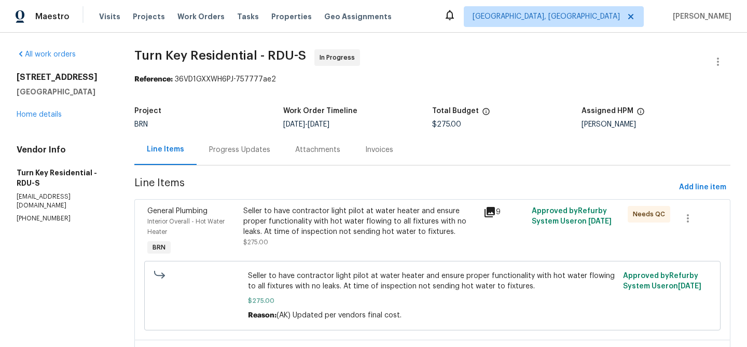
click at [297, 228] on div "Seller to have contractor light pilot at water heater and ensure proper functio…" at bounding box center [360, 221] width 234 height 31
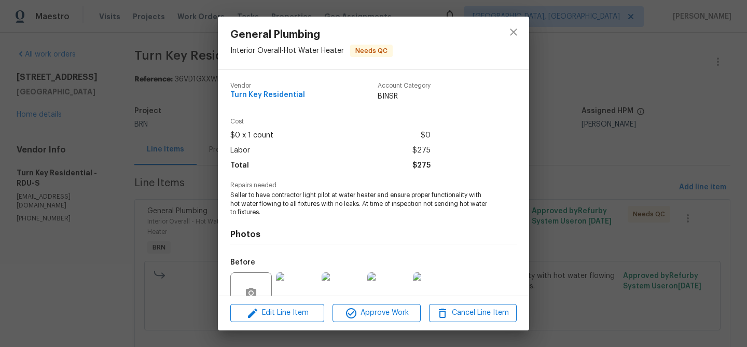
scroll to position [96, 0]
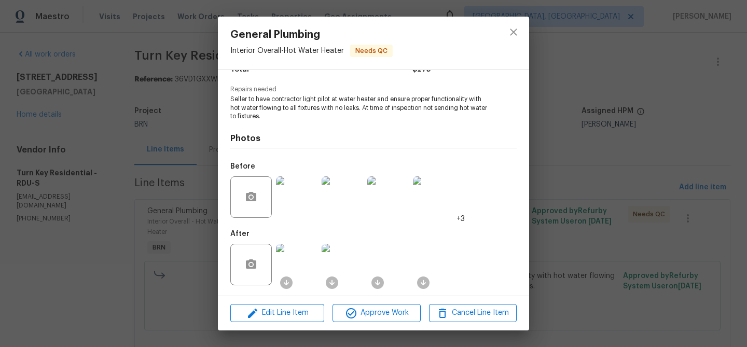
click at [309, 257] on img at bounding box center [296, 264] width 41 height 41
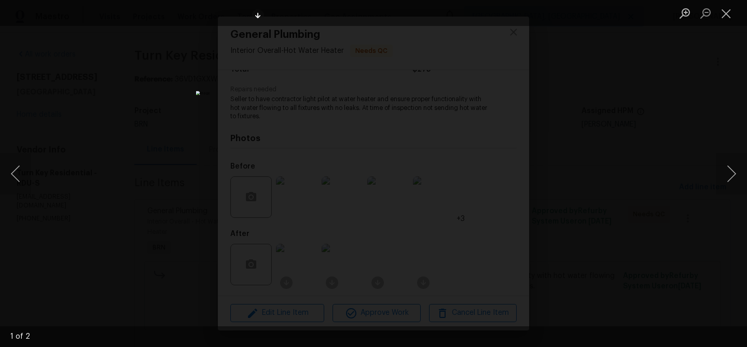
click at [128, 155] on div "Lightbox" at bounding box center [373, 173] width 747 height 347
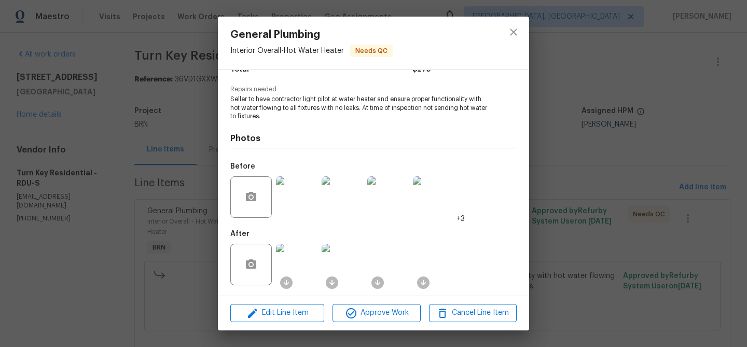
click at [299, 193] on img at bounding box center [296, 196] width 41 height 41
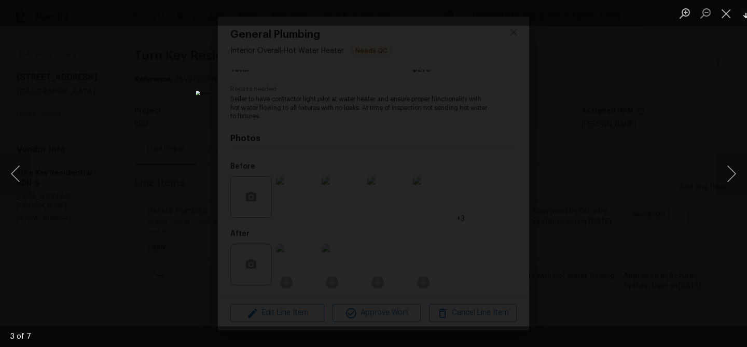
click at [108, 157] on div "Lightbox" at bounding box center [373, 173] width 747 height 347
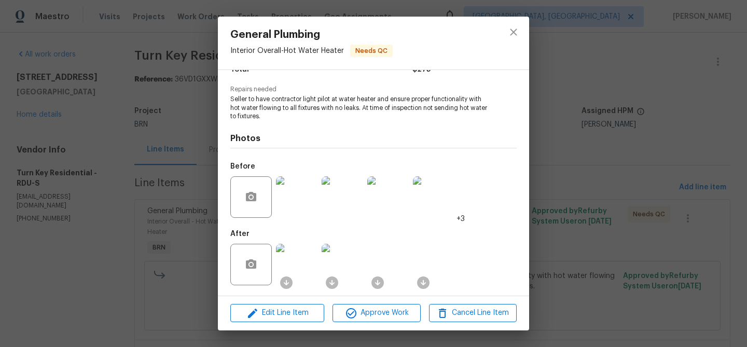
click at [294, 201] on img at bounding box center [296, 196] width 41 height 41
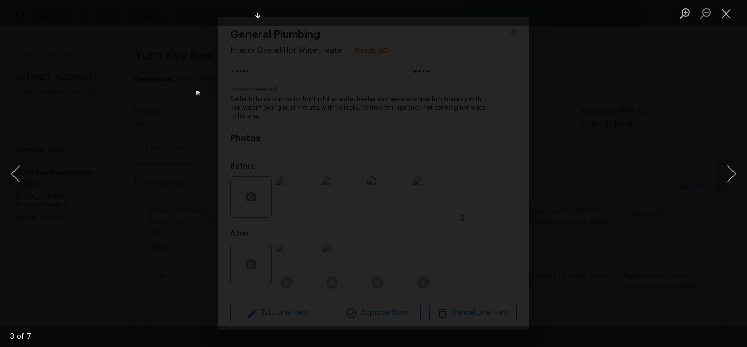
click at [298, 102] on img "Lightbox" at bounding box center [373, 173] width 355 height 165
click at [298, 102] on img "Lightbox" at bounding box center [449, 245] width 713 height 331
click at [139, 152] on div "Lightbox" at bounding box center [373, 173] width 747 height 347
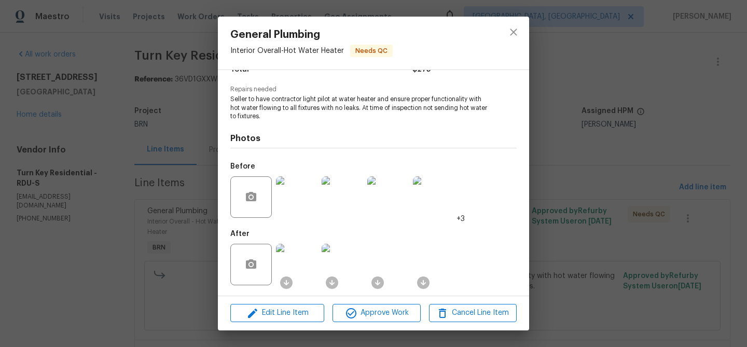
click at [155, 175] on div "General Plumbing Interior Overall - Hot Water Heater Needs QC Vendor Turn Key R…" at bounding box center [373, 173] width 747 height 347
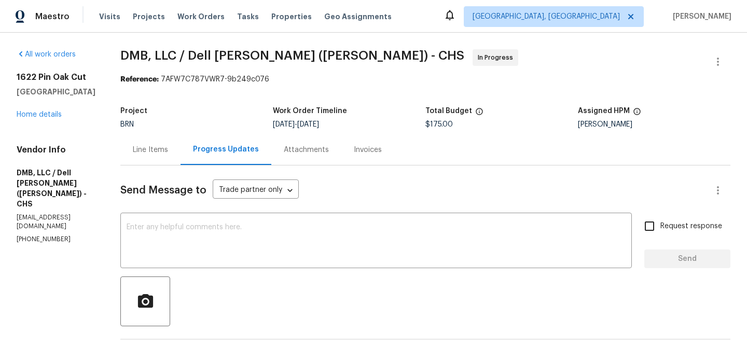
scroll to position [92, 0]
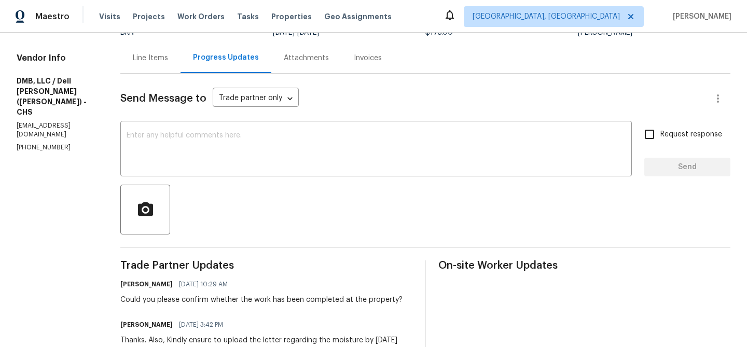
click at [27, 143] on p "[PHONE_NUMBER]" at bounding box center [56, 147] width 79 height 9
copy p "[PHONE_NUMBER]"
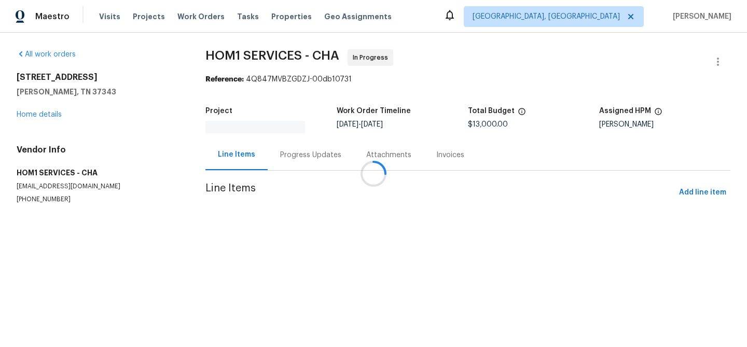
click at [366, 150] on div "Attachments" at bounding box center [388, 155] width 45 height 10
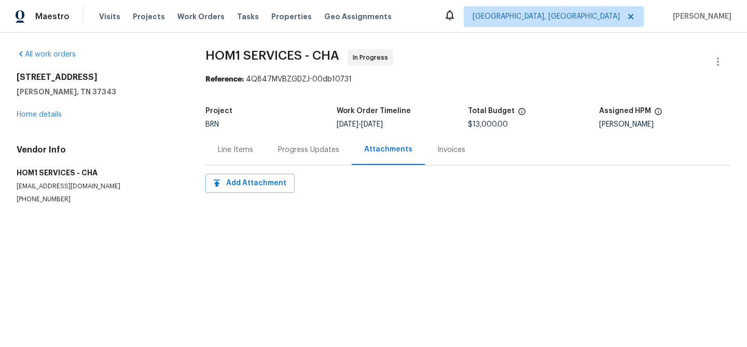
click at [279, 149] on div "Progress Updates" at bounding box center [308, 150] width 61 height 10
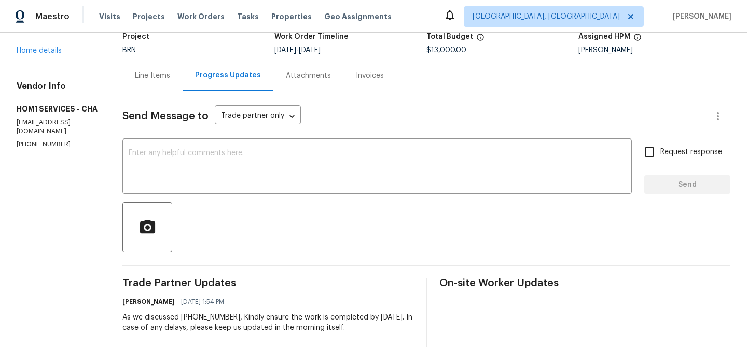
scroll to position [135, 0]
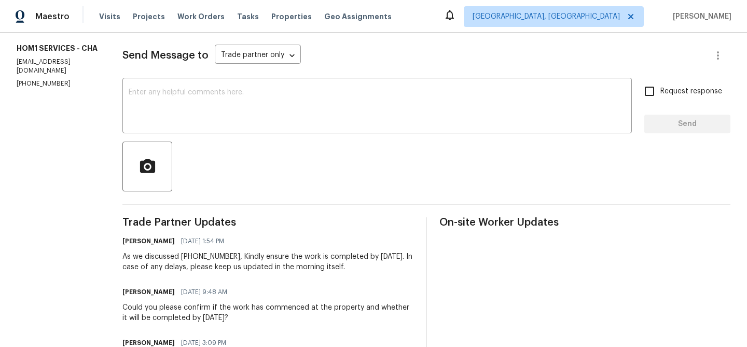
click at [36, 79] on div "Vendor Info HOM1 SERVICES - CHA [EMAIL_ADDRESS][DOMAIN_NAME] [PHONE_NUMBER]" at bounding box center [57, 54] width 81 height 68
copy p "[PHONE_NUMBER]"
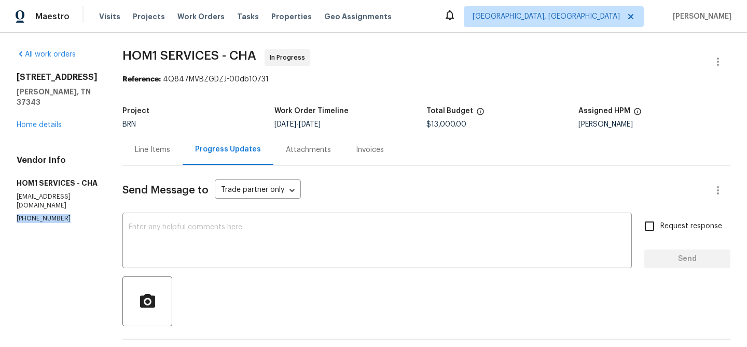
scroll to position [85, 0]
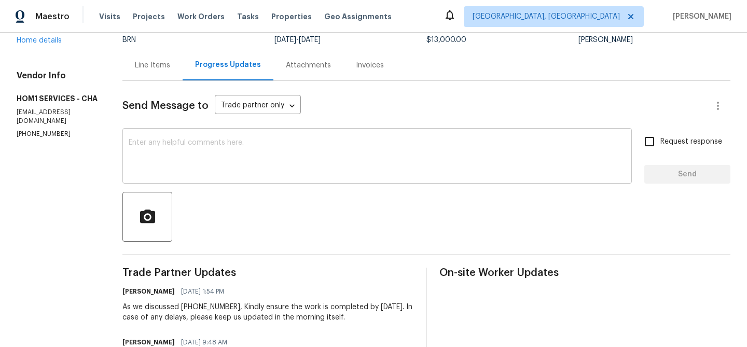
click at [179, 156] on textarea at bounding box center [377, 157] width 497 height 36
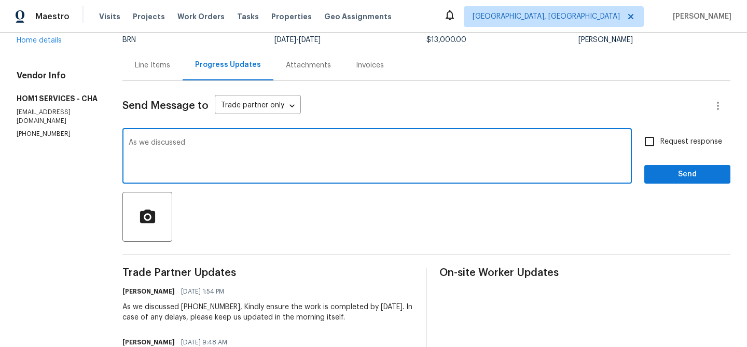
click at [49, 138] on p "[PHONE_NUMBER]" at bounding box center [57, 134] width 81 height 9
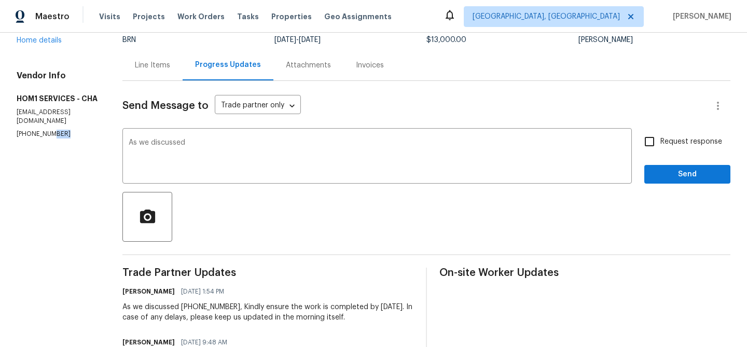
click at [49, 138] on p "[PHONE_NUMBER]" at bounding box center [57, 134] width 81 height 9
copy p "[PHONE_NUMBER]"
click at [202, 148] on textarea "As we discussed" at bounding box center [377, 157] width 497 height 36
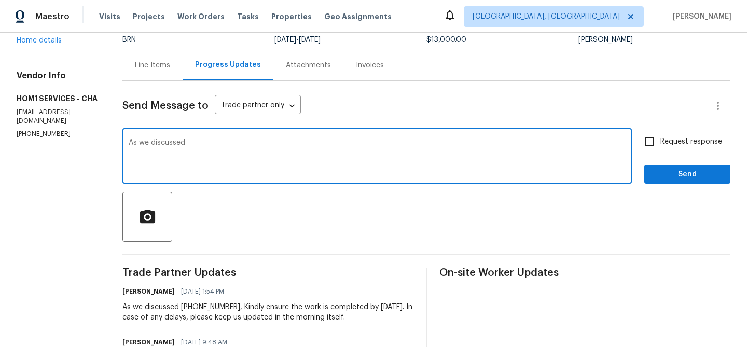
paste textarea "[PHONE_NUMBER]"
type textarea "As we discussed [PHONE_NUMBER], Kindly keep us posted here by this afternoon re…"
click at [653, 142] on input "Request response" at bounding box center [649, 142] width 22 height 22
checkbox input "true"
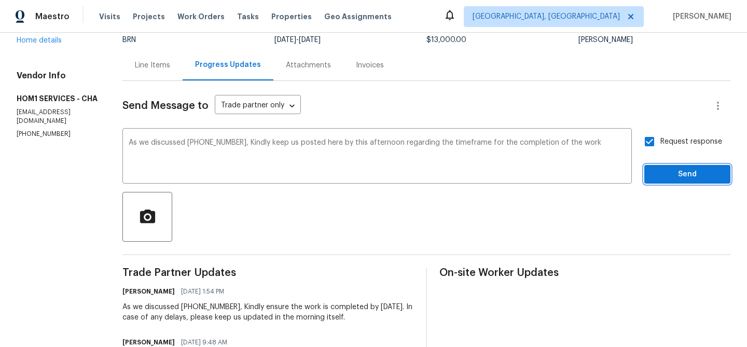
click at [655, 170] on span "Send" at bounding box center [686, 174] width 69 height 13
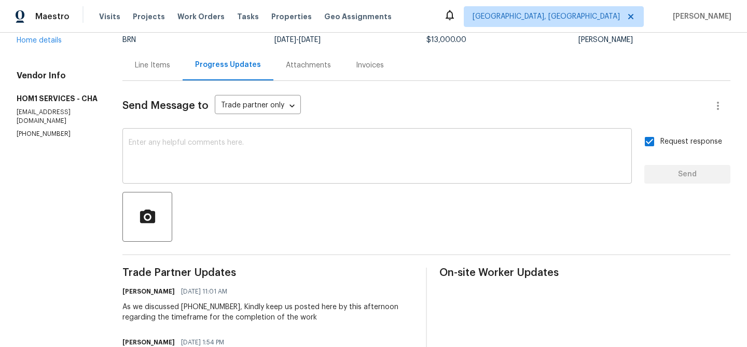
scroll to position [0, 0]
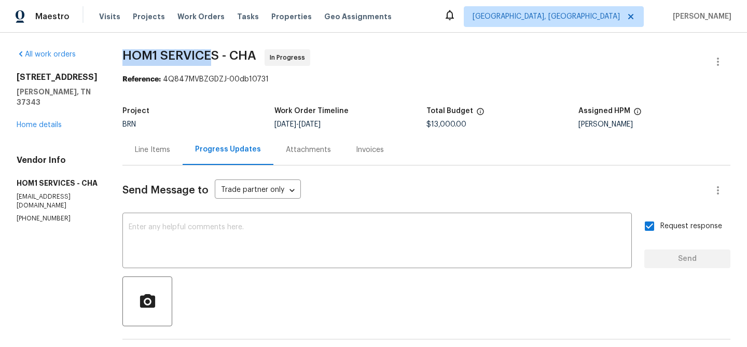
drag, startPoint x: 114, startPoint y: 51, endPoint x: 210, endPoint y: 52, distance: 96.5
copy span "HOM1 SERVICE"
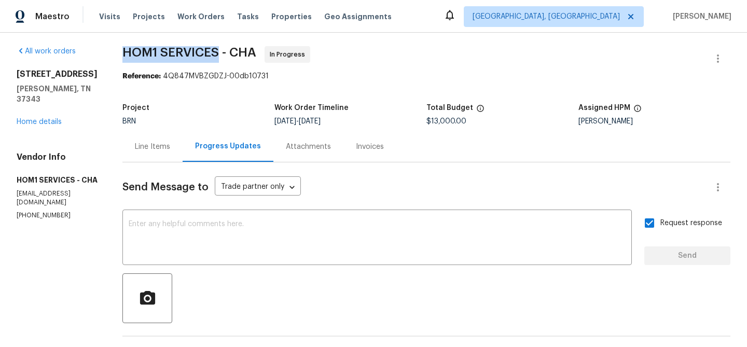
drag, startPoint x: 115, startPoint y: 52, endPoint x: 215, endPoint y: 51, distance: 99.6
copy span "HOM1 SERVICES"
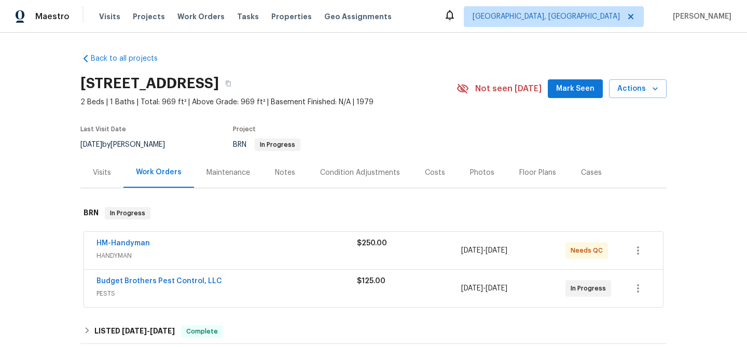
scroll to position [142, 0]
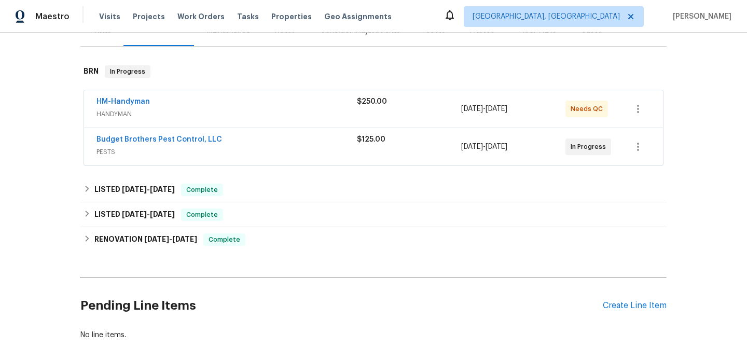
click at [132, 107] on span "HM-Handyman" at bounding box center [122, 101] width 53 height 10
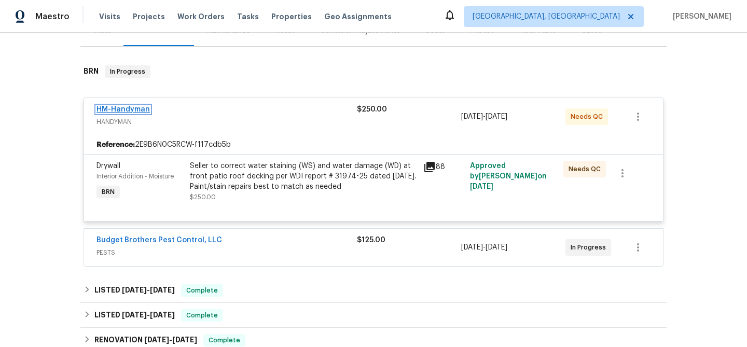
click at [122, 113] on link "HM-Handyman" at bounding box center [122, 109] width 53 height 7
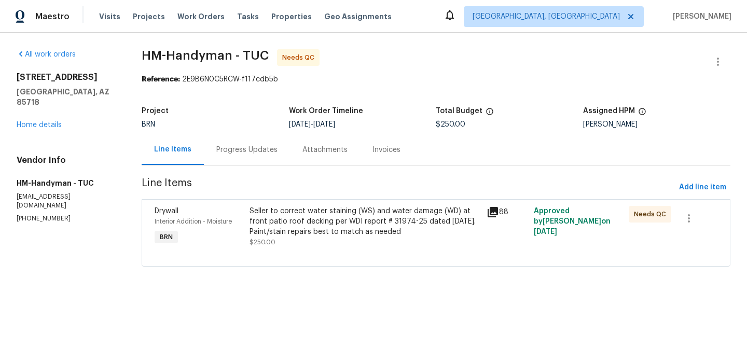
click at [231, 157] on div "Progress Updates" at bounding box center [247, 149] width 86 height 31
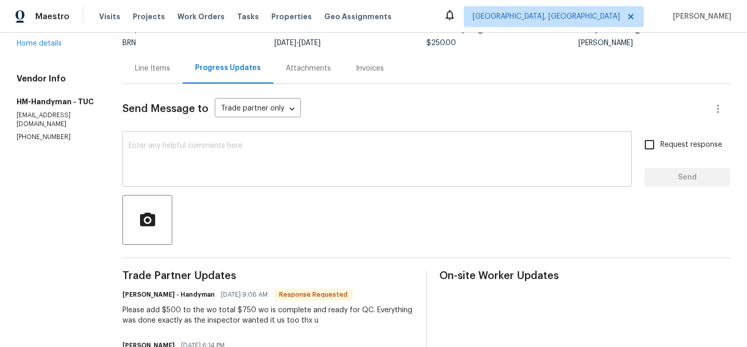
scroll to position [86, 0]
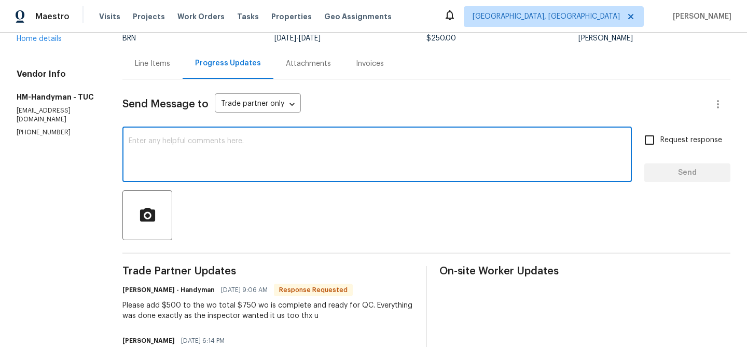
click at [228, 172] on textarea at bounding box center [377, 155] width 497 height 36
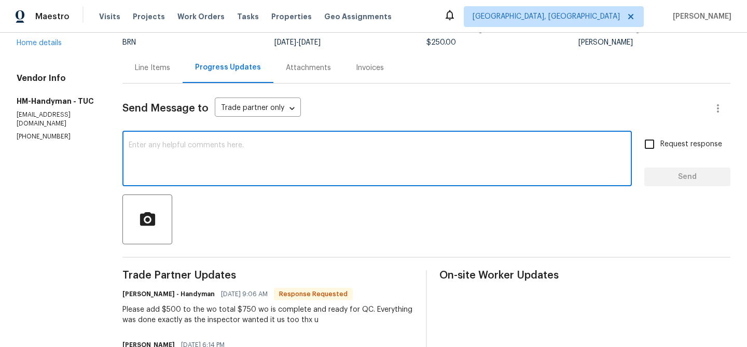
scroll to position [91, 0]
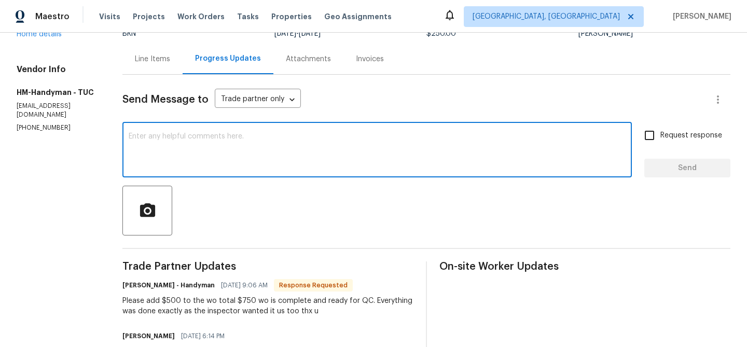
type textarea "W"
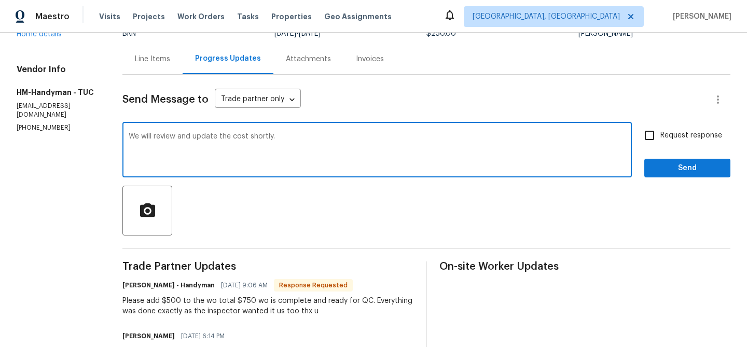
type textarea "We will review and update the cost shortly."
click at [656, 142] on input "Request response" at bounding box center [649, 135] width 22 height 22
checkbox input "true"
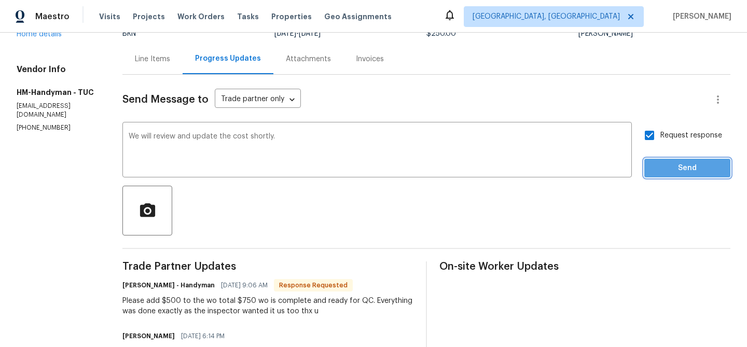
click at [650, 164] on button "Send" at bounding box center [687, 168] width 86 height 19
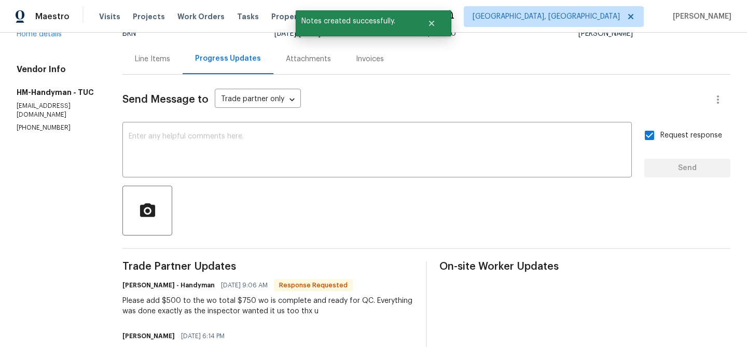
click at [38, 68] on h4 "Vendor Info" at bounding box center [57, 69] width 81 height 10
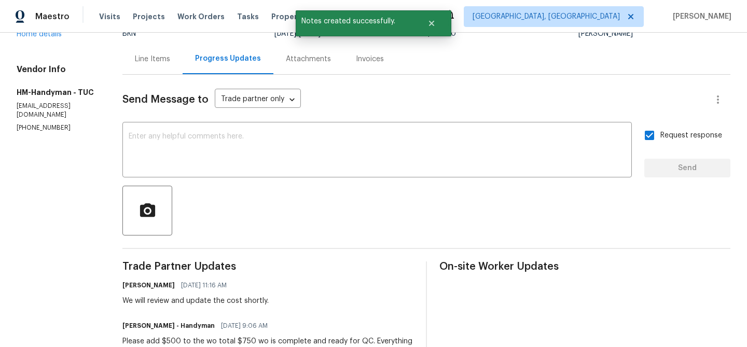
click at [34, 32] on div "Maestro Visits Projects Work Orders Tasks Properties Geo Assignments Albuquerqu…" at bounding box center [373, 16] width 747 height 33
click at [28, 36] on link "Home details" at bounding box center [39, 34] width 45 height 7
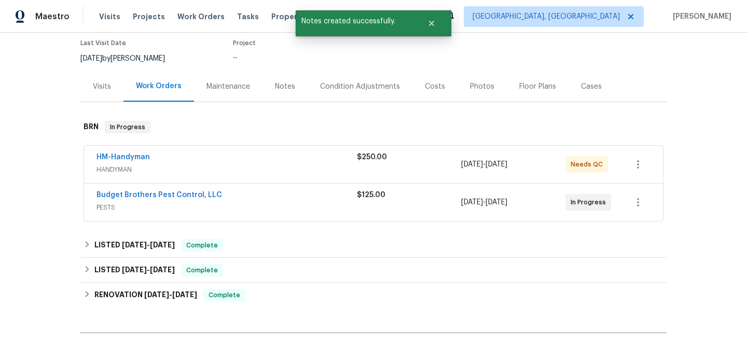
scroll to position [101, 0]
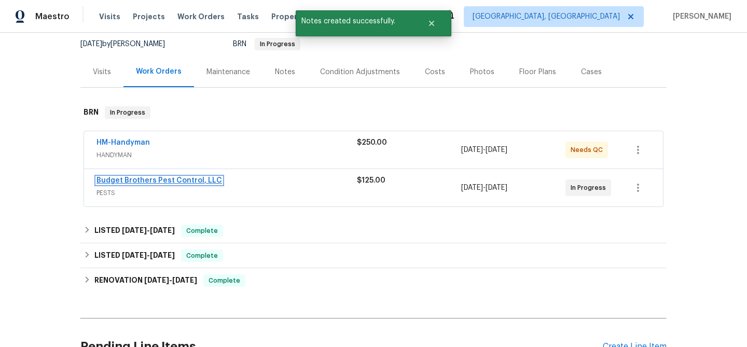
click at [143, 184] on link "Budget Brothers Pest Control, LLC" at bounding box center [158, 180] width 125 height 7
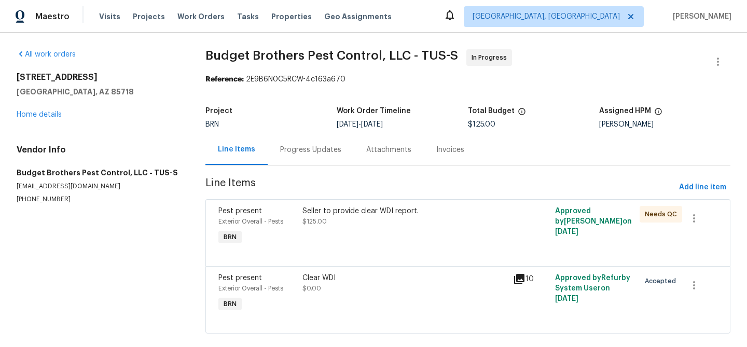
click at [293, 155] on div "Progress Updates" at bounding box center [311, 149] width 86 height 31
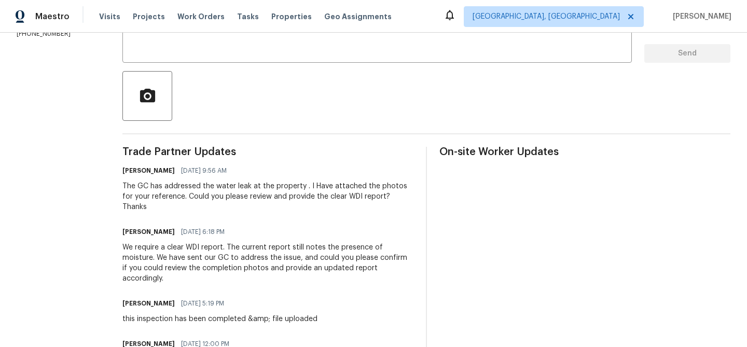
scroll to position [176, 0]
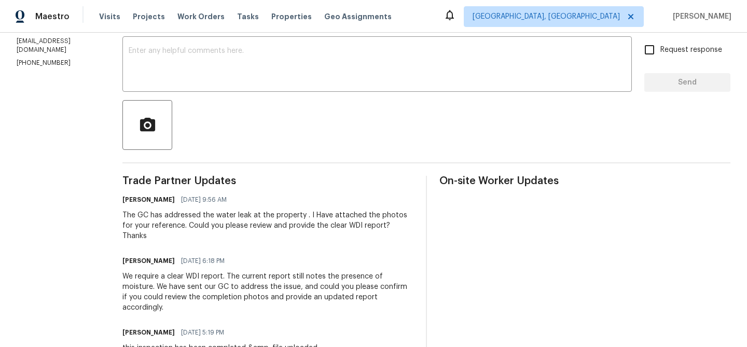
click at [33, 59] on p "(602) 493-7555" at bounding box center [57, 63] width 81 height 9
copy p "(602) 493-7555"
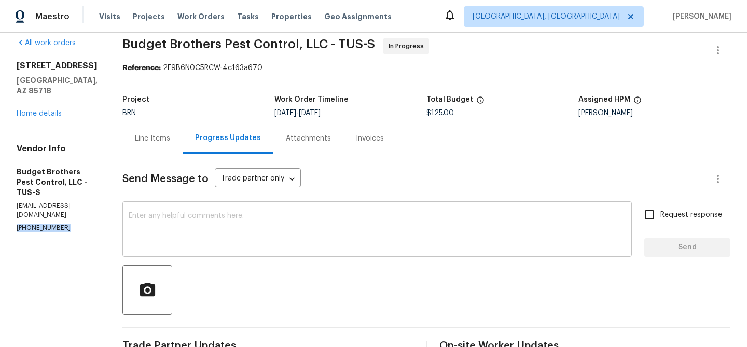
scroll to position [0, 0]
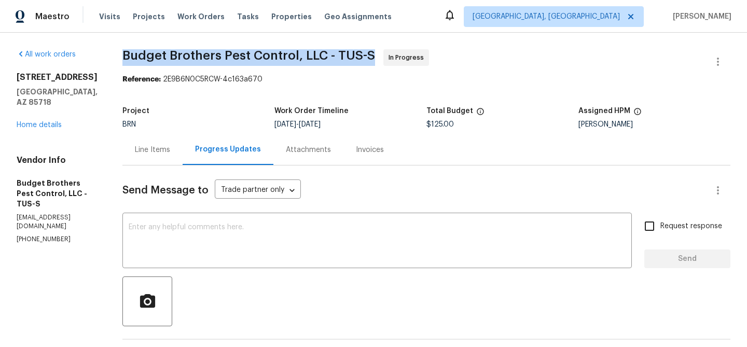
drag, startPoint x: 141, startPoint y: 61, endPoint x: 219, endPoint y: 61, distance: 78.8
click at [219, 61] on span "Budget Brothers Pest Control, LLC - TUS-S" at bounding box center [248, 55] width 253 height 12
drag, startPoint x: 142, startPoint y: 57, endPoint x: 243, endPoint y: 58, distance: 101.1
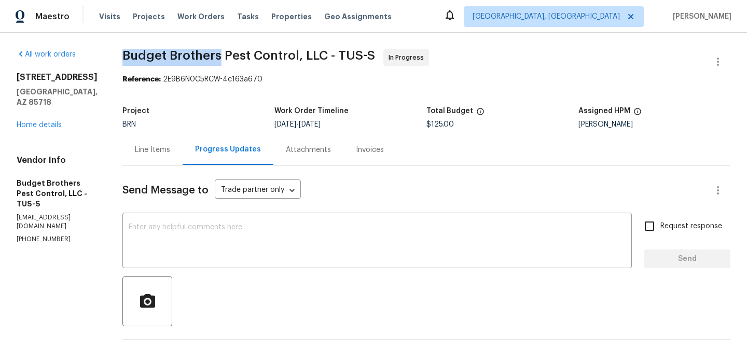
copy span "Budget Brothers"
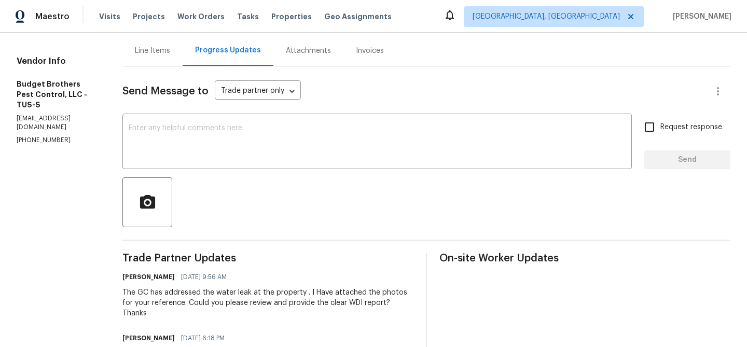
scroll to position [53, 0]
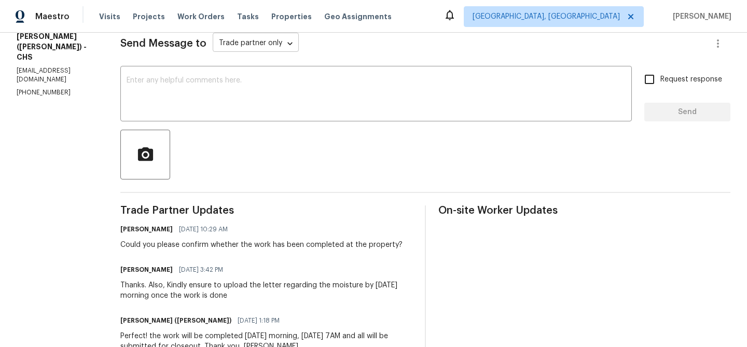
scroll to position [150, 0]
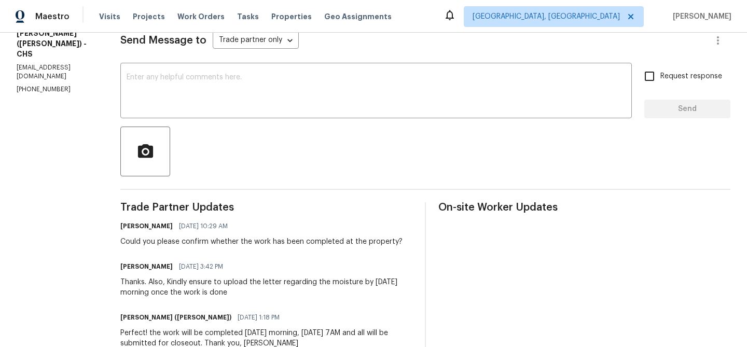
click at [50, 85] on p "[PHONE_NUMBER]" at bounding box center [56, 89] width 79 height 9
copy p "[PHONE_NUMBER]"
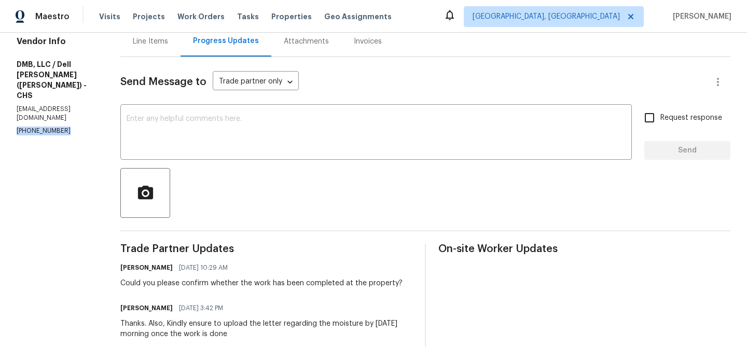
scroll to position [0, 0]
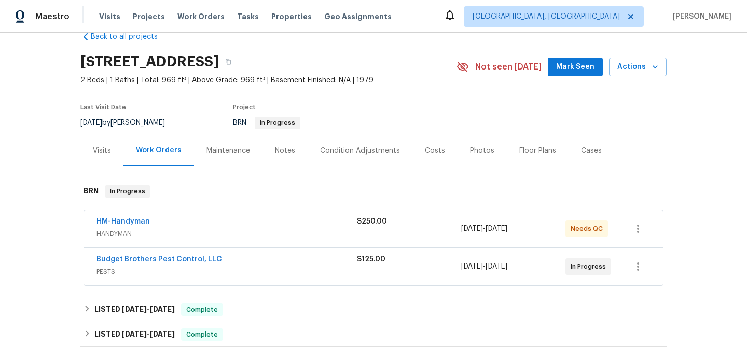
scroll to position [67, 0]
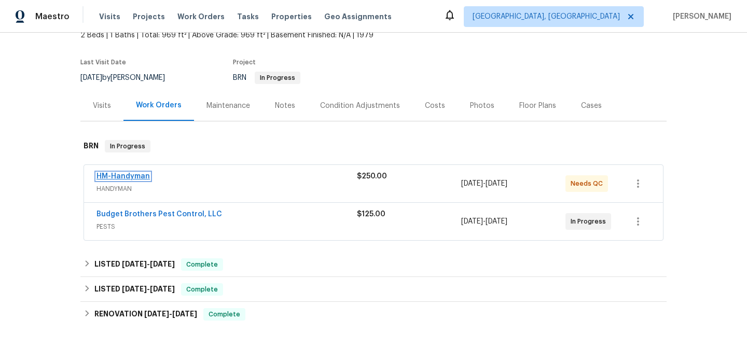
click at [125, 180] on link "HM-Handyman" at bounding box center [122, 176] width 53 height 7
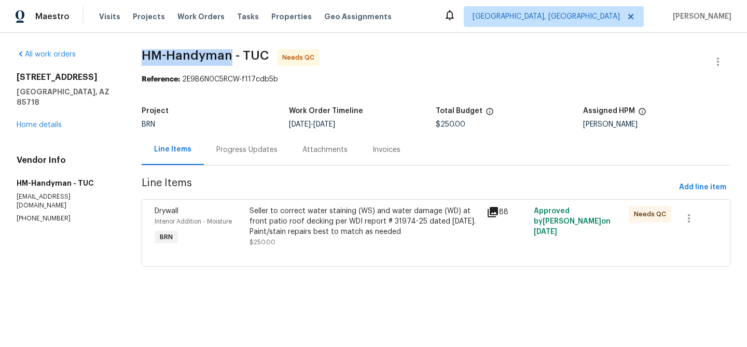
drag, startPoint x: 141, startPoint y: 54, endPoint x: 227, endPoint y: 55, distance: 86.1
click at [227, 55] on span "HM-Handyman - TUC" at bounding box center [205, 55] width 127 height 12
copy span "HM-Handyman"
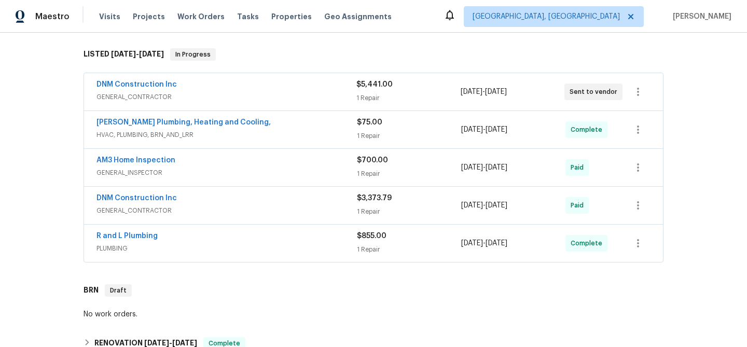
scroll to position [146, 0]
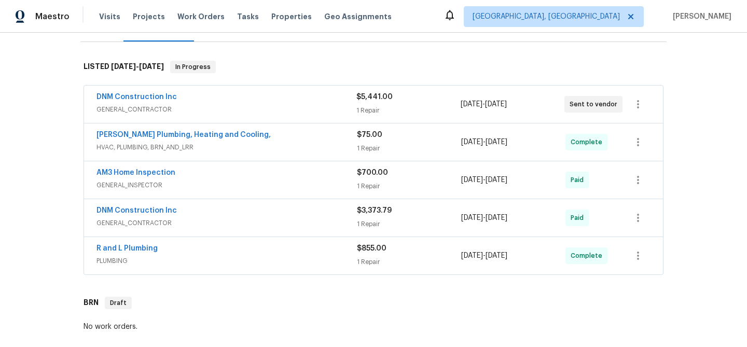
click at [204, 97] on div "DNM Construction Inc" at bounding box center [226, 98] width 260 height 12
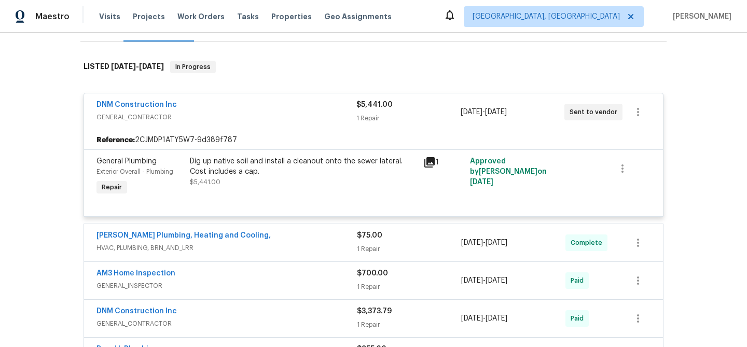
scroll to position [528, 0]
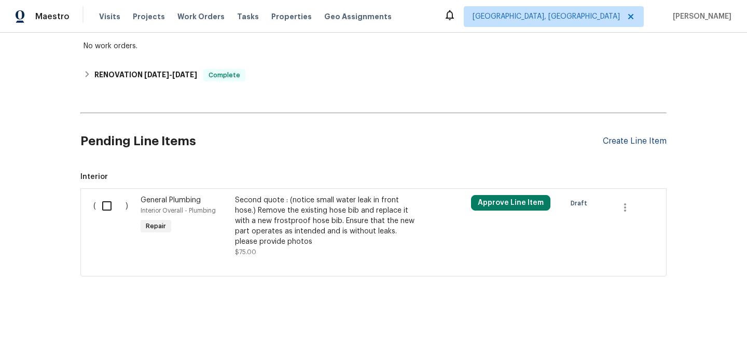
click at [618, 142] on div "Create Line Item" at bounding box center [635, 141] width 64 height 10
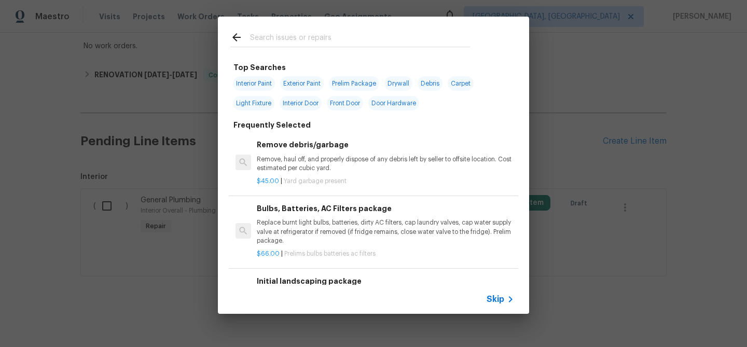
click at [497, 303] on span "Skip" at bounding box center [495, 299] width 18 height 10
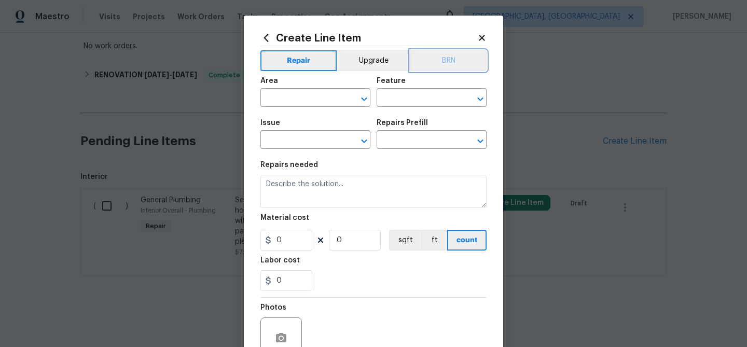
click at [445, 68] on button "BRN" at bounding box center [448, 60] width 76 height 21
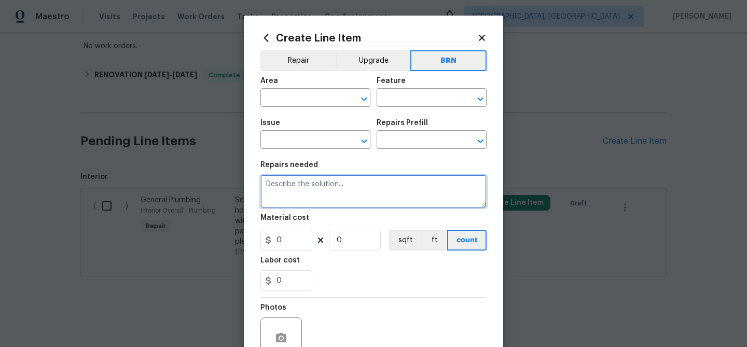
click at [362, 179] on textarea at bounding box center [373, 191] width 226 height 33
paste textarea "Seller to touch up chipped paint in photo with best to match paint color."
type textarea "Seller to touch up chipped paint in photo with best to match paint color."
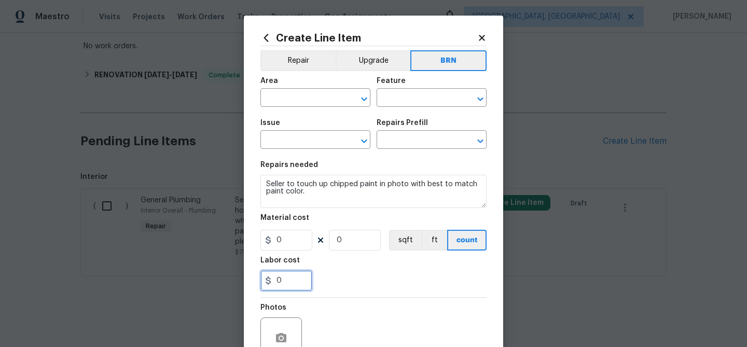
click at [293, 289] on input "0" at bounding box center [286, 280] width 52 height 21
paste input "100.00"
type input "100"
click at [351, 244] on input "0" at bounding box center [355, 240] width 52 height 21
type input "1"
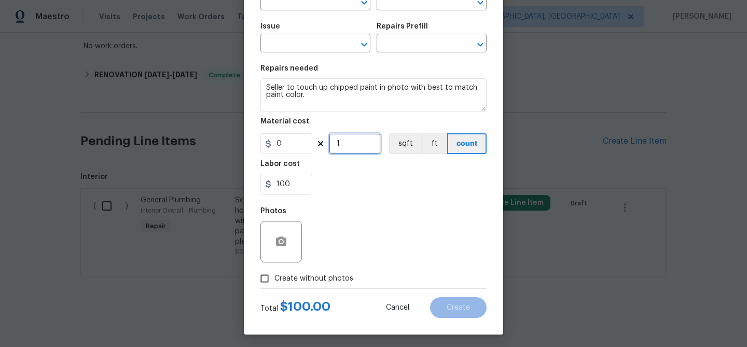
scroll to position [100, 0]
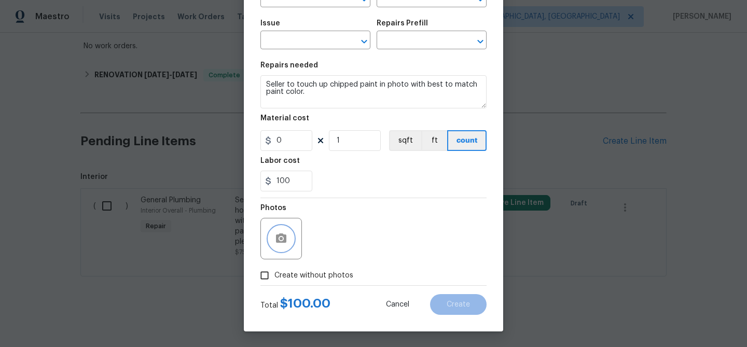
click at [281, 230] on button "button" at bounding box center [281, 238] width 25 height 25
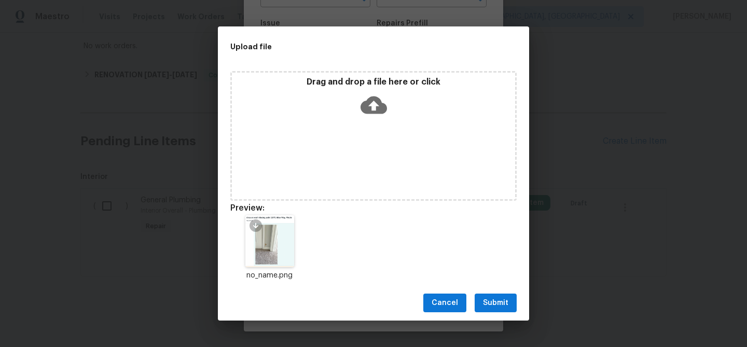
click at [491, 299] on span "Submit" at bounding box center [495, 303] width 25 height 13
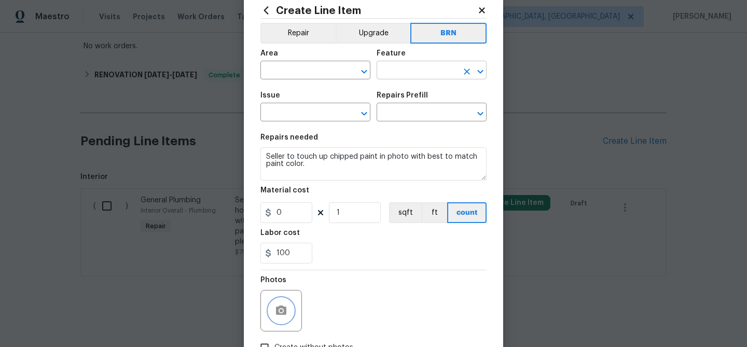
scroll to position [0, 0]
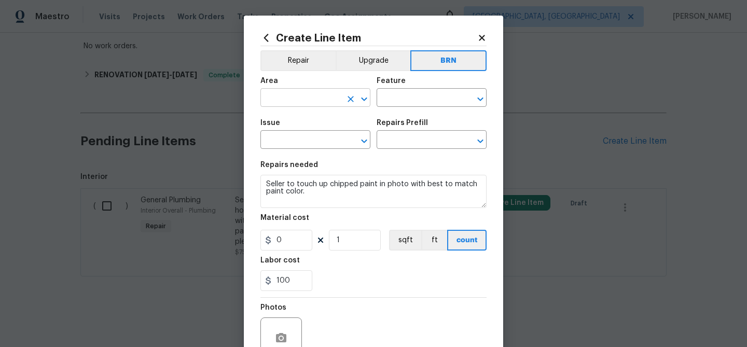
click at [300, 98] on input "text" at bounding box center [300, 99] width 81 height 16
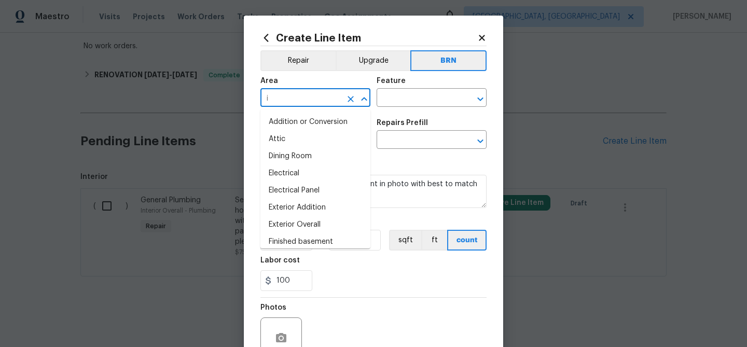
type input "in"
type input "t"
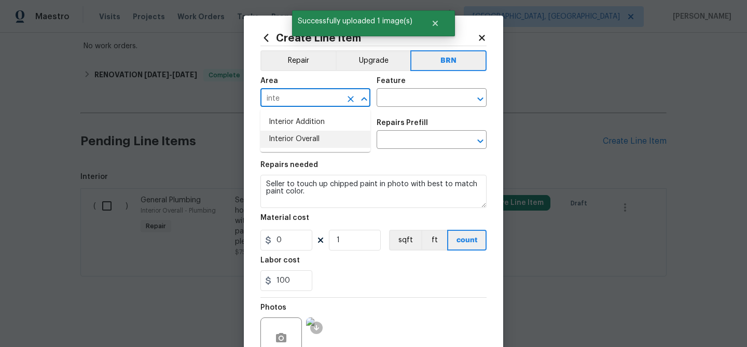
click at [309, 125] on li "Interior Addition" at bounding box center [315, 122] width 110 height 17
type input "Interior Addition"
click at [384, 94] on input "text" at bounding box center [416, 99] width 81 height 16
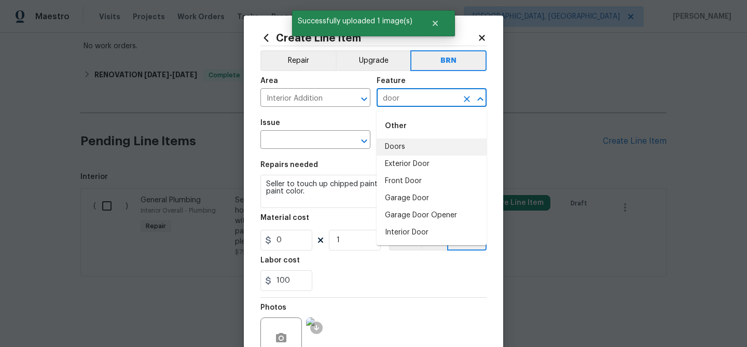
click at [384, 146] on li "Doors" at bounding box center [431, 146] width 110 height 17
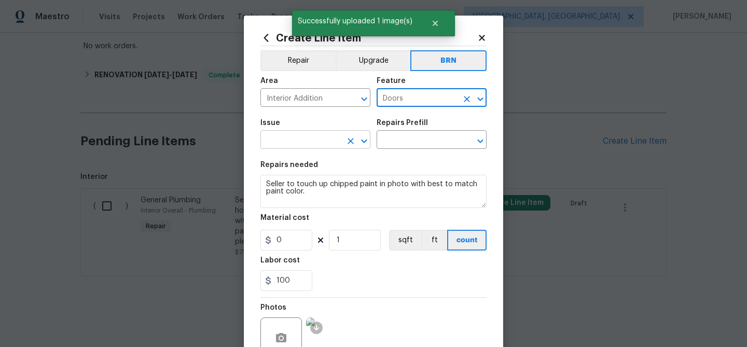
type input "Doors"
click at [316, 143] on input "text" at bounding box center [300, 141] width 81 height 16
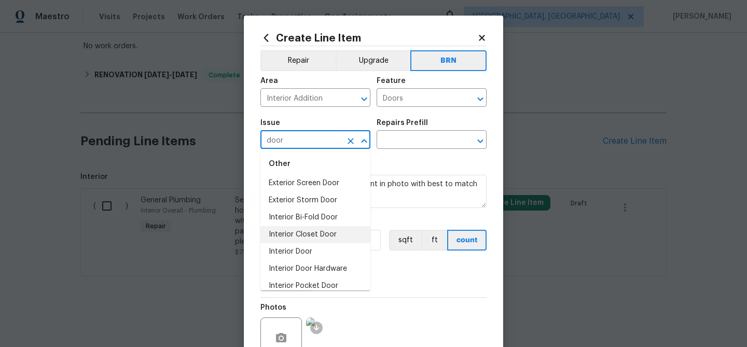
scroll to position [79, 0]
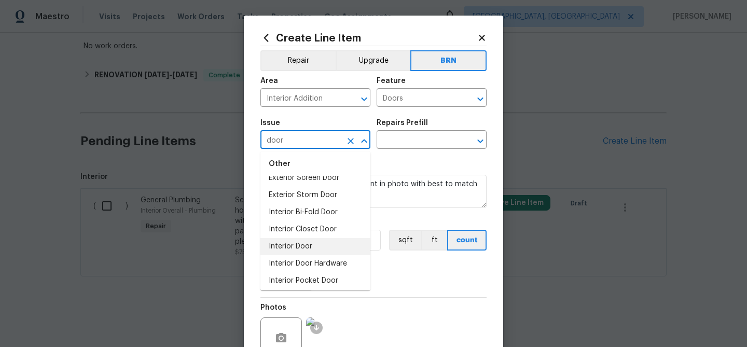
click at [296, 248] on li "Interior Door" at bounding box center [315, 246] width 110 height 17
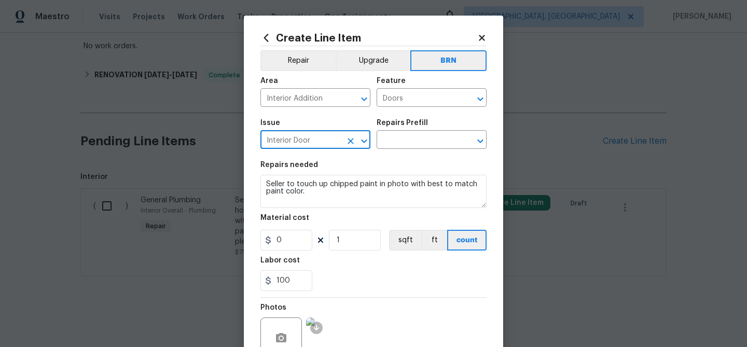
type input "Interior Door"
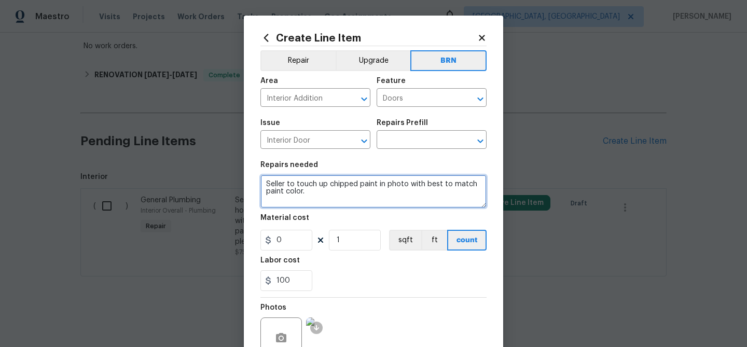
click at [315, 192] on textarea "Seller to touch up chipped paint in photo with best to match paint color." at bounding box center [373, 191] width 226 height 33
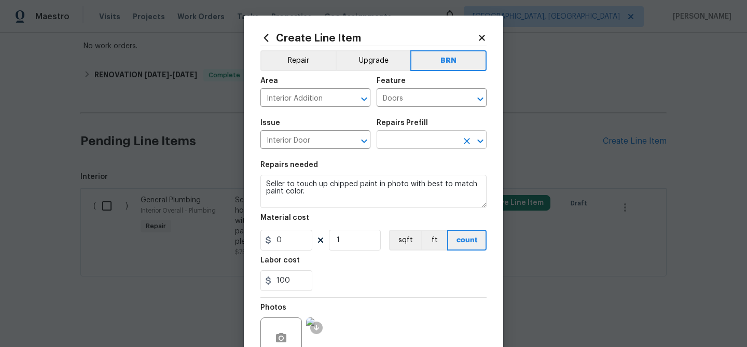
click at [419, 140] on input "text" at bounding box center [416, 141] width 81 height 16
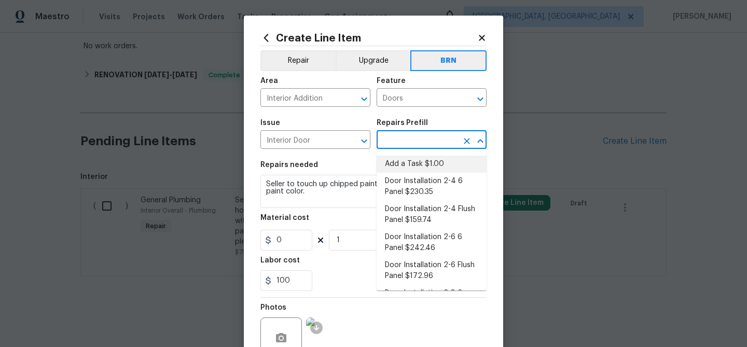
click at [413, 160] on li "Add a Task $1.00" at bounding box center [431, 164] width 110 height 17
type input "Interior Door"
type input "Add a Task $1.00"
type textarea "HPM to detail"
type input "1"
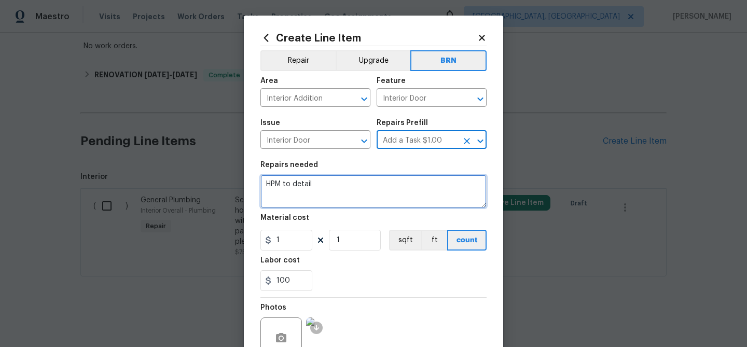
click at [342, 188] on textarea "HPM to detail" at bounding box center [373, 191] width 226 height 33
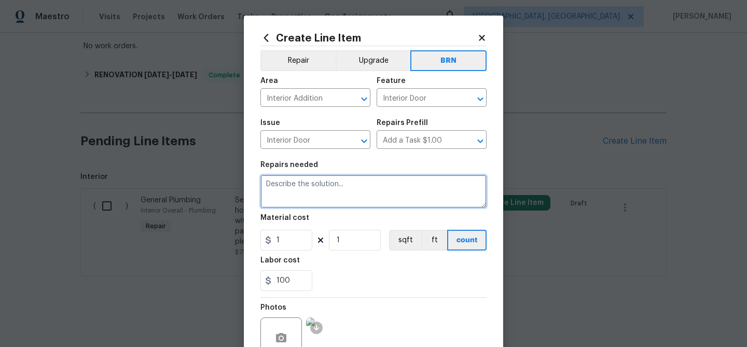
paste textarea "Seller to touch up chipped paint in photo with best to match paint color."
type textarea "Seller to touch up chipped paint in photo with best to match paint color."
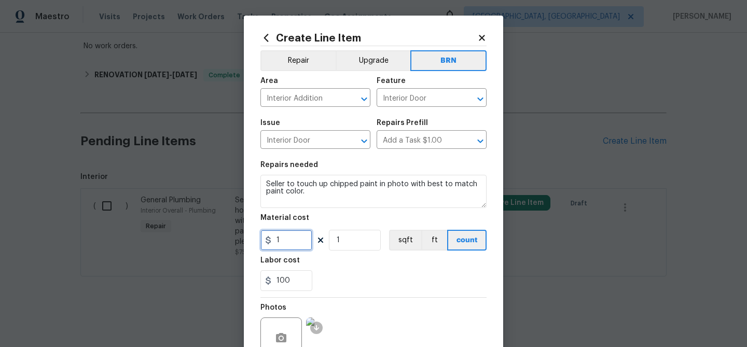
click at [292, 248] on input "1" at bounding box center [286, 240] width 52 height 21
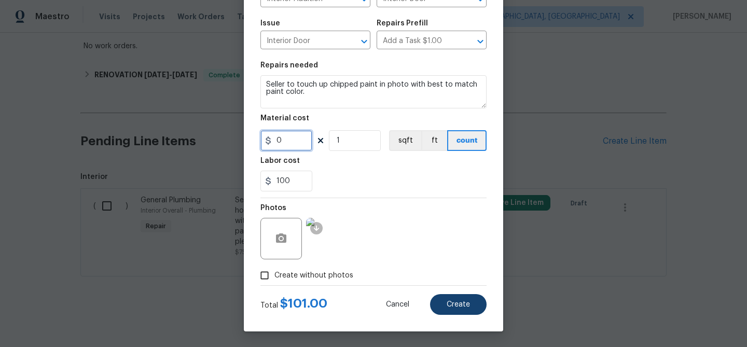
type input "0"
click at [438, 302] on button "Create" at bounding box center [458, 304] width 57 height 21
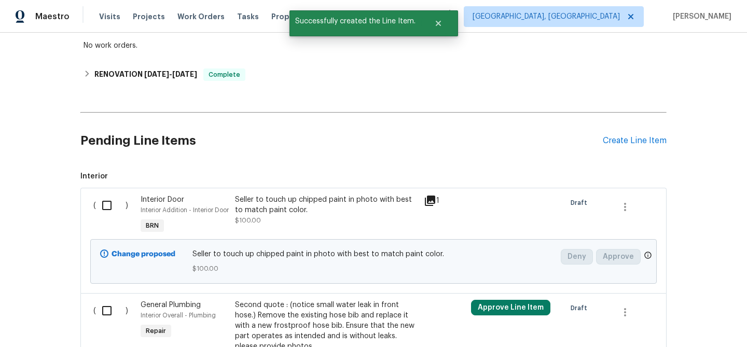
scroll to position [644, 0]
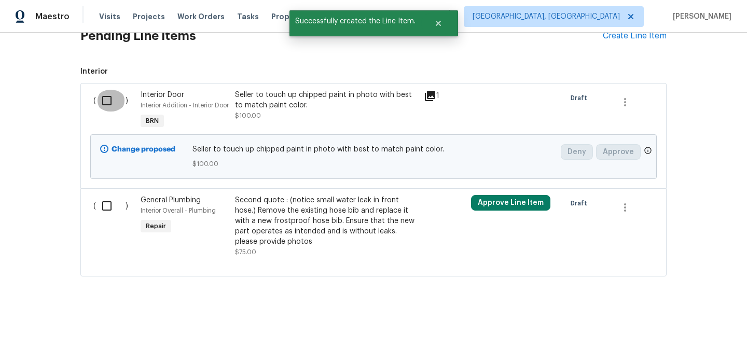
click at [110, 90] on input "checkbox" at bounding box center [111, 101] width 30 height 22
checkbox input "true"
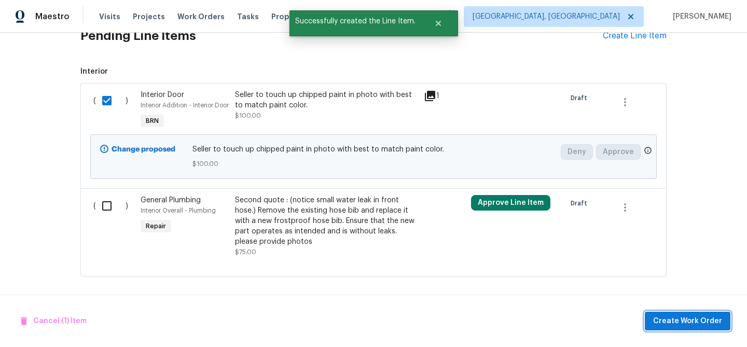
click at [670, 323] on span "Create Work Order" at bounding box center [687, 321] width 69 height 13
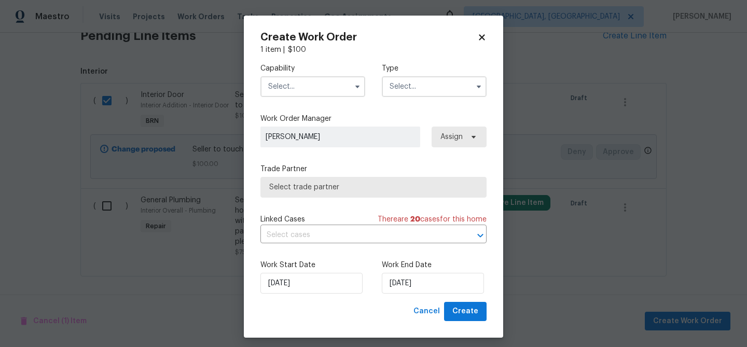
click at [300, 88] on input "text" at bounding box center [312, 86] width 105 height 21
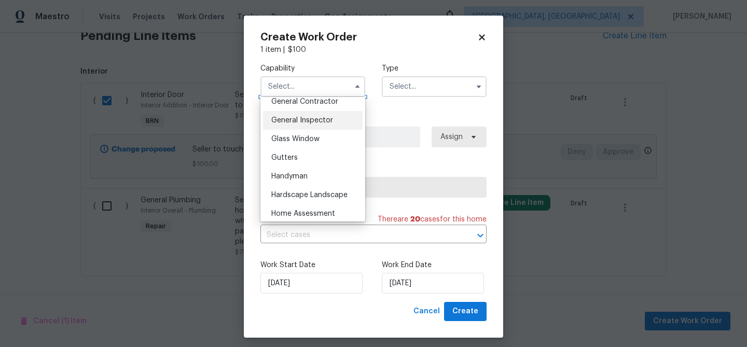
scroll to position [535, 0]
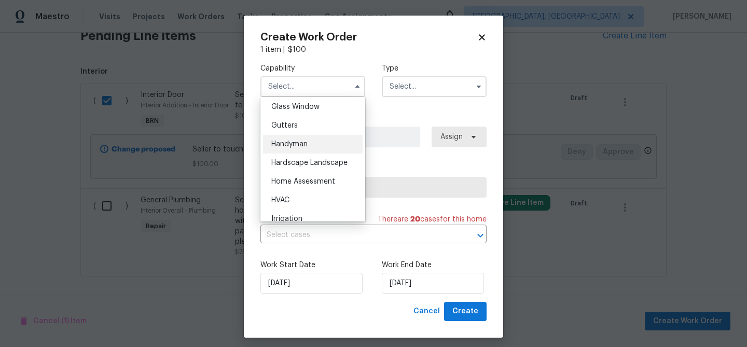
click at [293, 148] on div "Handyman" at bounding box center [313, 144] width 100 height 19
type input "Handyman"
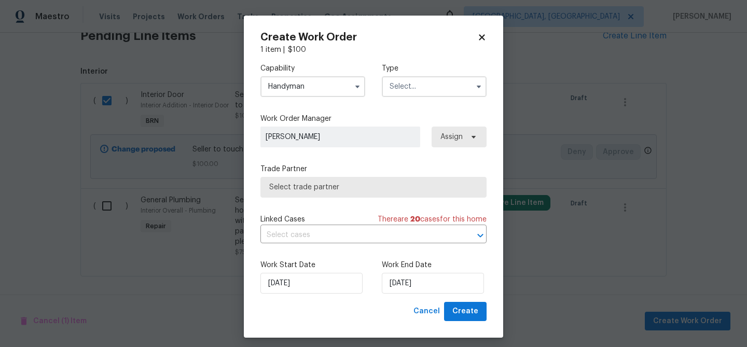
click at [393, 86] on input "text" at bounding box center [434, 86] width 105 height 21
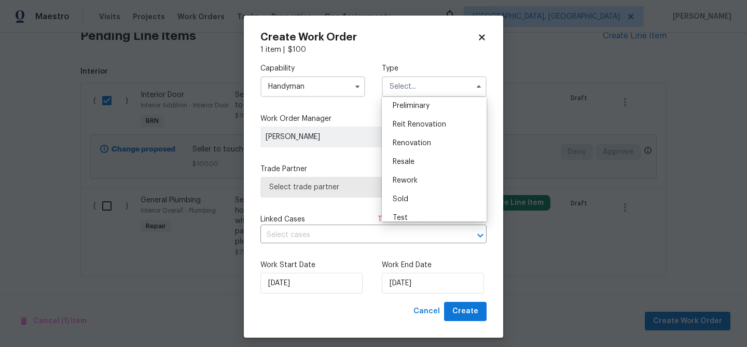
scroll to position [229, 0]
click at [420, 171] on div "Rework" at bounding box center [434, 179] width 100 height 19
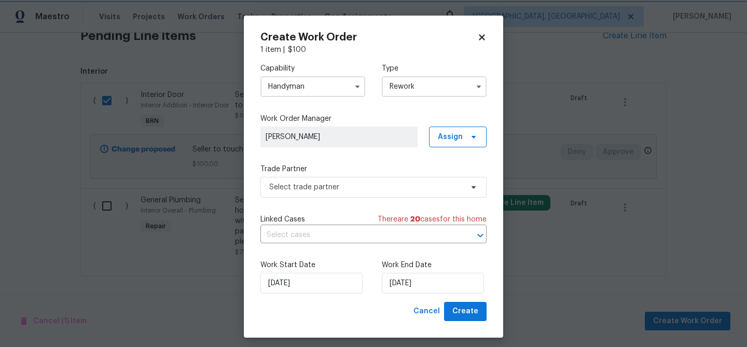
scroll to position [0, 0]
click at [401, 92] on input "Rework" at bounding box center [434, 86] width 105 height 21
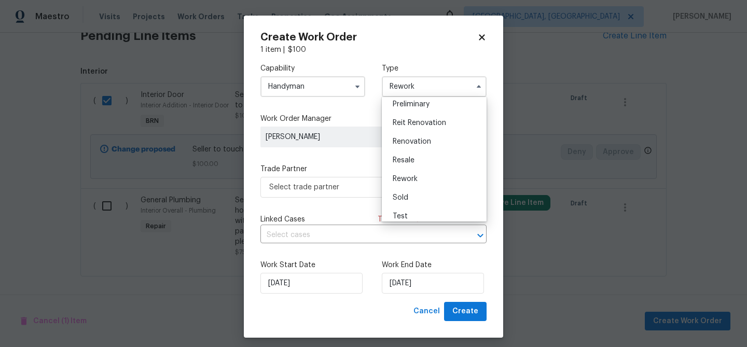
scroll to position [233, 0]
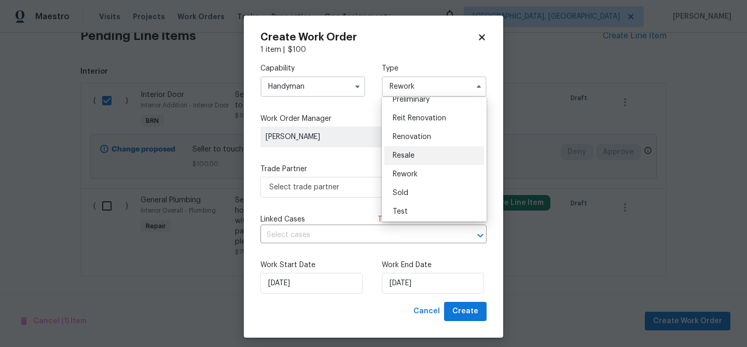
click at [415, 162] on div "Resale" at bounding box center [434, 155] width 100 height 19
type input "Resale"
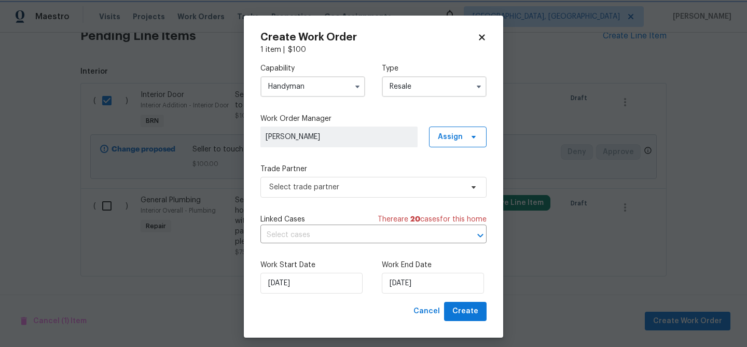
scroll to position [0, 0]
click at [335, 190] on span "Select trade partner" at bounding box center [365, 187] width 193 height 10
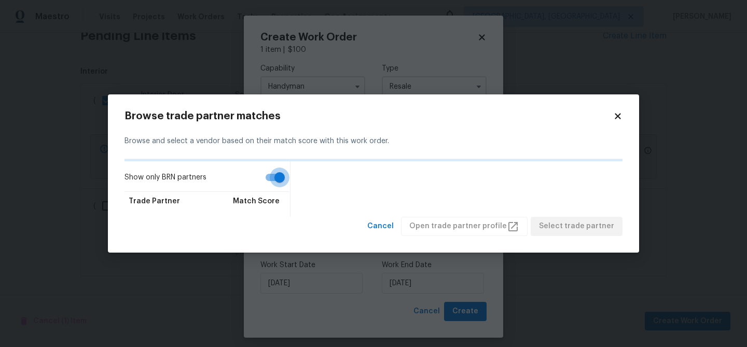
click at [263, 173] on input "Show only BRN partners" at bounding box center [279, 177] width 59 height 20
checkbox input "false"
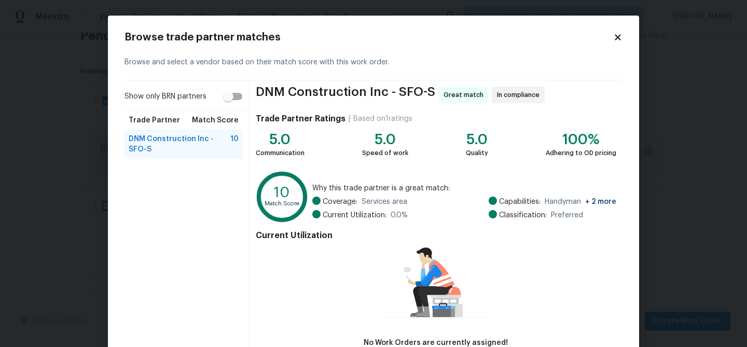
scroll to position [68, 0]
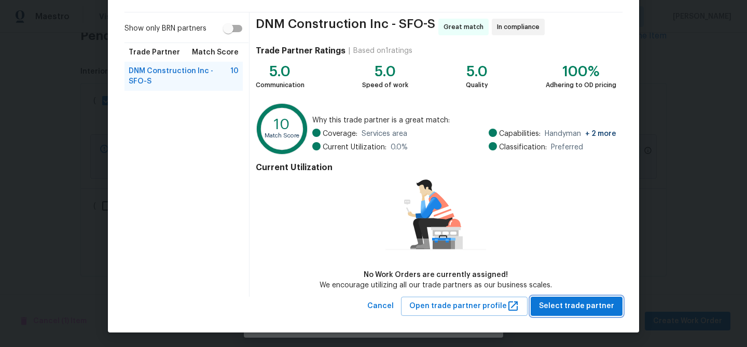
click at [576, 302] on span "Select trade partner" at bounding box center [576, 306] width 75 height 13
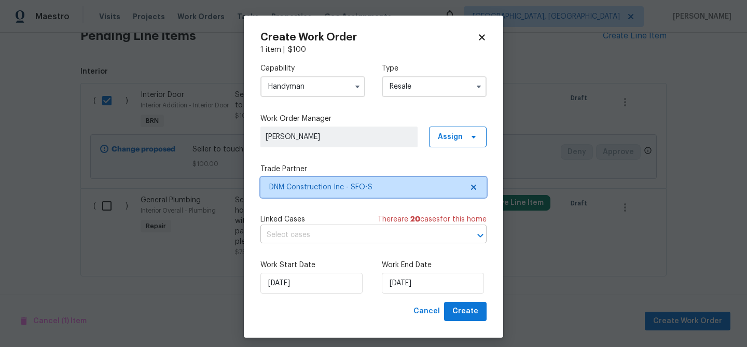
scroll to position [0, 0]
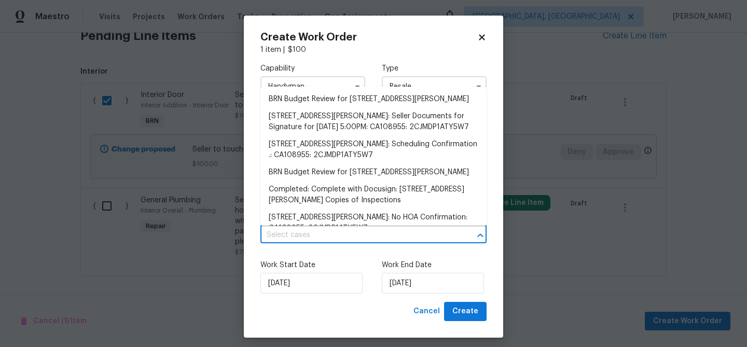
click at [393, 239] on input "text" at bounding box center [358, 235] width 197 height 16
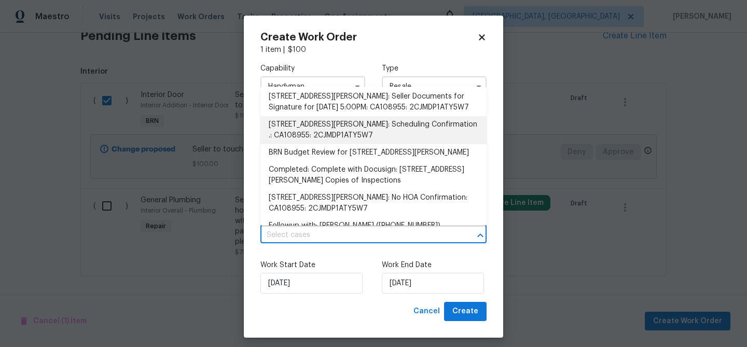
scroll to position [34, 0]
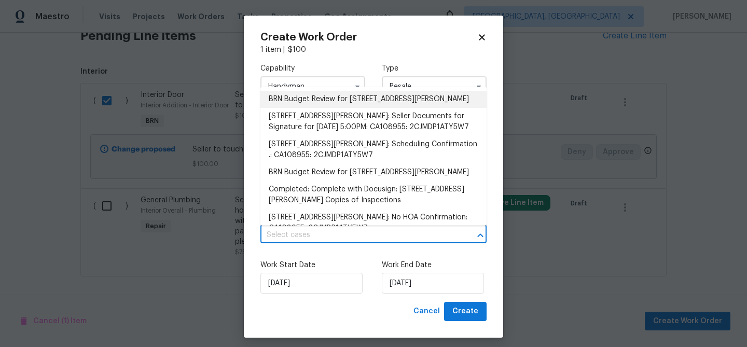
click at [322, 102] on li "BRN Budget Review for 2572 Alice Way, Pinole, CA 94564" at bounding box center [373, 99] width 226 height 17
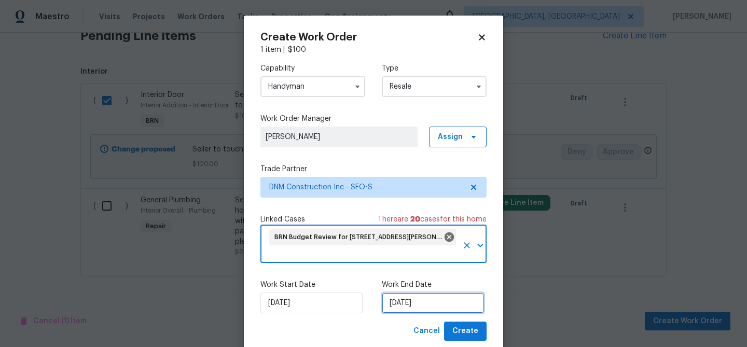
click at [404, 306] on input "05/09/2025" at bounding box center [433, 302] width 102 height 21
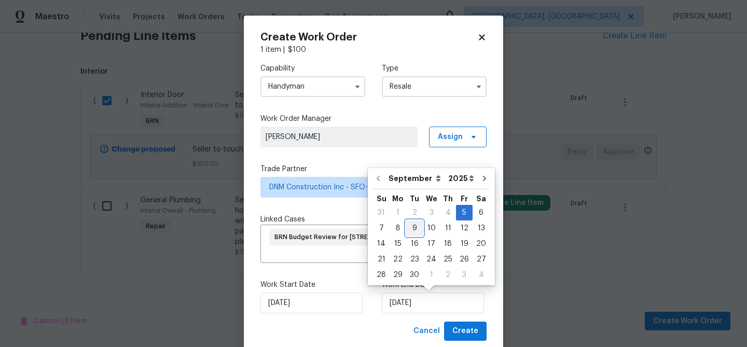
click at [412, 227] on div "9" at bounding box center [414, 228] width 17 height 15
type input "09/09/2025"
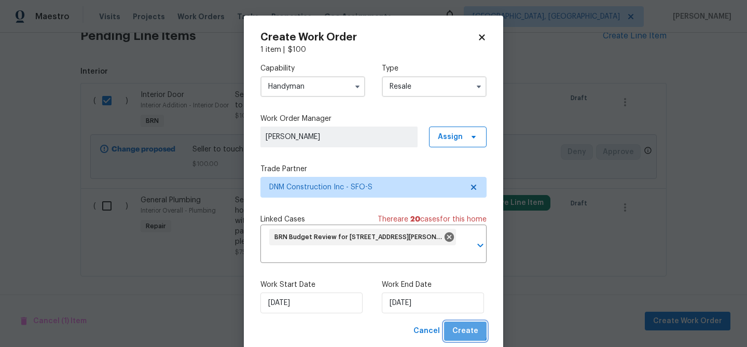
click at [464, 330] on span "Create" at bounding box center [465, 331] width 26 height 13
checkbox input "false"
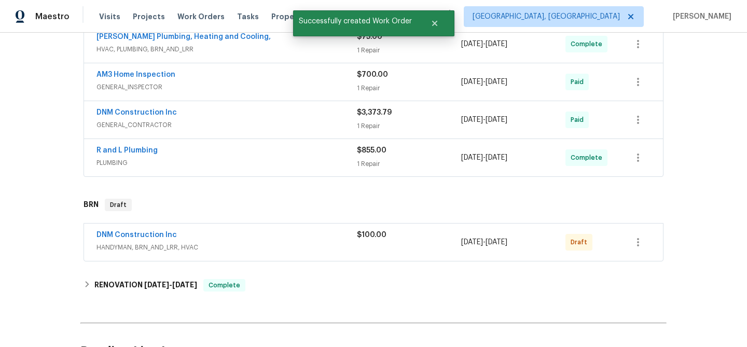
scroll to position [280, 0]
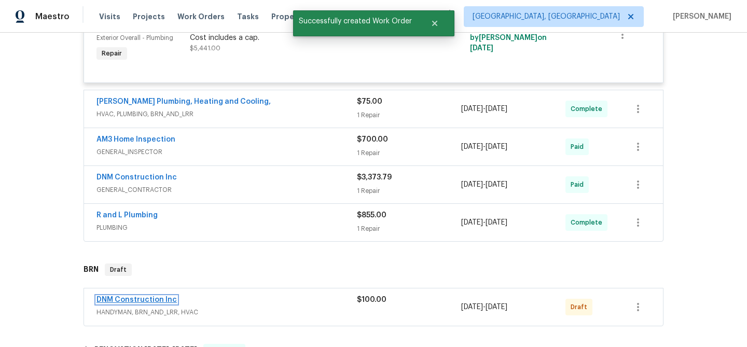
click at [133, 300] on link "DNM Construction Inc" at bounding box center [136, 299] width 80 height 7
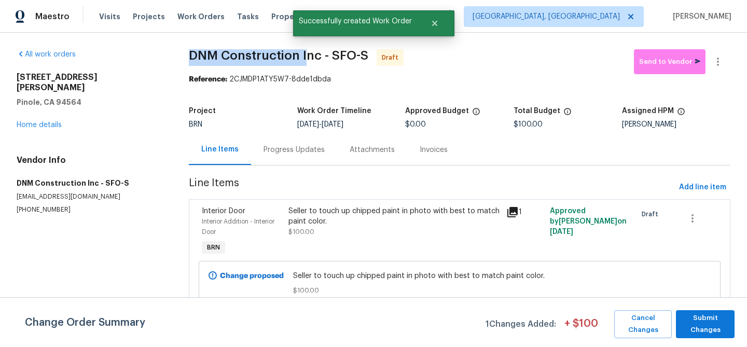
drag, startPoint x: 175, startPoint y: 54, endPoint x: 303, endPoint y: 57, distance: 127.6
click at [303, 57] on div "All work orders 2572 Alice Way Pinole, CA 94564 Home details Vendor Info DNM Co…" at bounding box center [373, 189] width 747 height 312
copy span "DNM Construction I"
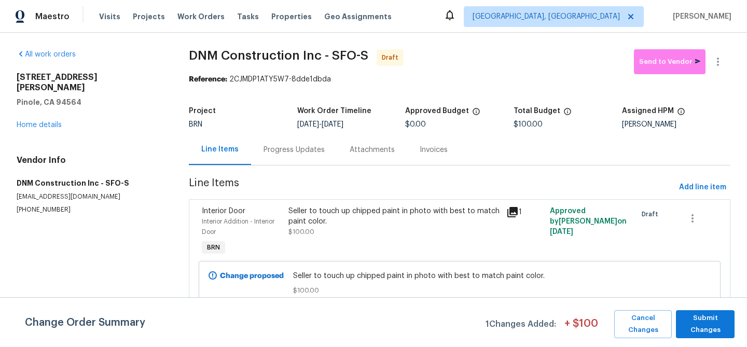
click at [223, 83] on div "Reference: 2CJMDP1ATY5W7-8dde1dbda" at bounding box center [459, 79] width 541 height 10
drag, startPoint x: 184, startPoint y: 57, endPoint x: 295, endPoint y: 57, distance: 111.0
click at [295, 57] on div "All work orders 2572 Alice Way Pinole, CA 94564 Home details Vendor Info DNM Co…" at bounding box center [373, 189] width 747 height 312
copy span "DNM Construction"
click at [152, 59] on div "All work orders" at bounding box center [90, 54] width 147 height 10
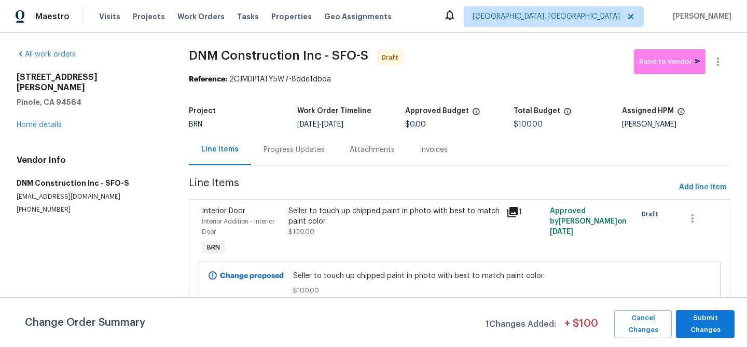
click at [175, 79] on div "All work orders 2572 Alice Way Pinole, CA 94564 Home details Vendor Info DNM Co…" at bounding box center [373, 189] width 747 height 312
drag, startPoint x: 178, startPoint y: 53, endPoint x: 295, endPoint y: 54, distance: 117.2
click at [295, 54] on div "All work orders 2572 Alice Way Pinole, CA 94564 Home details Vendor Info DNM Co…" at bounding box center [373, 189] width 747 height 312
copy span "DNM Construction"
click at [284, 144] on div "Progress Updates" at bounding box center [294, 149] width 86 height 31
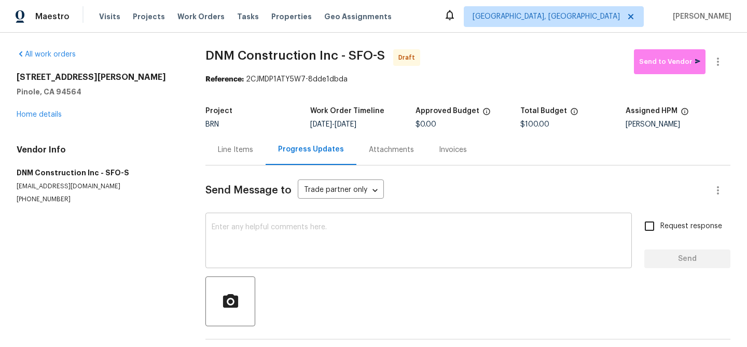
click at [297, 225] on textarea at bounding box center [419, 241] width 414 height 36
paste textarea "Hi, I'm Ananthi from Opendoor. Just wanted to check if you received the WO for …"
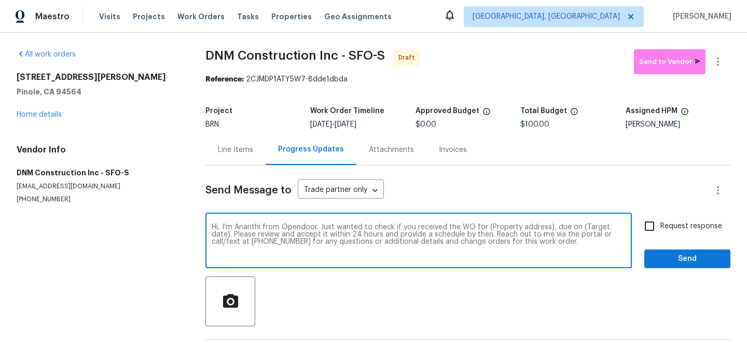
drag, startPoint x: 548, startPoint y: 229, endPoint x: 486, endPoint y: 229, distance: 61.2
click at [486, 229] on textarea "Hi, I'm Ananthi from Opendoor. Just wanted to check if you received the WO for …" at bounding box center [419, 241] width 414 height 36
paste textarea "2572 Alice Way, Pinole, CA 94564"
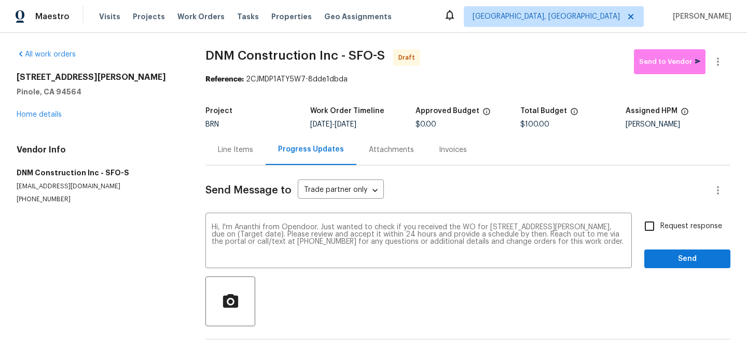
drag, startPoint x: 347, startPoint y: 124, endPoint x: 385, endPoint y: 125, distance: 37.9
click at [385, 125] on div "9/5/2025 - 9/9/2025" at bounding box center [362, 124] width 105 height 7
copy span "9/9/2025"
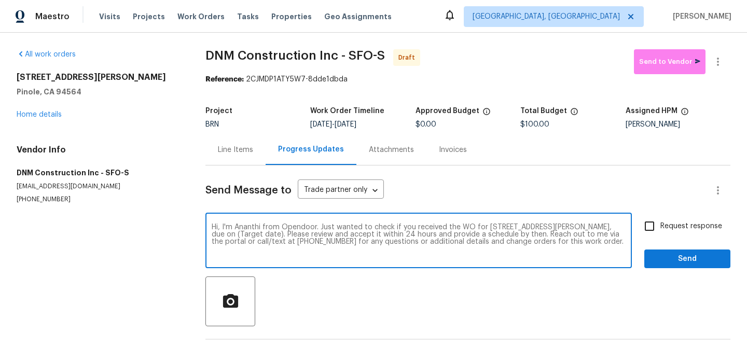
drag, startPoint x: 254, startPoint y: 236, endPoint x: 212, endPoint y: 234, distance: 41.5
click at [212, 234] on textarea "Hi, I'm Ananthi from Opendoor. Just wanted to check if you received the WO for …" at bounding box center [419, 241] width 414 height 36
paste textarea "9/9/2025"
type textarea "Hi, I'm Ananthi from Opendoor. Just wanted to check if you received the WO for …"
click at [643, 223] on input "Request response" at bounding box center [649, 226] width 22 height 22
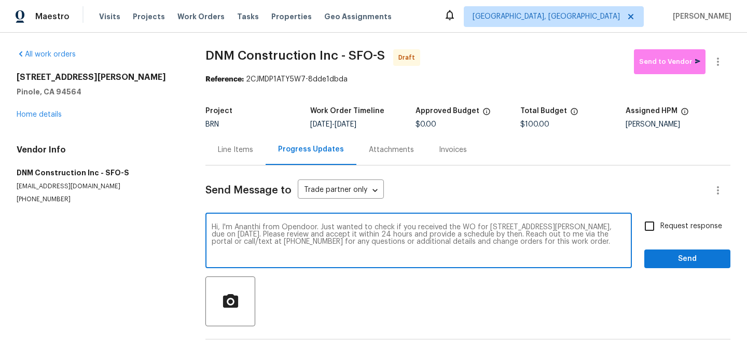
checkbox input "true"
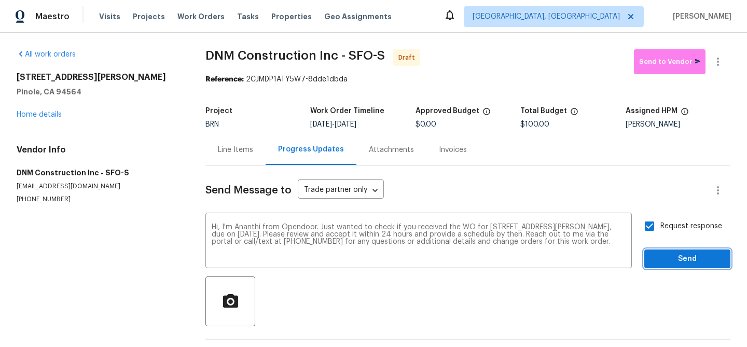
click at [666, 255] on span "Send" at bounding box center [686, 259] width 69 height 13
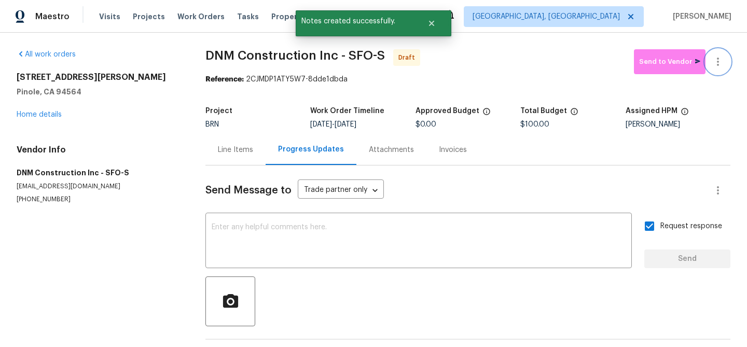
click at [723, 57] on icon "button" at bounding box center [717, 61] width 12 height 12
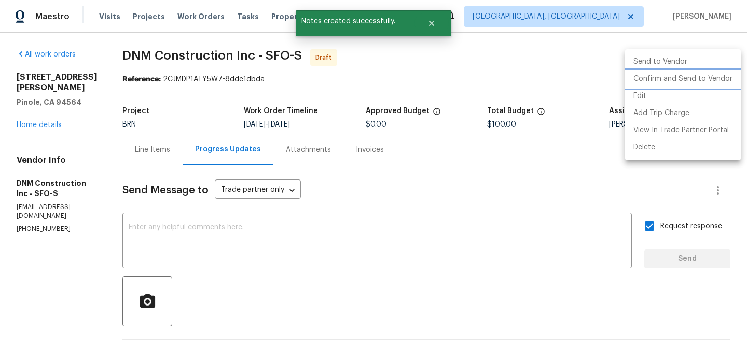
click at [691, 79] on li "Confirm and Send to Vendor" at bounding box center [683, 79] width 116 height 17
click at [270, 117] on div at bounding box center [373, 173] width 747 height 347
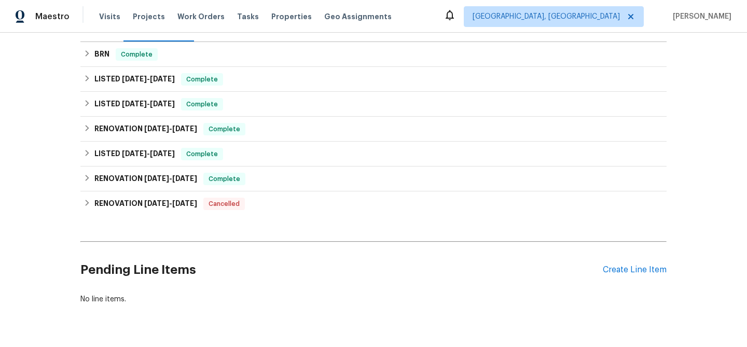
scroll to position [148, 0]
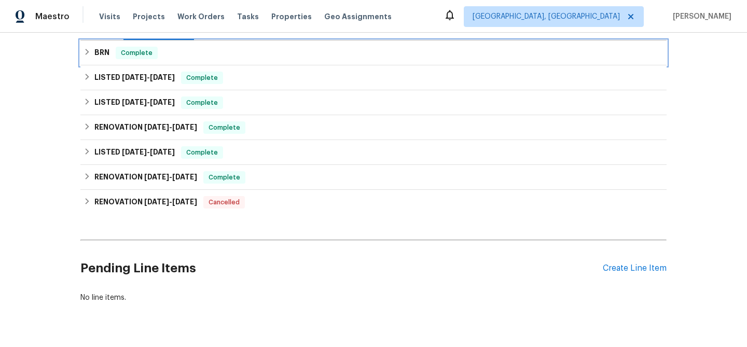
click at [144, 59] on div "BRN Complete" at bounding box center [373, 52] width 586 height 25
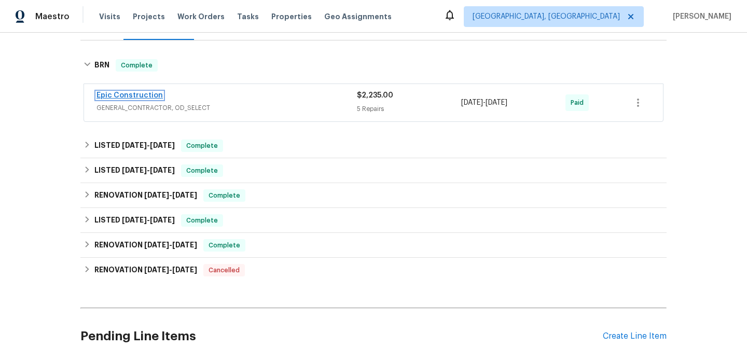
click at [129, 96] on link "Epic Construction" at bounding box center [129, 95] width 66 height 7
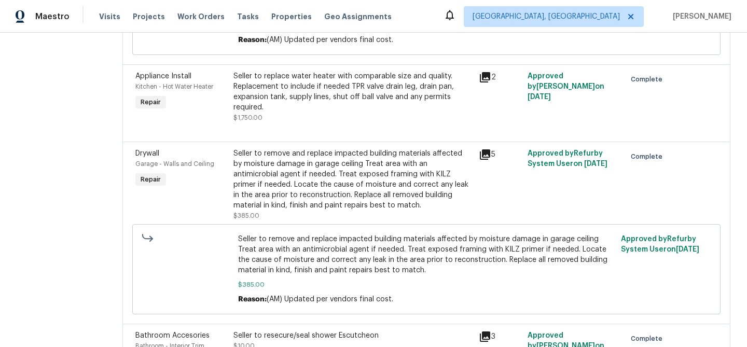
scroll to position [320, 0]
click at [329, 91] on div "Seller to replace water heater with comparable size and quality. Replacement to…" at bounding box center [352, 92] width 239 height 41
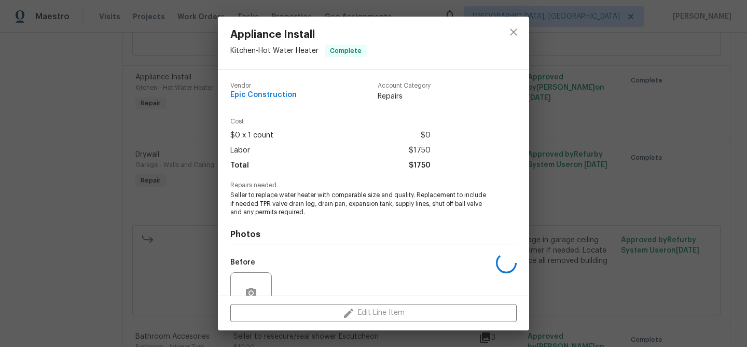
scroll to position [96, 0]
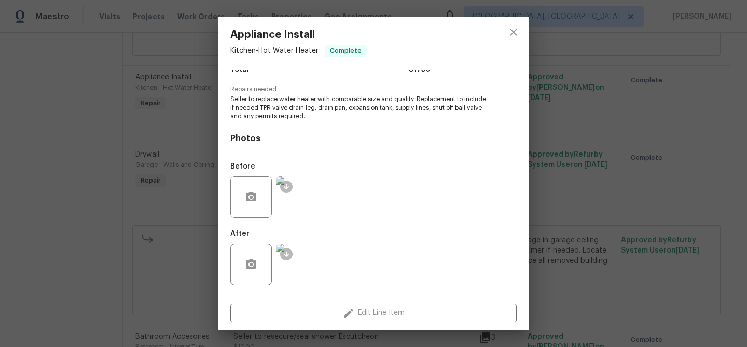
click at [297, 273] on img at bounding box center [296, 264] width 41 height 41
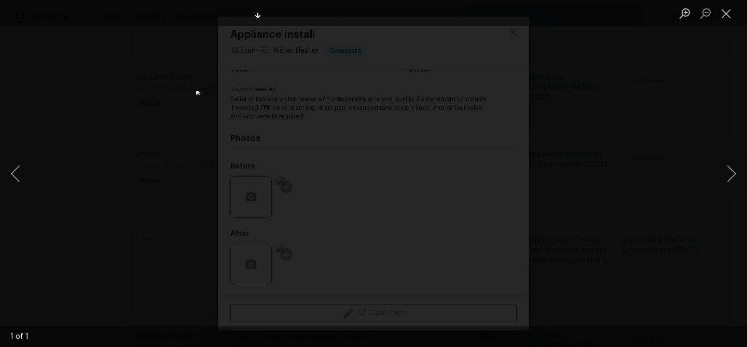
click at [146, 201] on div "Lightbox" at bounding box center [373, 173] width 747 height 347
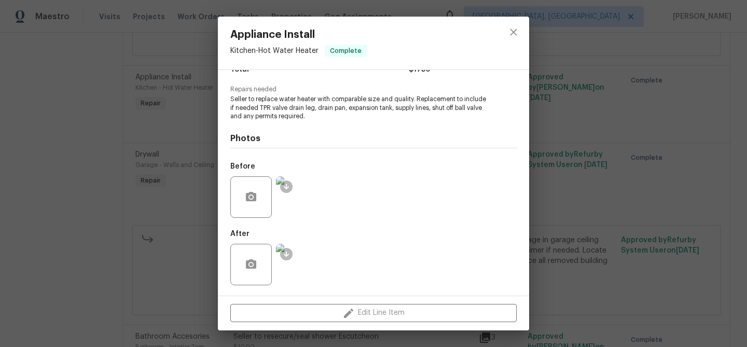
click at [108, 180] on div "Appliance Install Kitchen - Hot Water Heater Complete Vendor Epic Construction …" at bounding box center [373, 173] width 747 height 347
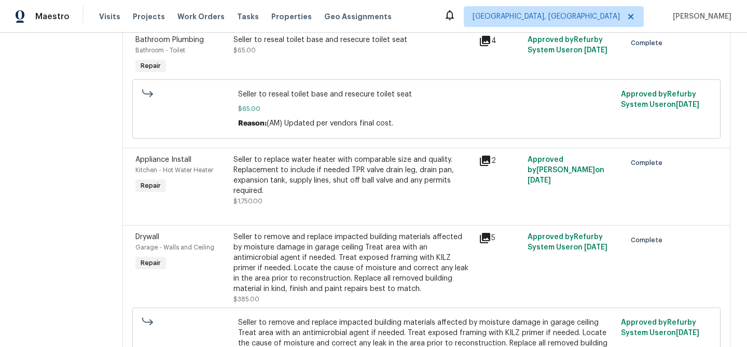
scroll to position [66, 0]
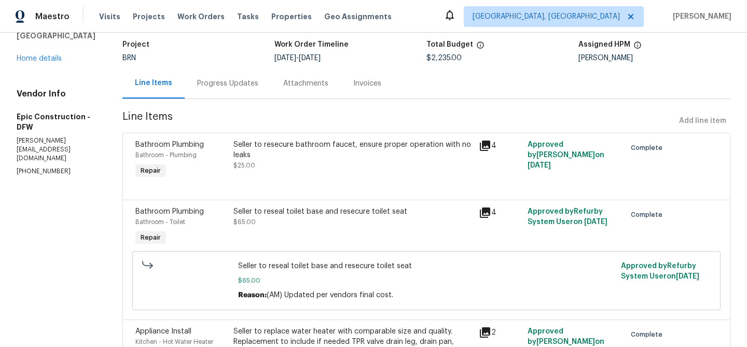
click at [36, 170] on section "All work orders [STREET_ADDRESS][PERSON_NAME] Home details Vendor Info Epic Con…" at bounding box center [57, 321] width 81 height 676
click at [36, 169] on section "All work orders [STREET_ADDRESS][PERSON_NAME] Home details Vendor Info Epic Con…" at bounding box center [57, 321] width 81 height 676
click at [31, 167] on p "[PHONE_NUMBER]" at bounding box center [57, 171] width 81 height 9
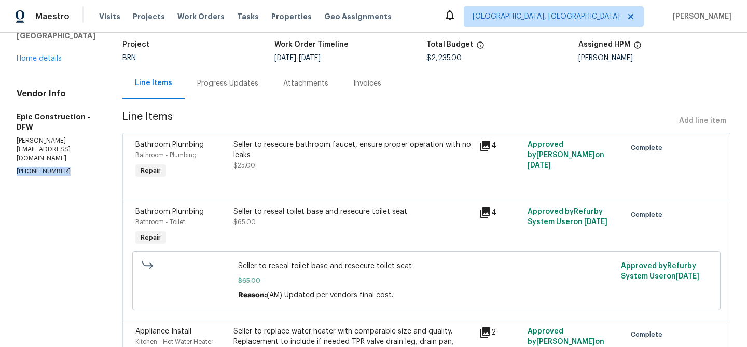
click at [31, 167] on p "[PHONE_NUMBER]" at bounding box center [57, 171] width 81 height 9
copy p "[PHONE_NUMBER]"
click at [219, 103] on section "Epic Construction - DFW Paid Reference: 2BVFP2G7252WK-5078d44eb Project BRN Wor…" at bounding box center [426, 321] width 608 height 676
click at [215, 96] on div "Progress Updates" at bounding box center [228, 83] width 86 height 31
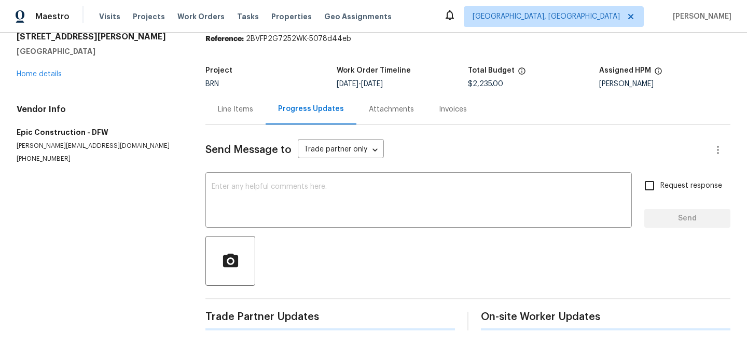
scroll to position [56, 0]
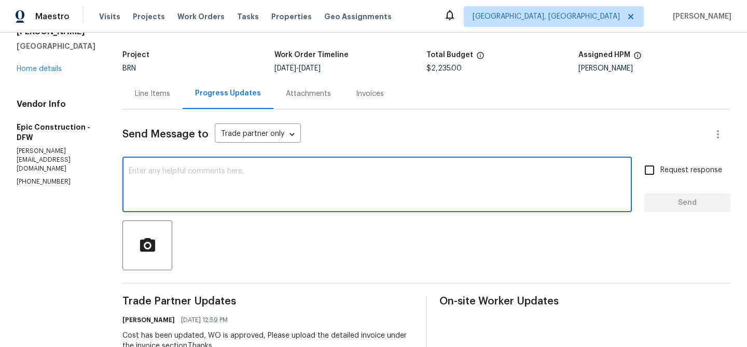
click at [217, 177] on textarea at bounding box center [377, 185] width 497 height 36
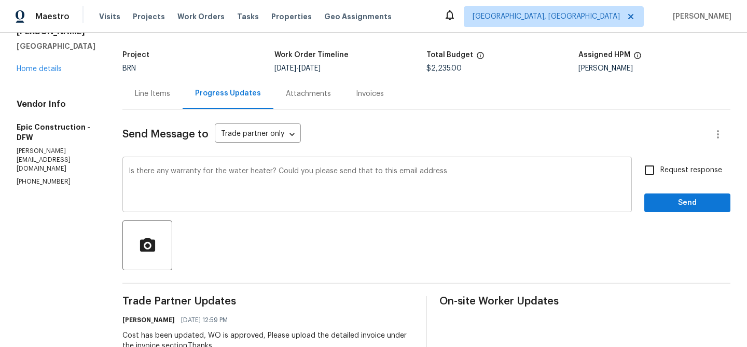
paste textarea "[EMAIL_ADDRESS][PERSON_NAME][DOMAIN_NAME]"
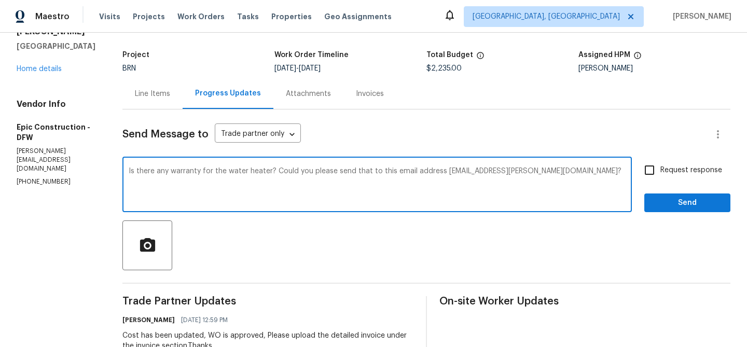
type textarea "Is there any warranty for the water heater? Could you please send that to this …"
click at [651, 170] on input "Request response" at bounding box center [649, 170] width 22 height 22
checkbox input "true"
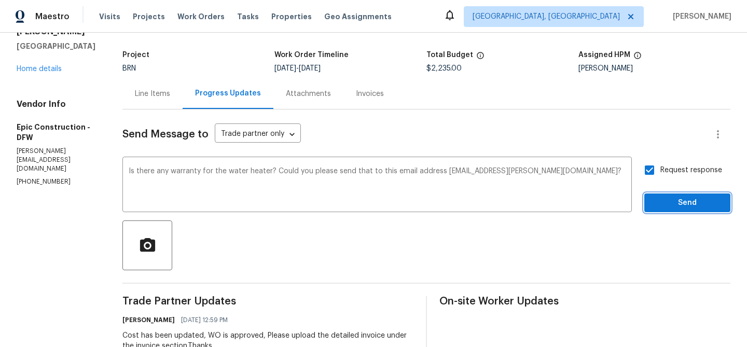
click at [653, 202] on span "Send" at bounding box center [686, 203] width 69 height 13
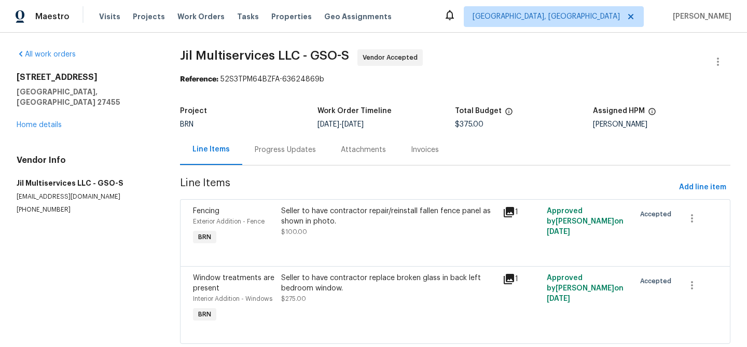
click at [259, 142] on div "Progress Updates" at bounding box center [285, 149] width 86 height 31
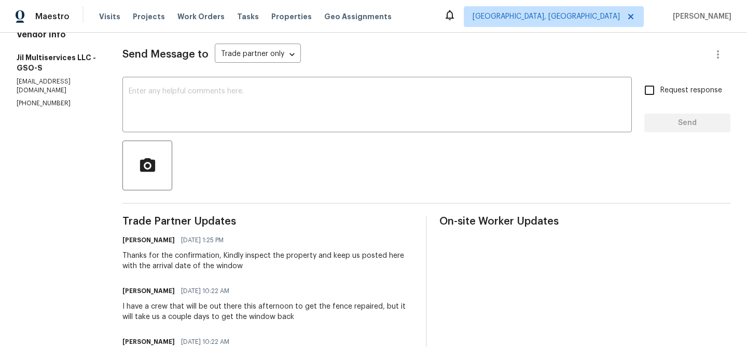
scroll to position [136, 0]
click at [44, 99] on p "(980) 710-8922" at bounding box center [57, 103] width 81 height 9
copy p "(980) 710-8922"
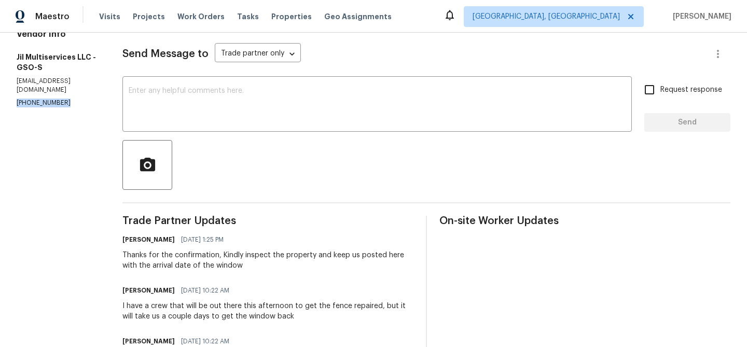
copy p "(980) 710-8922"
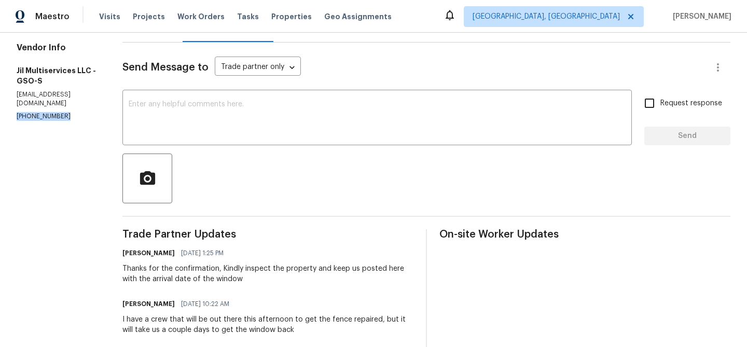
scroll to position [139, 0]
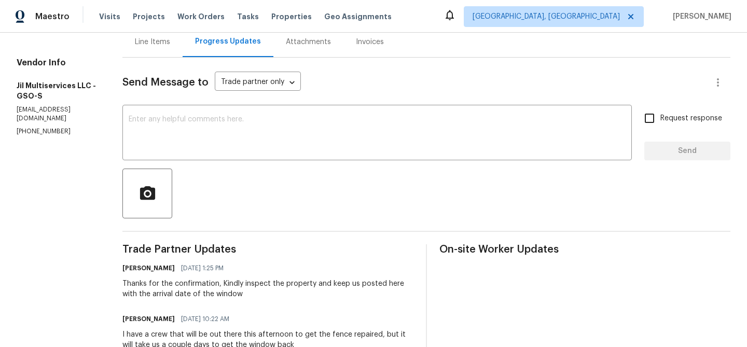
click at [152, 51] on div "Line Items" at bounding box center [152, 41] width 60 height 31
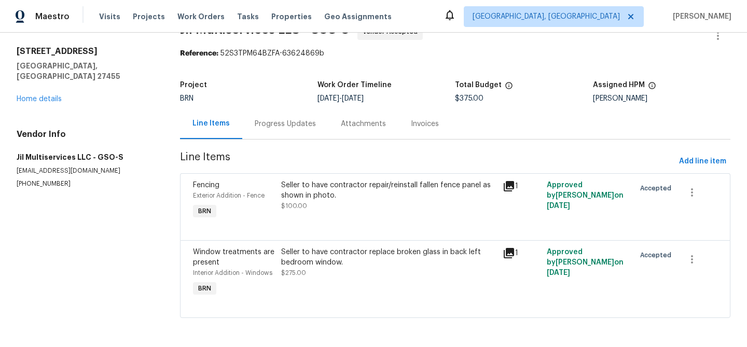
scroll to position [26, 0]
click at [331, 266] on div "Seller to have contractor replace broken glass in back left bedroom window." at bounding box center [388, 257] width 215 height 21
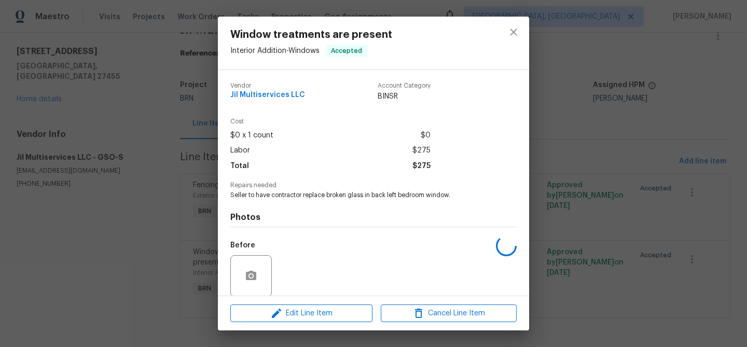
scroll to position [78, 0]
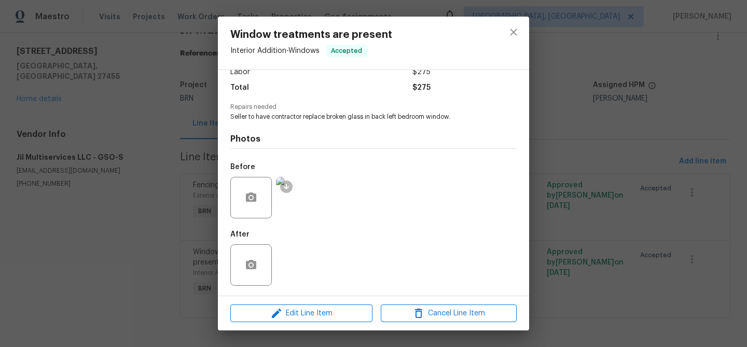
click at [132, 198] on div "Window treatments are present Interior Addition - Windows Accepted Vendor Jil M…" at bounding box center [373, 173] width 747 height 347
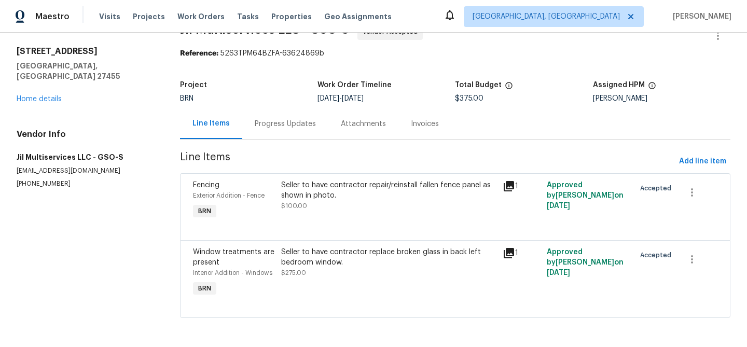
click at [295, 115] on div "Progress Updates" at bounding box center [285, 123] width 86 height 31
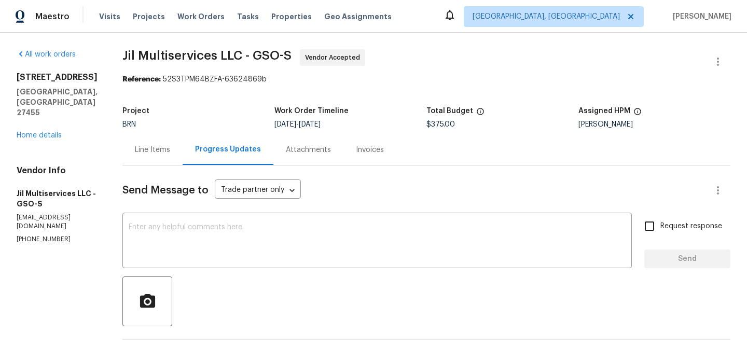
click at [169, 138] on div "Line Items" at bounding box center [152, 149] width 60 height 31
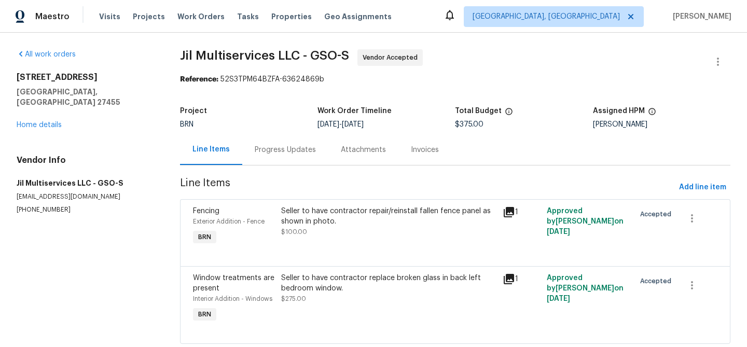
scroll to position [26, 0]
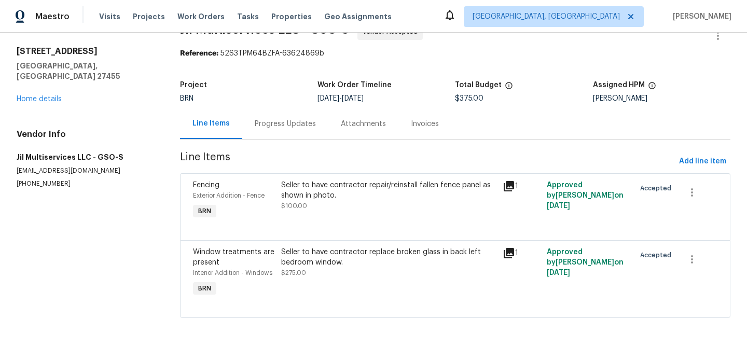
click at [245, 114] on div "Progress Updates" at bounding box center [285, 123] width 86 height 31
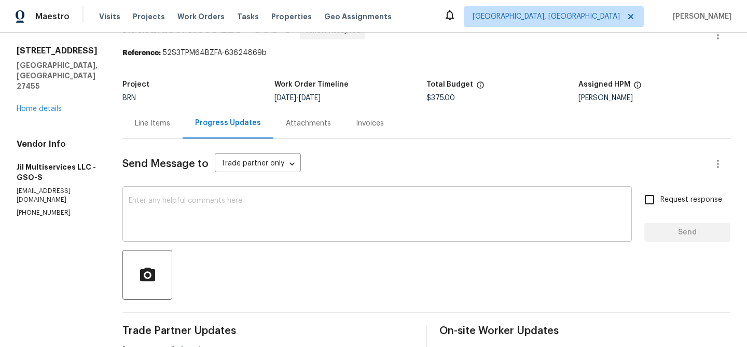
scroll to position [46, 0]
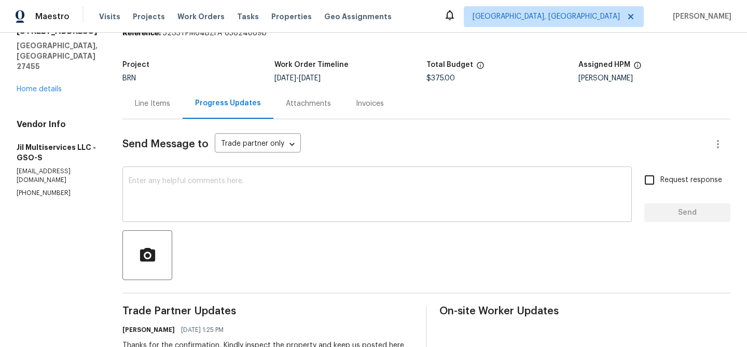
click at [216, 189] on textarea at bounding box center [377, 195] width 497 height 36
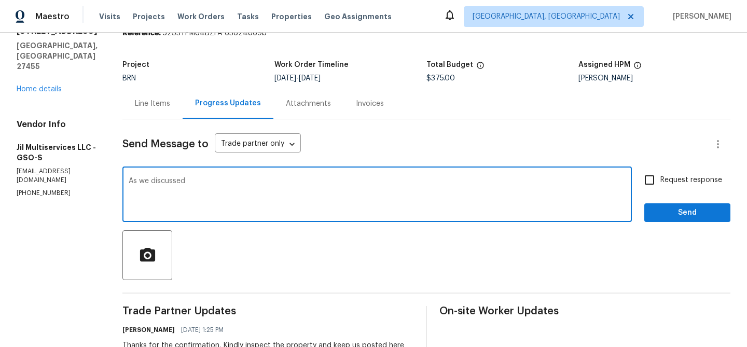
click at [32, 189] on p "(980) 710-8922" at bounding box center [57, 193] width 81 height 9
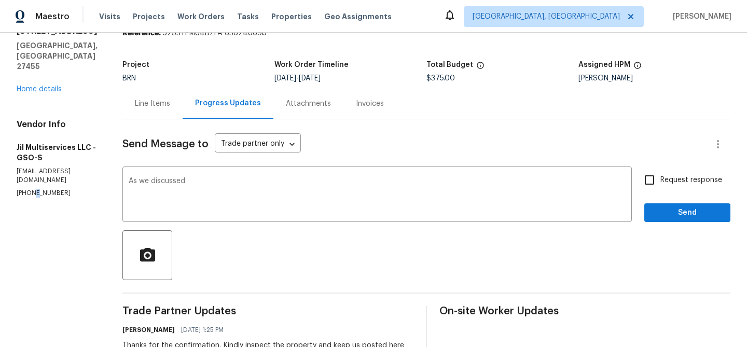
click at [32, 189] on p "(980) 710-8922" at bounding box center [57, 193] width 81 height 9
copy p "(980) 710-8922"
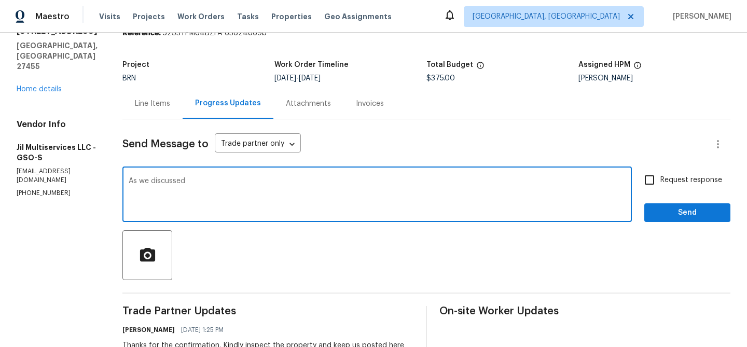
click at [206, 180] on textarea "As we discussed" at bounding box center [377, 195] width 497 height 36
paste textarea "(980) 710-8922"
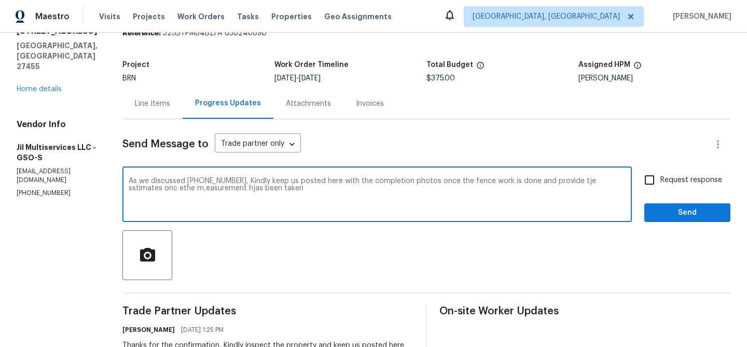
drag, startPoint x: 247, startPoint y: 184, endPoint x: 296, endPoint y: 187, distance: 49.4
click at [296, 187] on textarea "As we discussed (980) 710-8922, Kindly keep us posted here with the completion …" at bounding box center [377, 195] width 497 height 36
paste textarea "share the completion photos here once the fence work is done, and provide the e…"
type textarea "As we discussed (980) 710-8922, Kindly share the completion photos here once th…"
click at [648, 187] on input "Request response" at bounding box center [649, 180] width 22 height 22
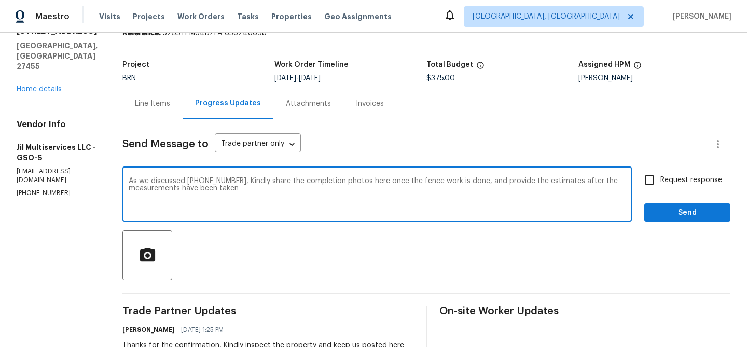
checkbox input "true"
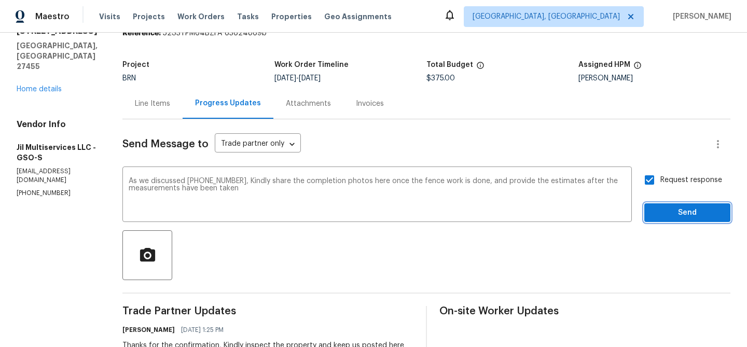
click at [660, 214] on span "Send" at bounding box center [686, 212] width 69 height 13
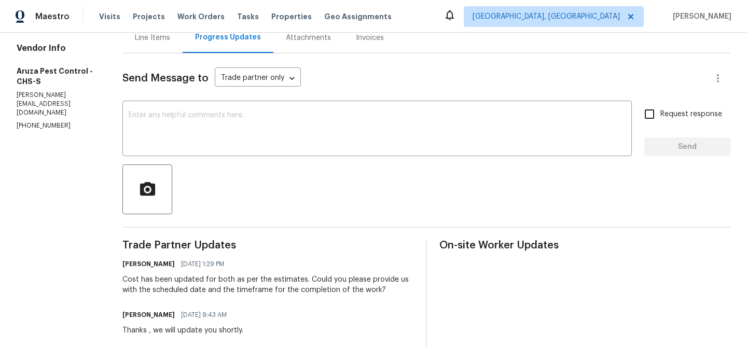
scroll to position [127, 0]
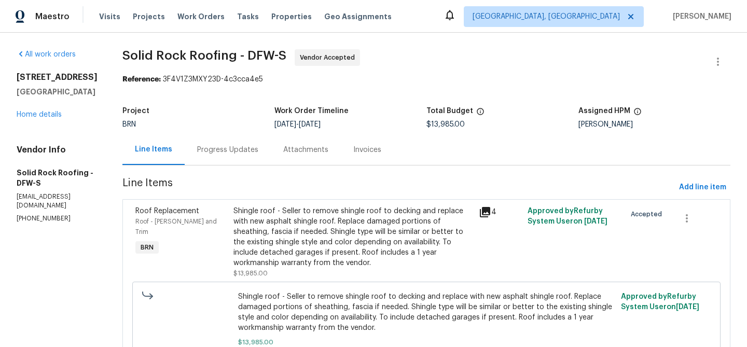
click at [213, 155] on div "Progress Updates" at bounding box center [228, 149] width 86 height 31
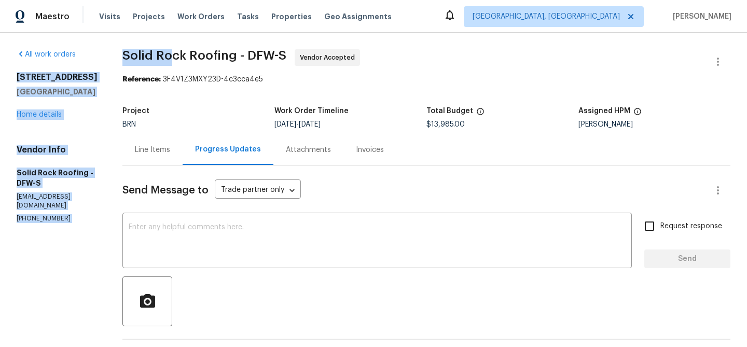
drag, startPoint x: 107, startPoint y: 55, endPoint x: 171, endPoint y: 54, distance: 63.8
click at [171, 55] on div "All work orders [STREET_ADDRESS][PERSON_NAME] Home details Vendor Info Solid Ro…" at bounding box center [373, 337] width 747 height 608
click at [171, 54] on span "Solid Rock Roofing - DFW-S" at bounding box center [204, 55] width 164 height 12
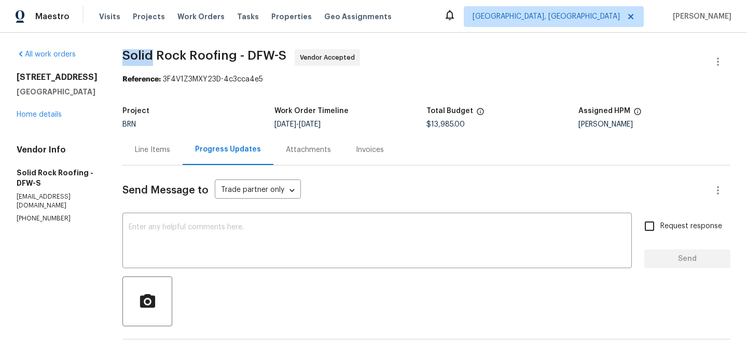
drag, startPoint x: 115, startPoint y: 58, endPoint x: 161, endPoint y: 58, distance: 46.7
click at [155, 58] on div "All work orders [STREET_ADDRESS][PERSON_NAME] Home details Vendor Info Solid Ro…" at bounding box center [373, 337] width 747 height 608
drag, startPoint x: 187, startPoint y: 56, endPoint x: 124, endPoint y: 57, distance: 62.7
click at [124, 57] on span "Solid Rock Roofing - DFW-S" at bounding box center [204, 55] width 164 height 12
copy span "Solid Rock"
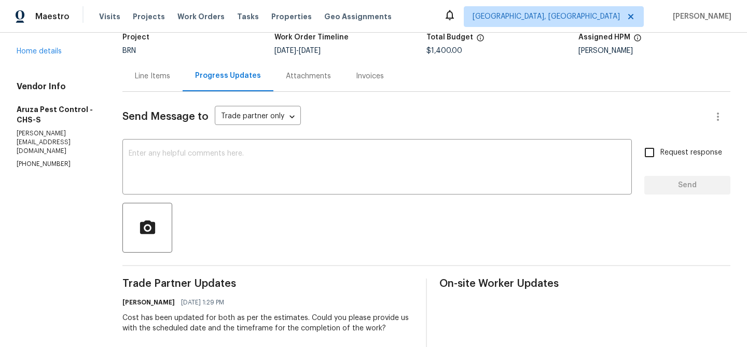
scroll to position [103, 0]
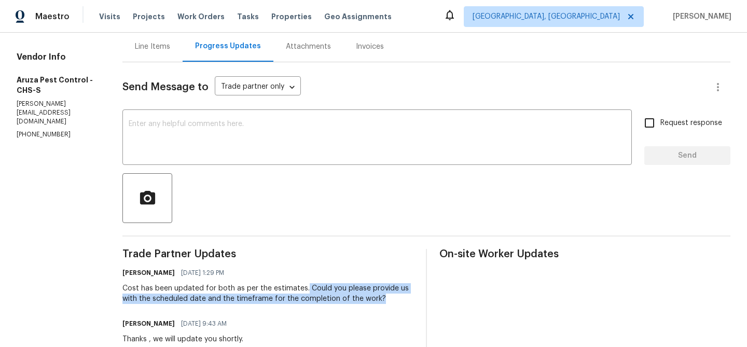
drag, startPoint x: 303, startPoint y: 290, endPoint x: 387, endPoint y: 296, distance: 83.7
click at [387, 296] on div "Cost has been updated for both as per the estimates. Could you please provide u…" at bounding box center [267, 293] width 291 height 21
copy div "Could you please provide us with the scheduled date and the timeframe for the c…"
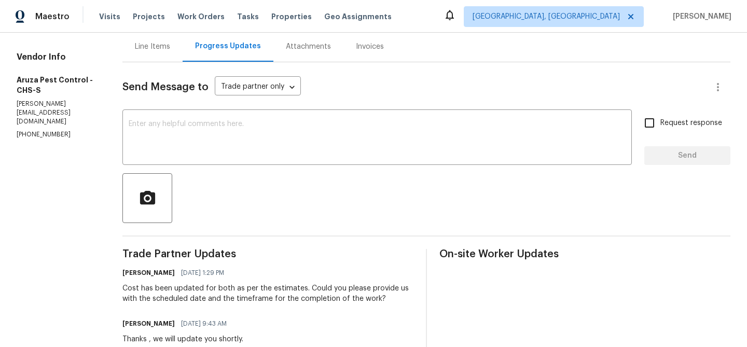
click at [286, 136] on textarea at bounding box center [377, 138] width 497 height 36
paste textarea "Could you please provide us with the scheduled date and the timeframe for the c…"
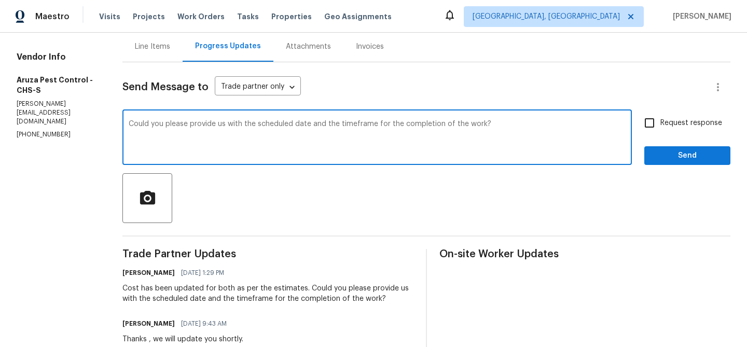
type textarea "Could you please provide us with the scheduled date and the timeframe for the c…"
click at [687, 127] on span "Request response" at bounding box center [691, 123] width 62 height 11
click at [660, 127] on input "Request response" at bounding box center [649, 123] width 22 height 22
checkbox input "true"
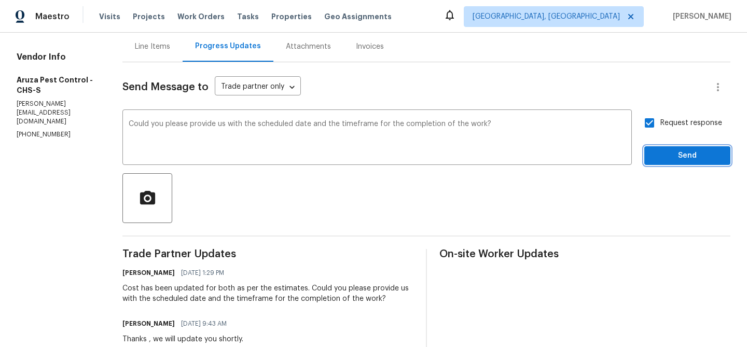
click at [675, 146] on button "Send" at bounding box center [687, 155] width 86 height 19
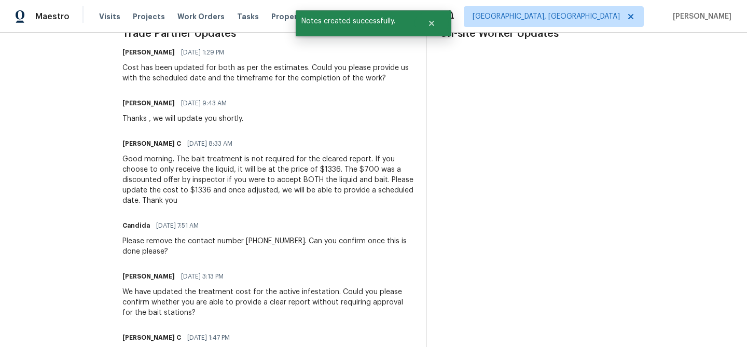
scroll to position [332, 0]
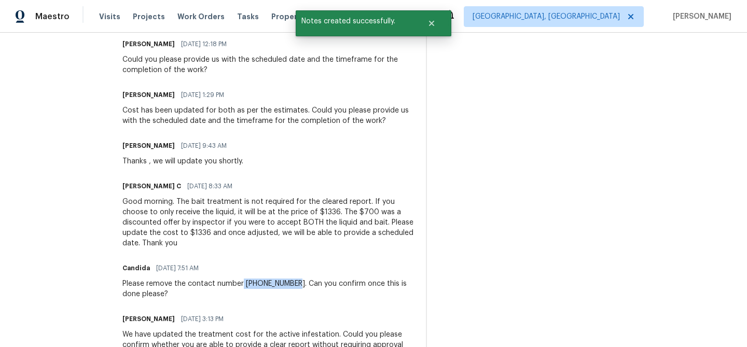
drag, startPoint x: 293, startPoint y: 282, endPoint x: 242, endPoint y: 281, distance: 50.8
click at [242, 281] on div "Please remove the contact number 520-221-6302. Can you confirm once this is don…" at bounding box center [267, 288] width 291 height 21
copy div "520-221-6302."
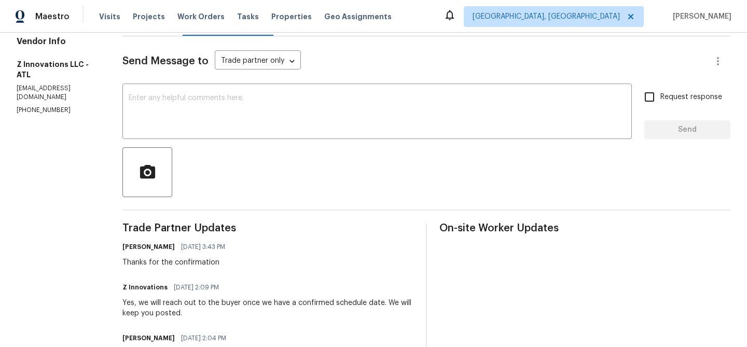
scroll to position [136, 0]
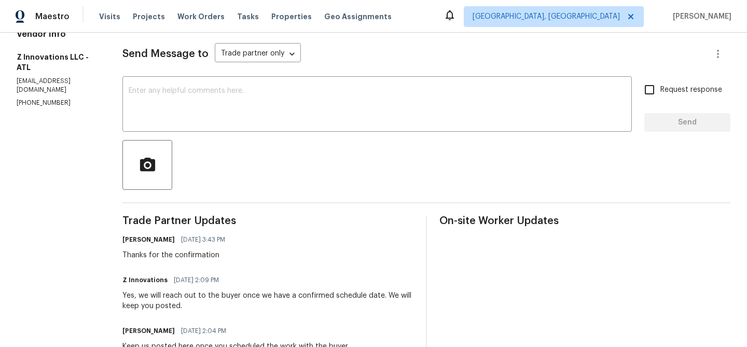
click at [49, 99] on p "(470) 210-1536" at bounding box center [57, 103] width 81 height 9
click at [34, 99] on p "(470) 210-1536" at bounding box center [57, 103] width 81 height 9
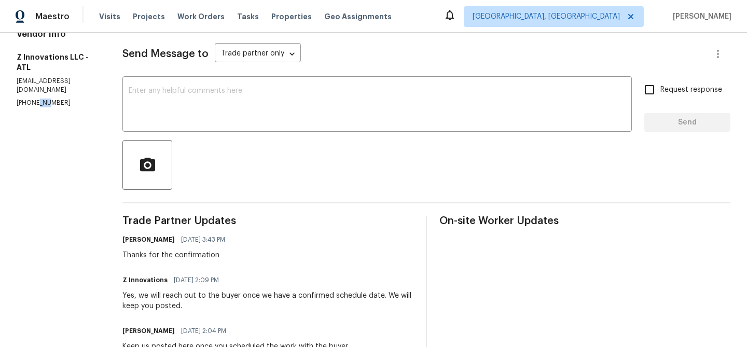
click at [34, 99] on p "(470) 210-1536" at bounding box center [57, 103] width 81 height 9
copy p "(470) 210-1536"
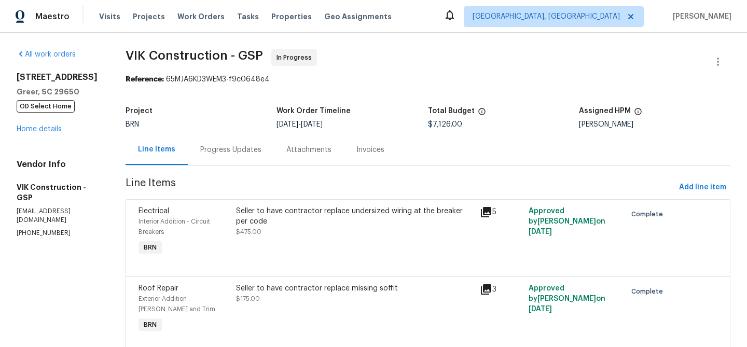
click at [270, 140] on div "Progress Updates" at bounding box center [231, 149] width 86 height 31
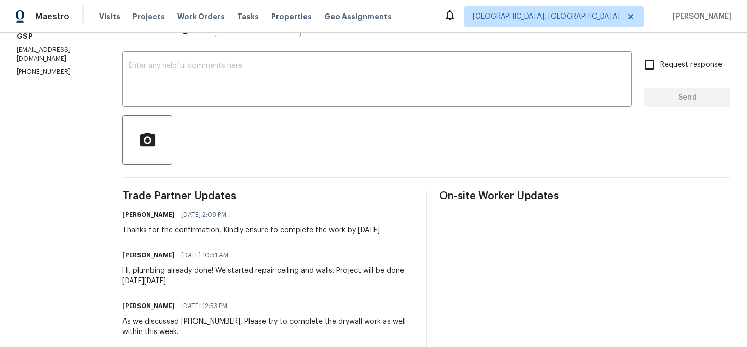
scroll to position [169, 0]
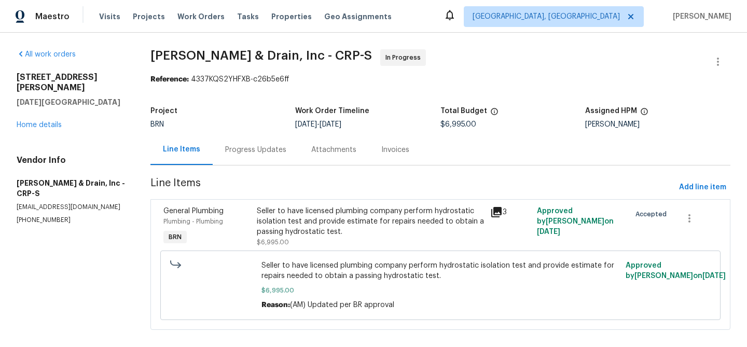
click at [259, 148] on div "Progress Updates" at bounding box center [255, 150] width 61 height 10
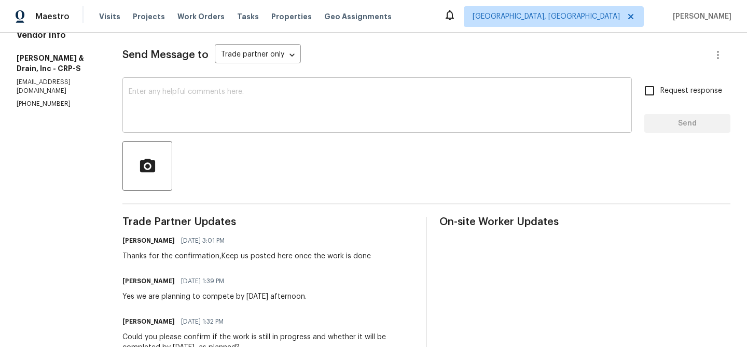
scroll to position [201, 0]
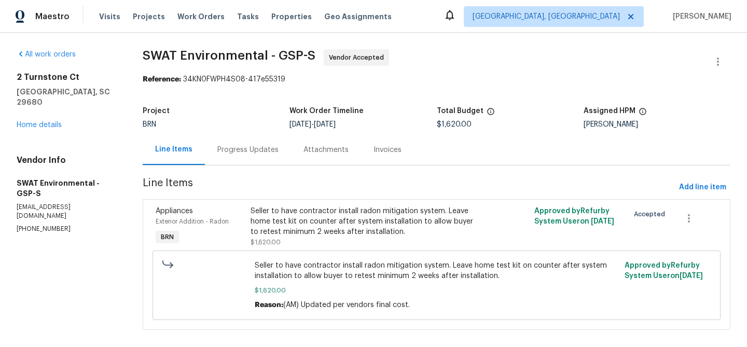
click at [222, 129] on div "Project BRN Work Order Timeline [DATE] - [DATE] Total Budget $1,620.00 Assigned…" at bounding box center [437, 117] width 588 height 33
click at [222, 154] on div "Progress Updates" at bounding box center [247, 150] width 61 height 10
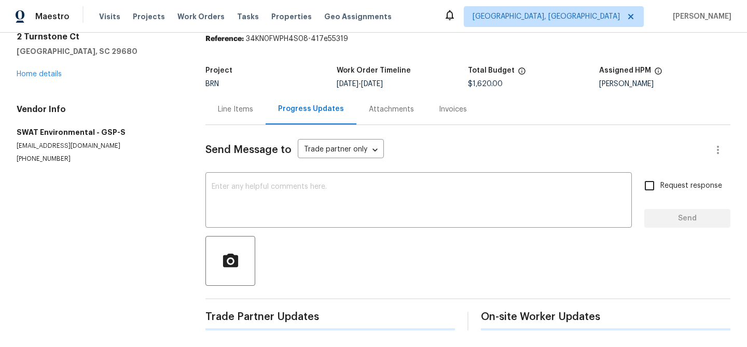
scroll to position [102, 0]
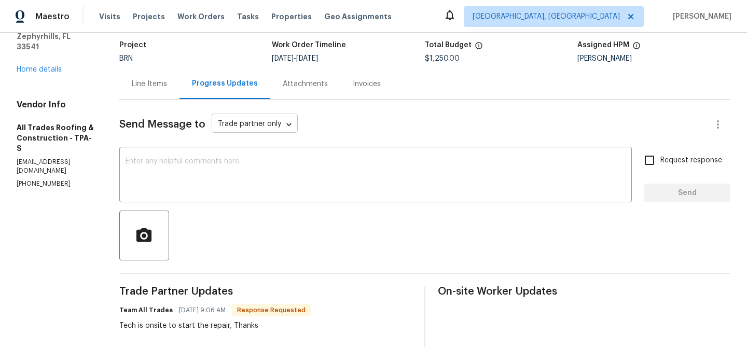
scroll to position [71, 0]
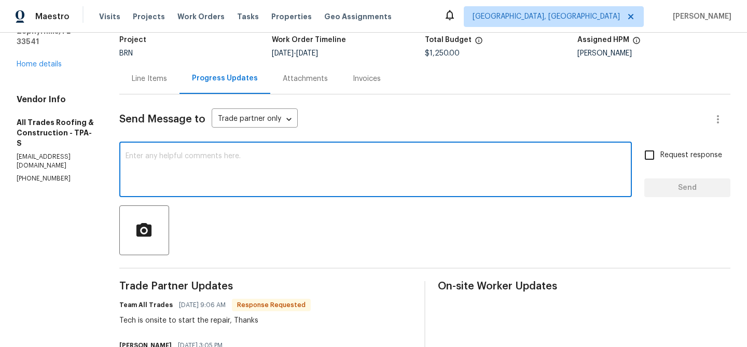
click at [221, 166] on textarea at bounding box center [375, 170] width 500 height 36
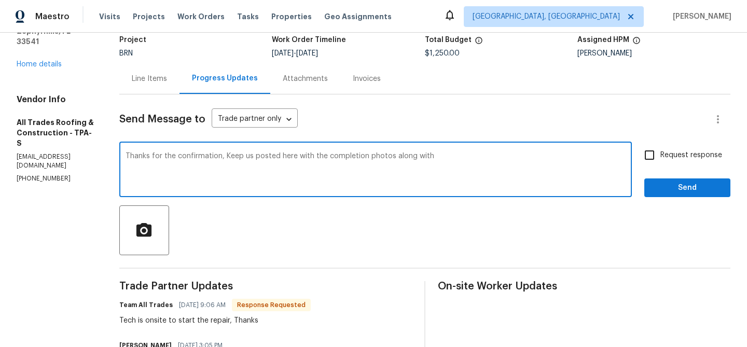
drag, startPoint x: 386, startPoint y: 157, endPoint x: 514, endPoint y: 161, distance: 127.6
click at [514, 161] on textarea "Thanks for the confirmation, Keep us posted here with the completion photos alo…" at bounding box center [375, 170] width 500 height 36
type textarea "Thanks for the confirmation, Keep us posted here with the completion photos onc…"
click at [673, 159] on span "Request response" at bounding box center [691, 155] width 62 height 11
click at [660, 159] on input "Request response" at bounding box center [649, 155] width 22 height 22
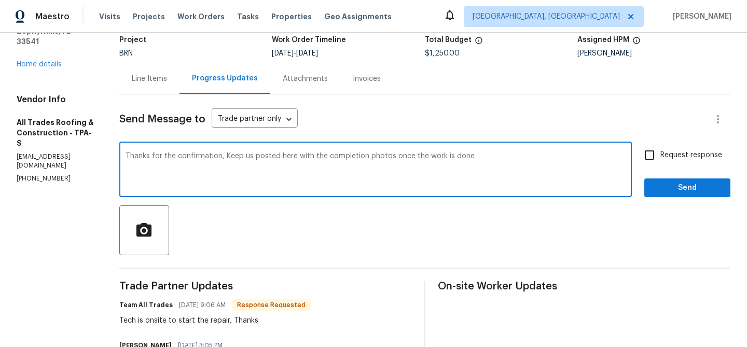
checkbox input "true"
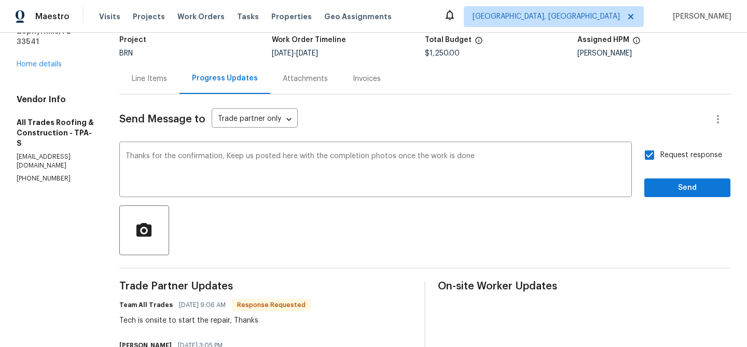
click at [662, 177] on div "Request response Send" at bounding box center [687, 170] width 86 height 53
click at [628, 176] on div "Thanks for the confirmation, Keep us posted here with the completion photos onc…" at bounding box center [375, 170] width 512 height 53
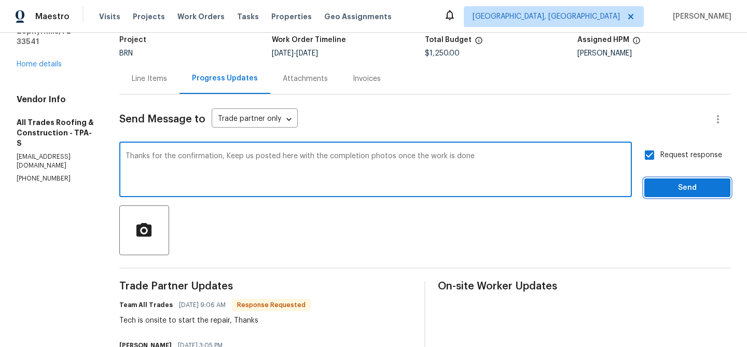
click at [667, 185] on span "Send" at bounding box center [686, 187] width 69 height 13
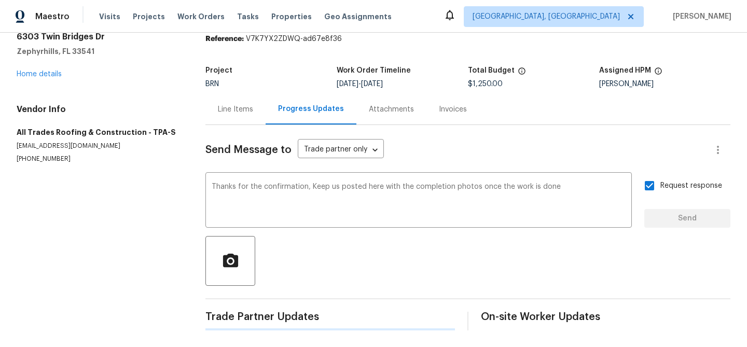
scroll to position [0, 0]
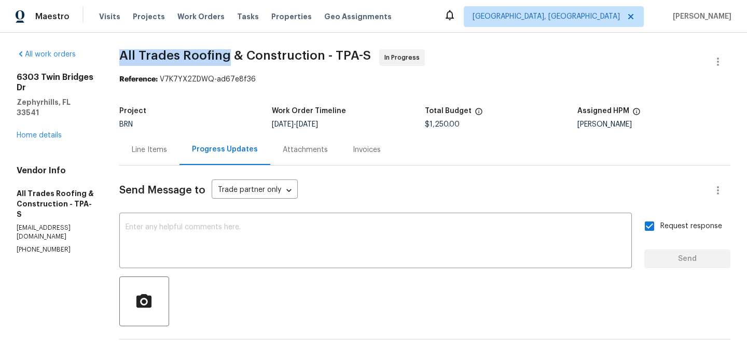
drag, startPoint x: 111, startPoint y: 57, endPoint x: 225, endPoint y: 59, distance: 113.6
copy span "All Trades Roofing"
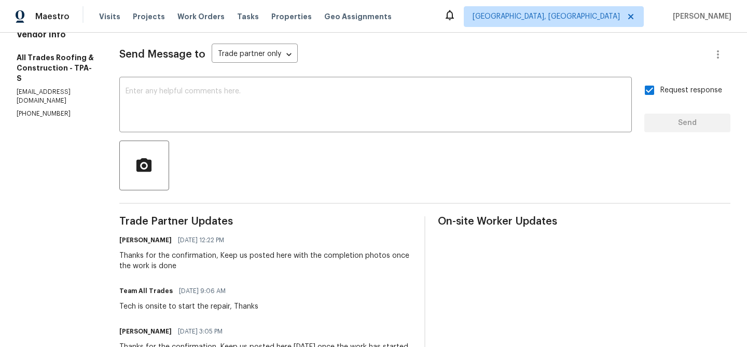
scroll to position [145, 0]
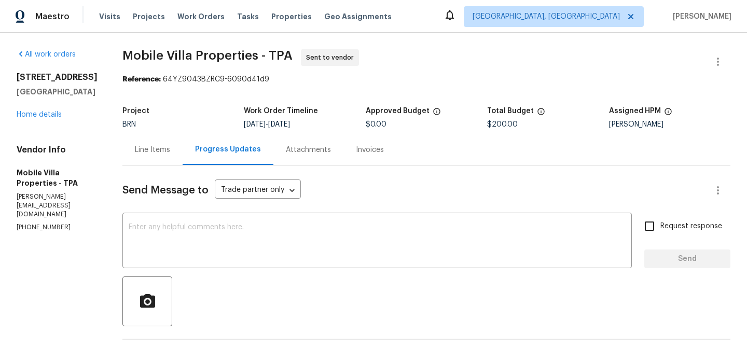
drag, startPoint x: 118, startPoint y: 54, endPoint x: 153, endPoint y: 54, distance: 34.7
click at [147, 54] on span "Mobile Villa Properties - TPA" at bounding box center [207, 55] width 170 height 12
drag, startPoint x: 186, startPoint y: 58, endPoint x: 117, endPoint y: 54, distance: 69.1
click at [122, 54] on span "Mobile Villa Properties - TPA" at bounding box center [207, 55] width 170 height 12
copy span "Mobile Villa"
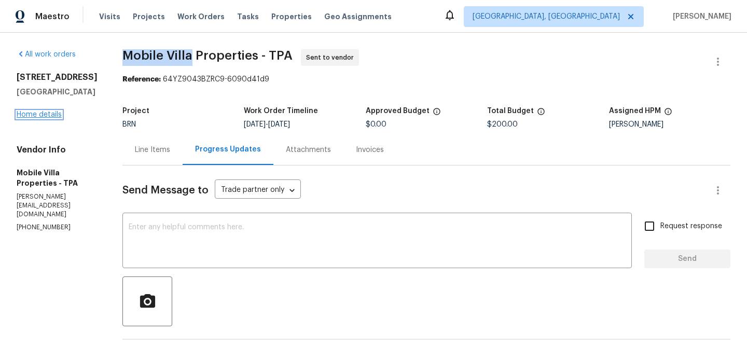
click at [29, 118] on link "Home details" at bounding box center [39, 114] width 45 height 7
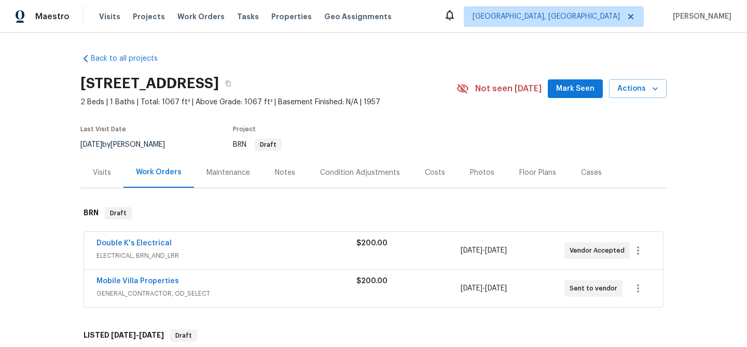
click at [118, 238] on span "Double K's Electrical" at bounding box center [133, 243] width 75 height 10
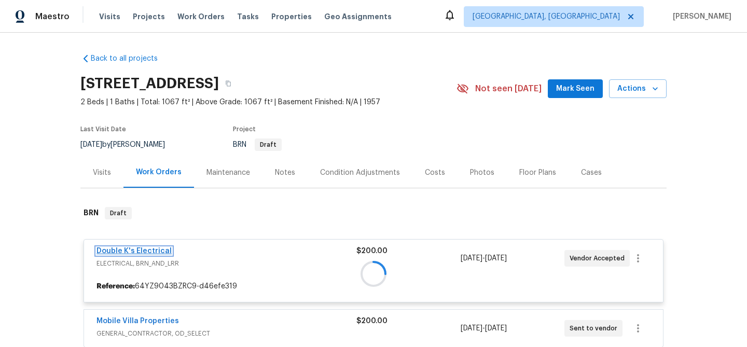
click at [106, 251] on link "Double K's Electrical" at bounding box center [133, 250] width 75 height 7
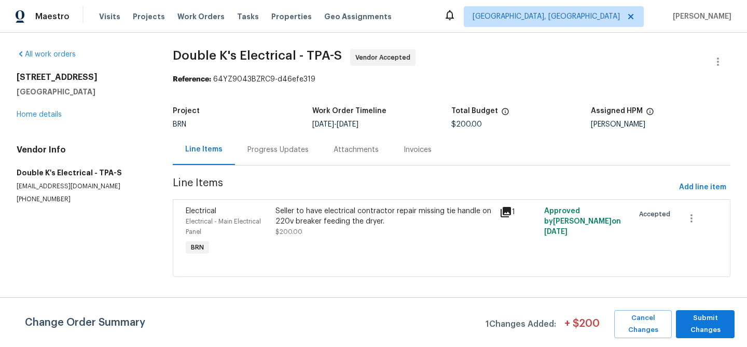
click at [267, 143] on div "Progress Updates" at bounding box center [278, 149] width 86 height 31
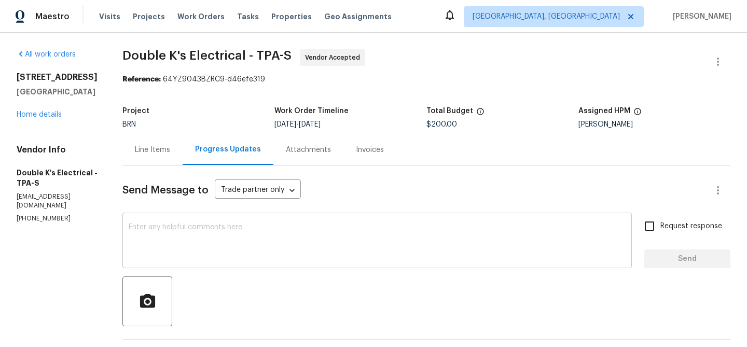
click at [290, 221] on div "x ​" at bounding box center [376, 241] width 509 height 53
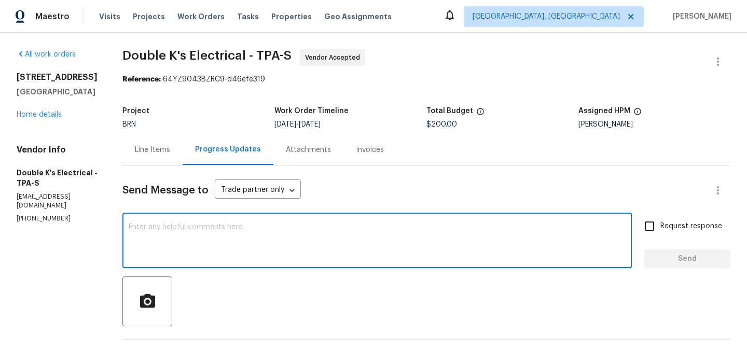
scroll to position [120, 0]
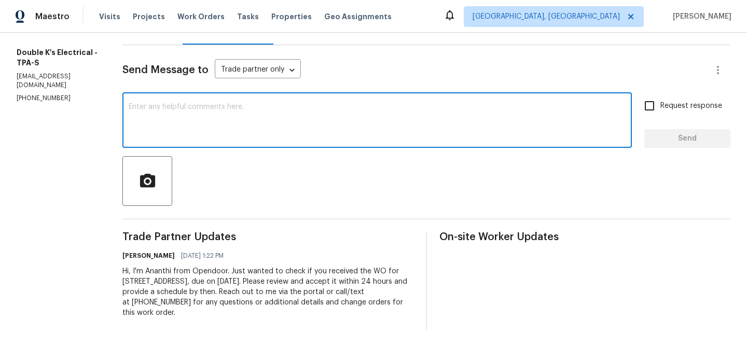
paste textarea "Could you please provide us with the scheduled date?"
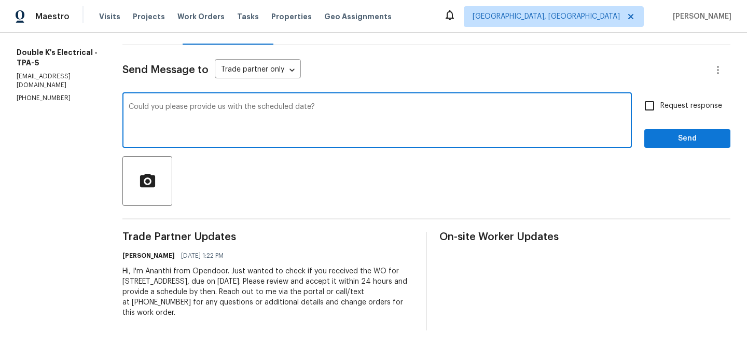
type textarea "Could you please provide us with the scheduled date?"
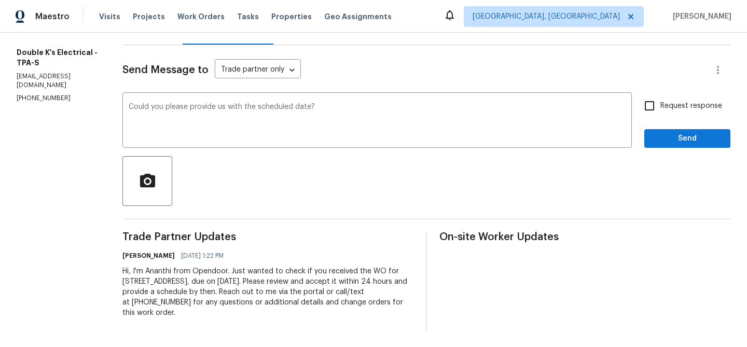
click at [669, 102] on span "Request response" at bounding box center [691, 106] width 62 height 11
click at [660, 102] on input "Request response" at bounding box center [649, 106] width 22 height 22
checkbox input "true"
click at [668, 133] on span "Send" at bounding box center [686, 138] width 69 height 13
